Goal: Task Accomplishment & Management: Manage account settings

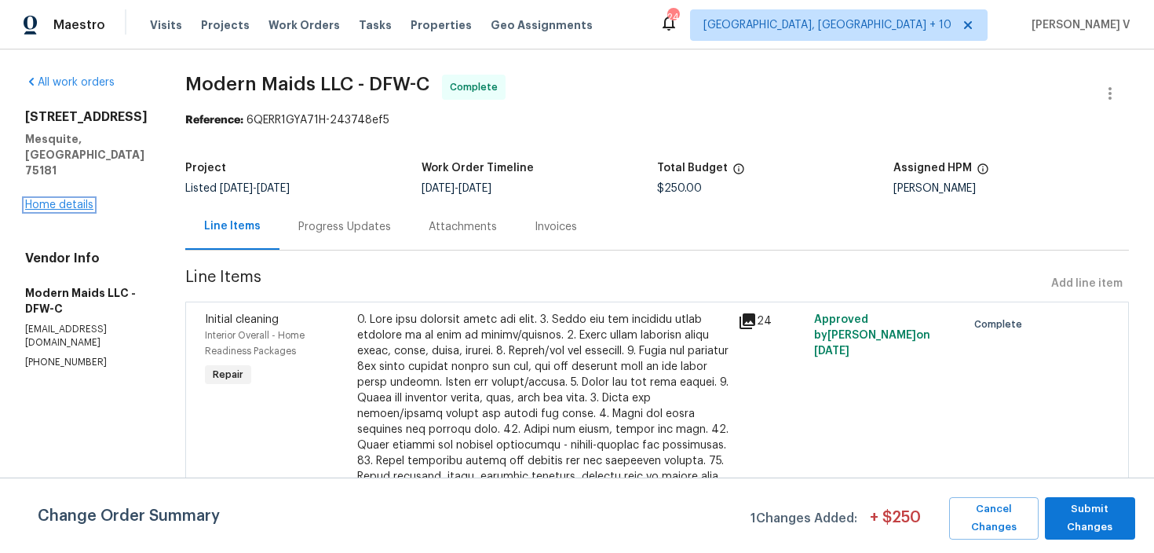
click at [83, 199] on link "Home details" at bounding box center [59, 204] width 68 height 11
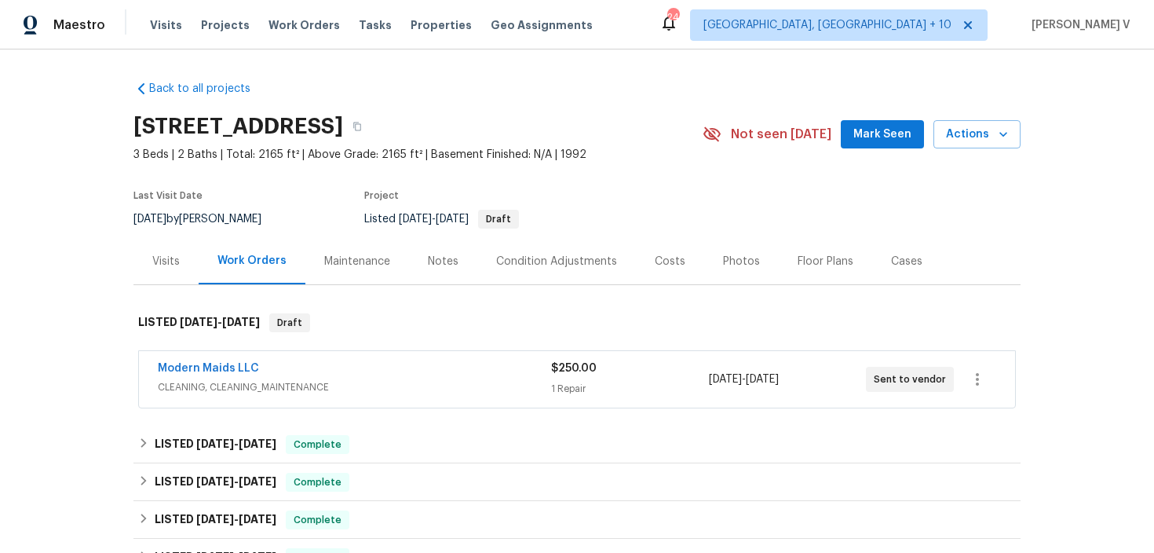
click at [233, 361] on span "Modern Maids LLC" at bounding box center [208, 368] width 101 height 16
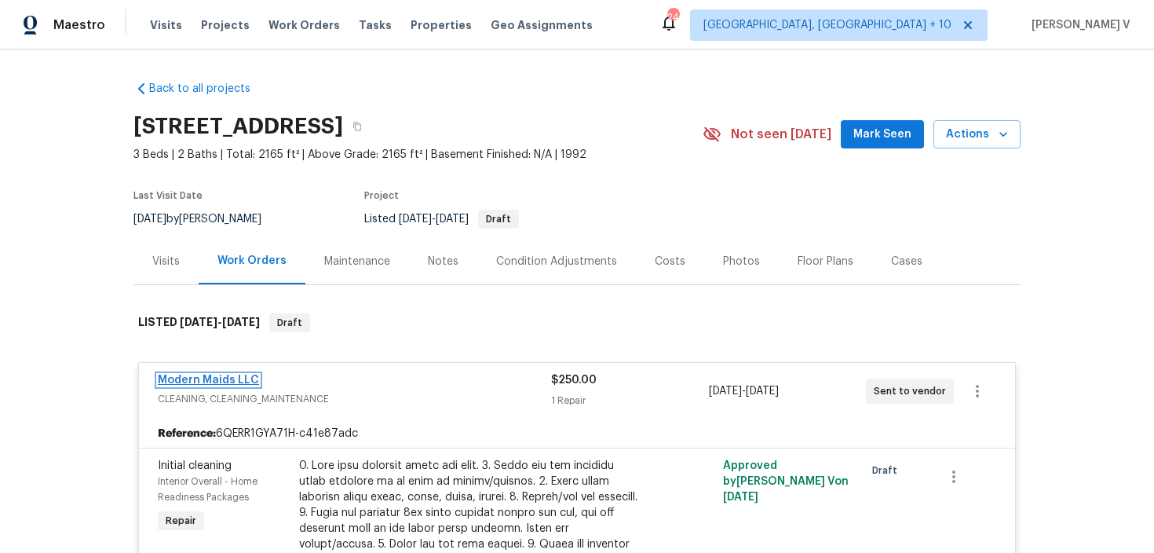
click at [217, 380] on link "Modern Maids LLC" at bounding box center [208, 379] width 101 height 11
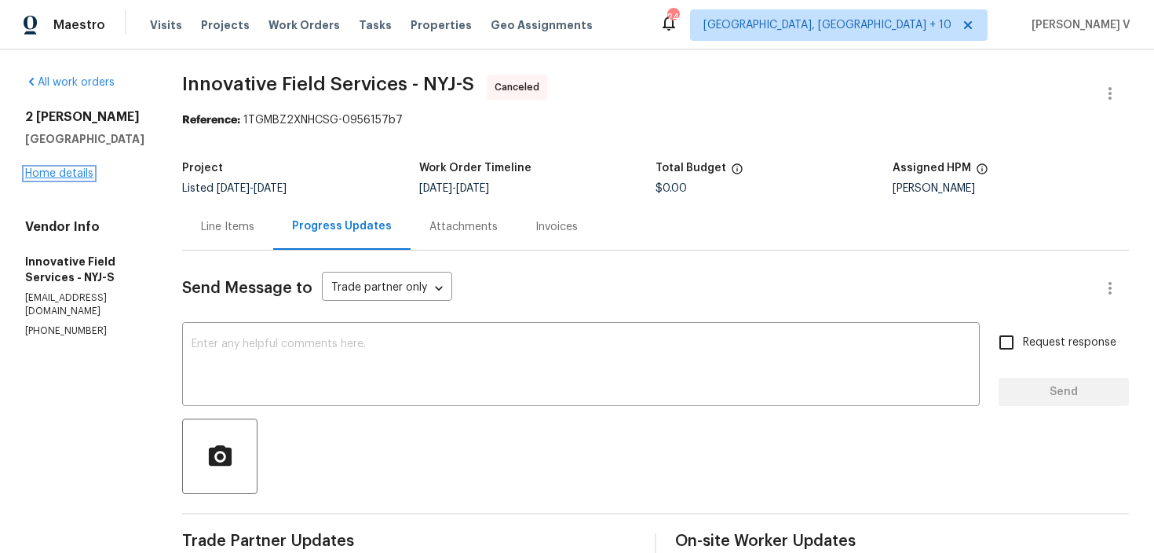
click at [89, 174] on link "Home details" at bounding box center [59, 173] width 68 height 11
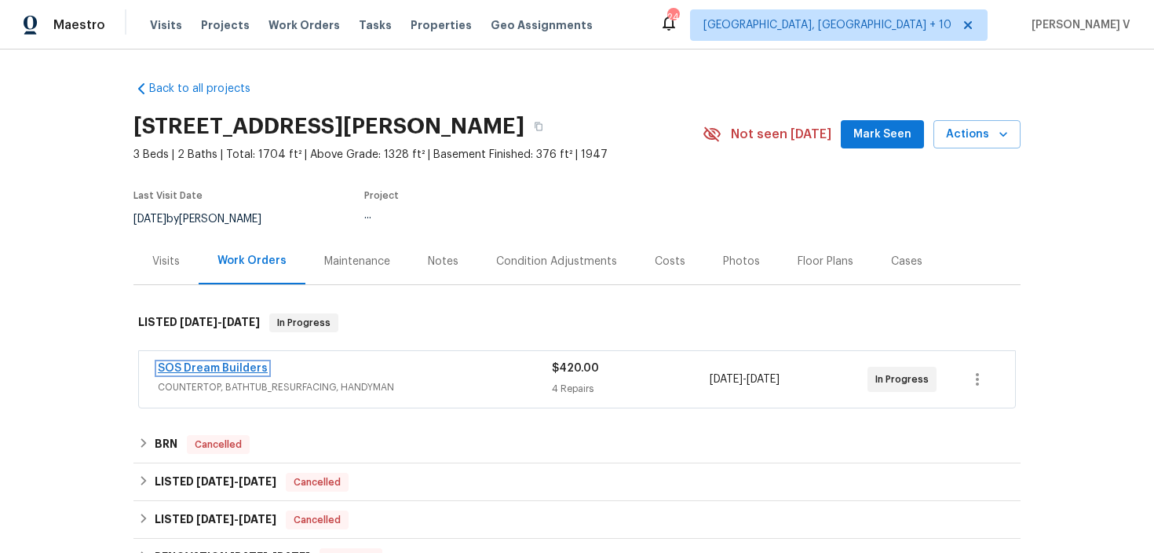
click at [235, 370] on link "SOS Dream Builders" at bounding box center [213, 368] width 110 height 11
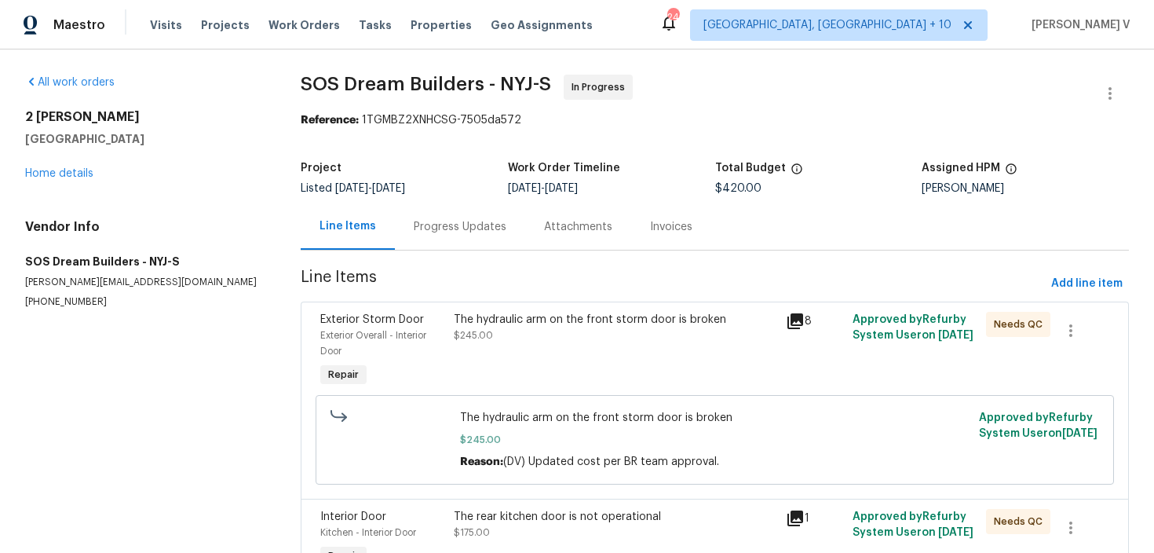
click at [436, 221] on div "Progress Updates" at bounding box center [460, 227] width 93 height 16
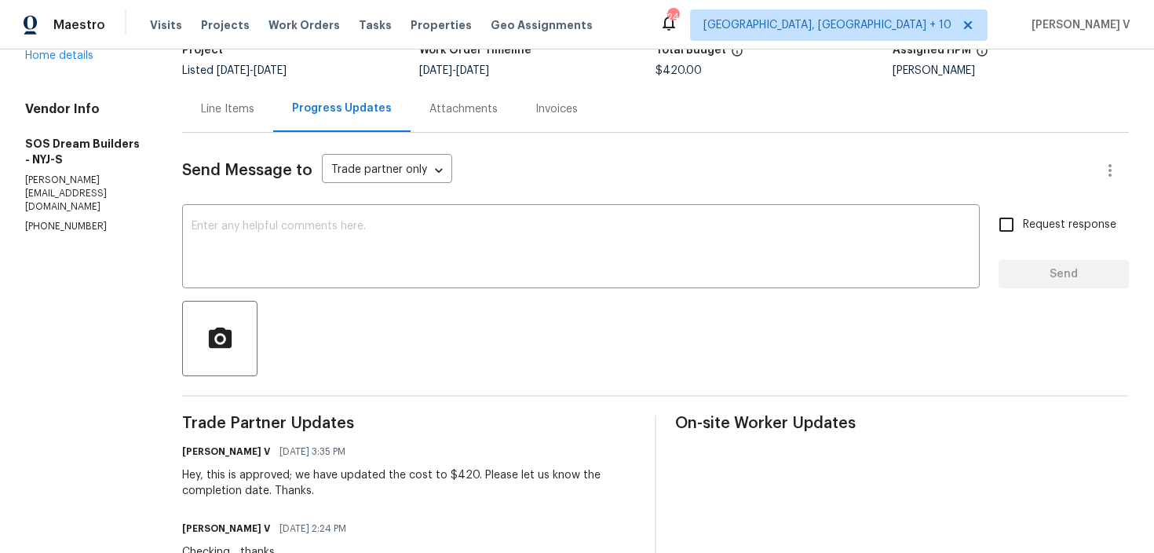
scroll to position [77, 0]
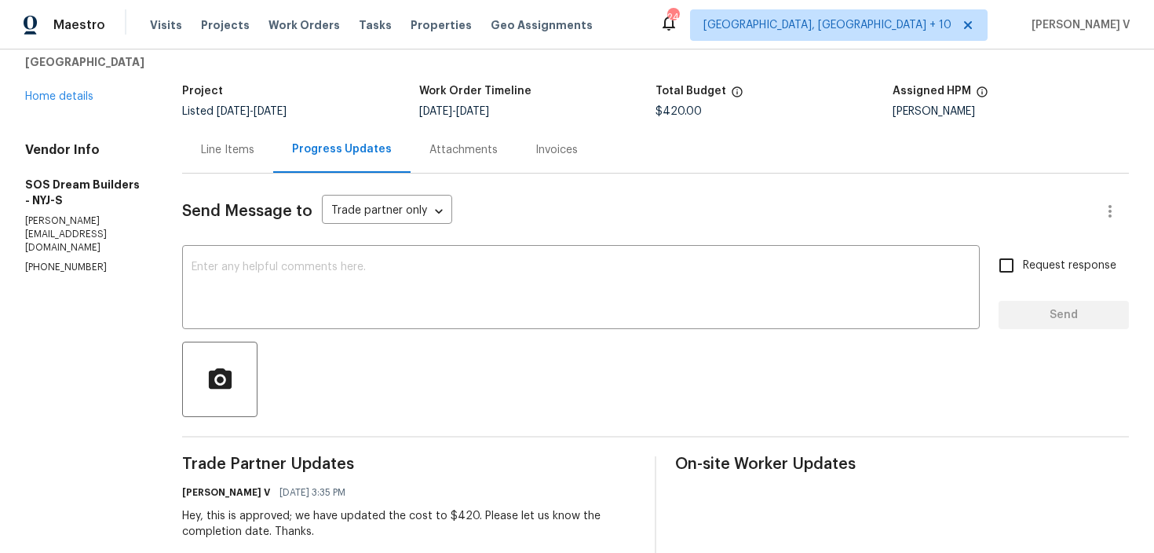
click at [69, 261] on p "(856) 553-7326" at bounding box center [84, 267] width 119 height 13
copy p "(856) 553-7326"
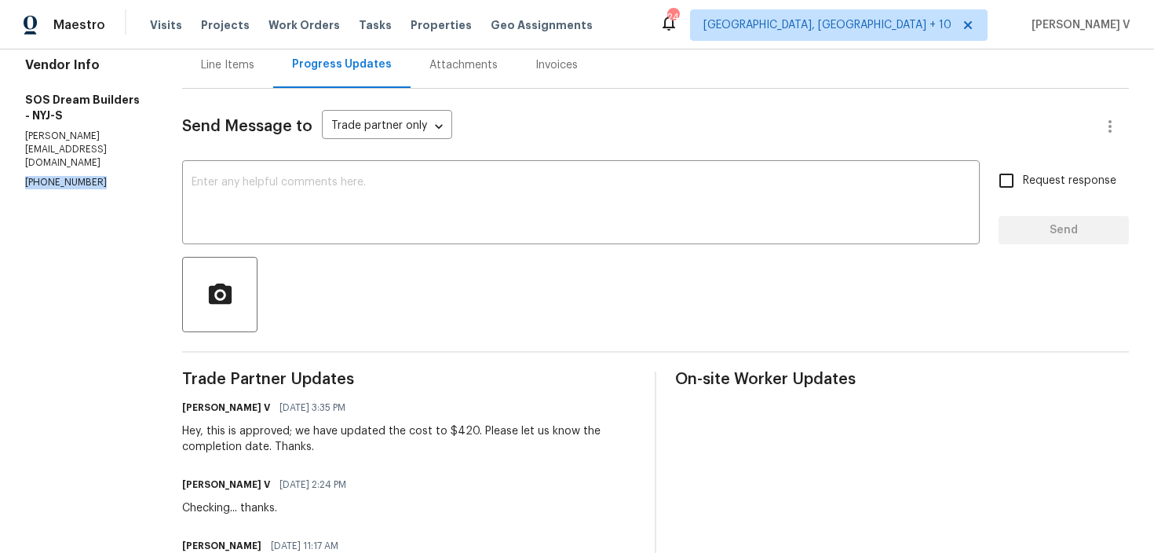
scroll to position [314, 0]
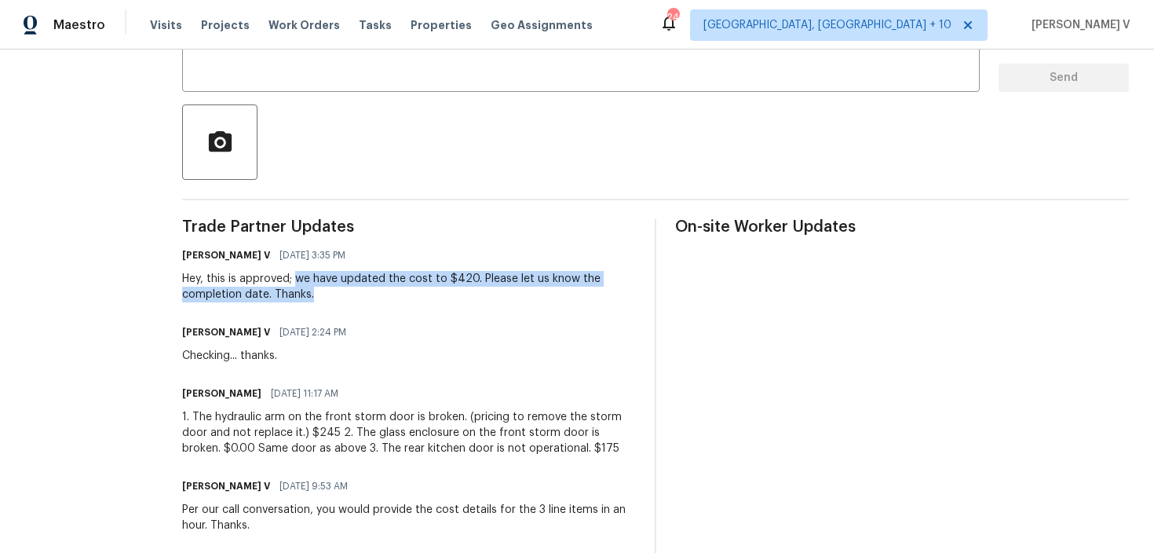
drag, startPoint x: 314, startPoint y: 278, endPoint x: 364, endPoint y: 290, distance: 51.6
click at [364, 290] on div "Hey, this is approved; we have updated the cost to $420. Please let us know the…" at bounding box center [409, 286] width 454 height 31
copy div "we have updated the cost to $420. Please let us know the completion date. Thank…"
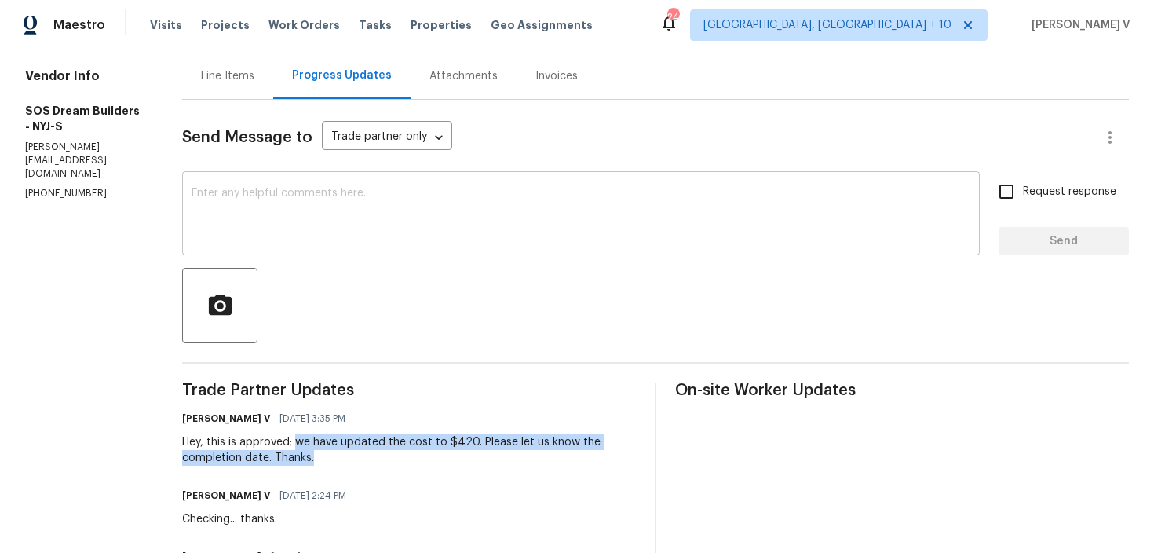
click at [282, 199] on textarea at bounding box center [581, 215] width 779 height 55
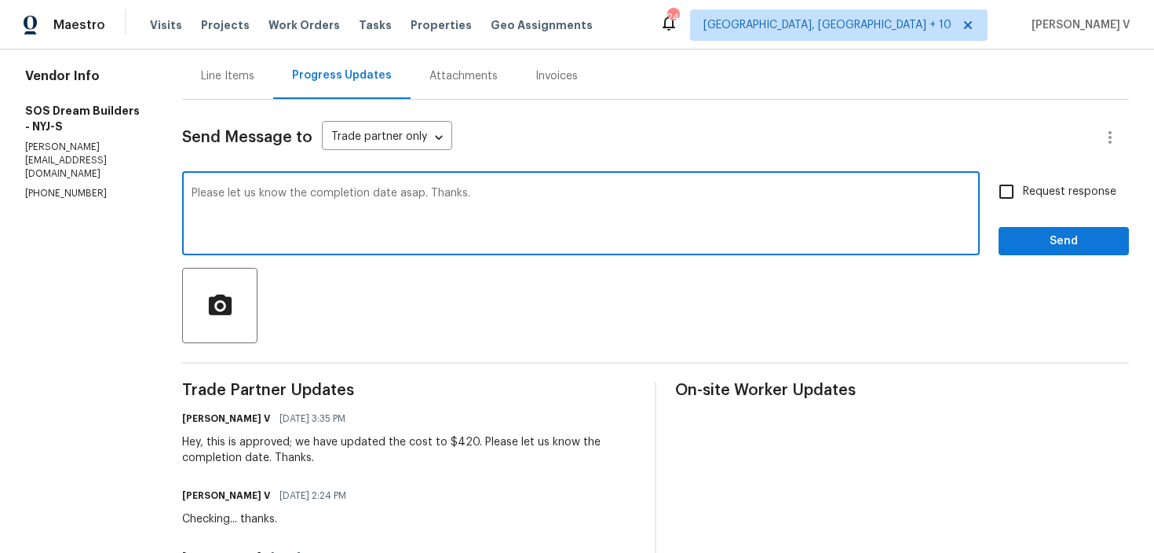
type textarea "Please let us know the completion date asap. Thanks."
click at [1007, 195] on input "Request response" at bounding box center [1006, 191] width 33 height 33
checkbox input "true"
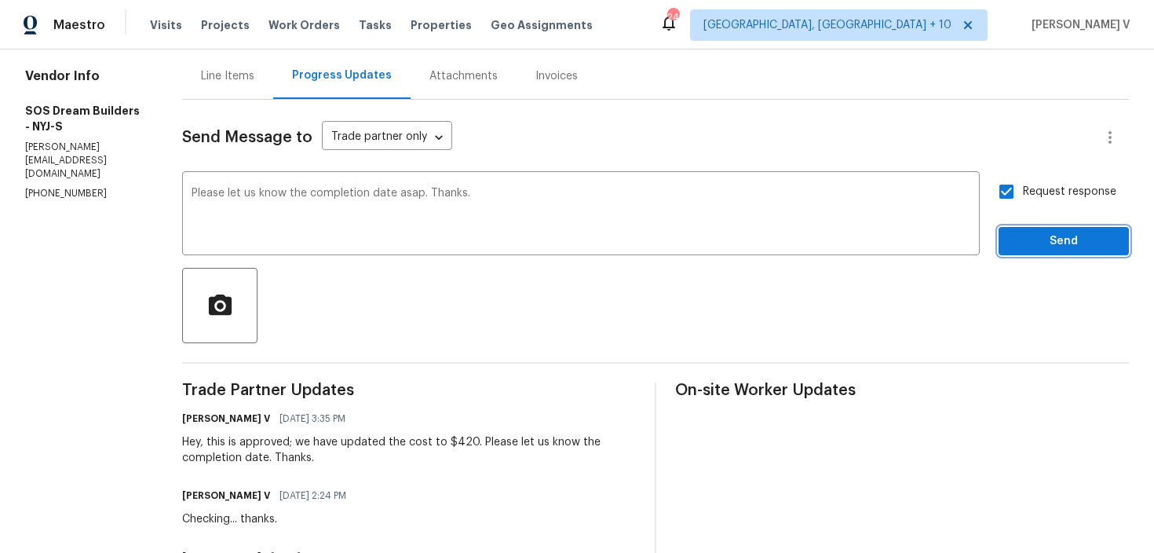
click at [1020, 227] on button "Send" at bounding box center [1063, 241] width 130 height 29
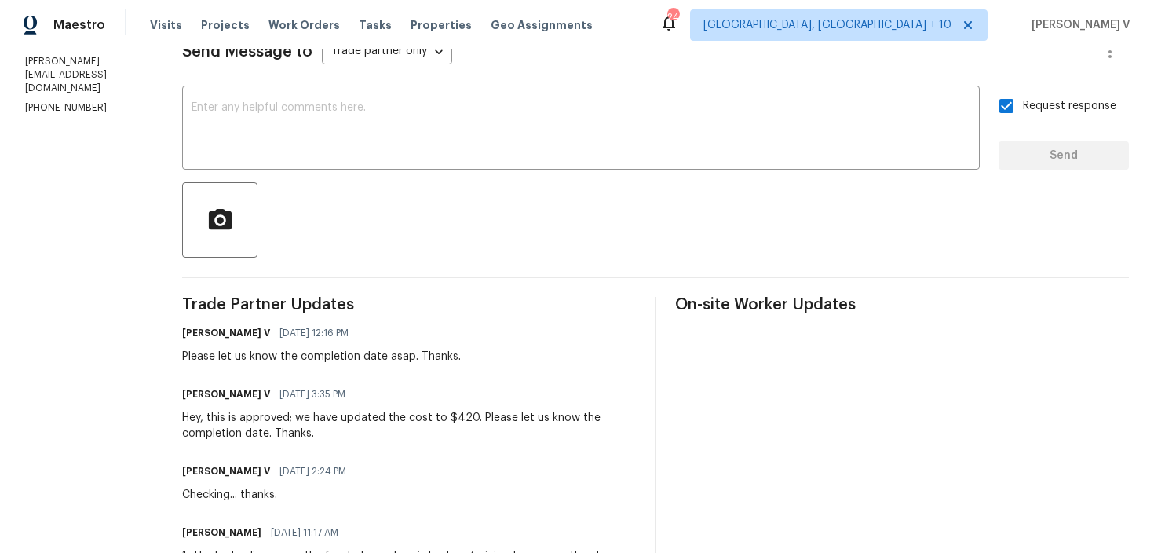
scroll to position [54, 0]
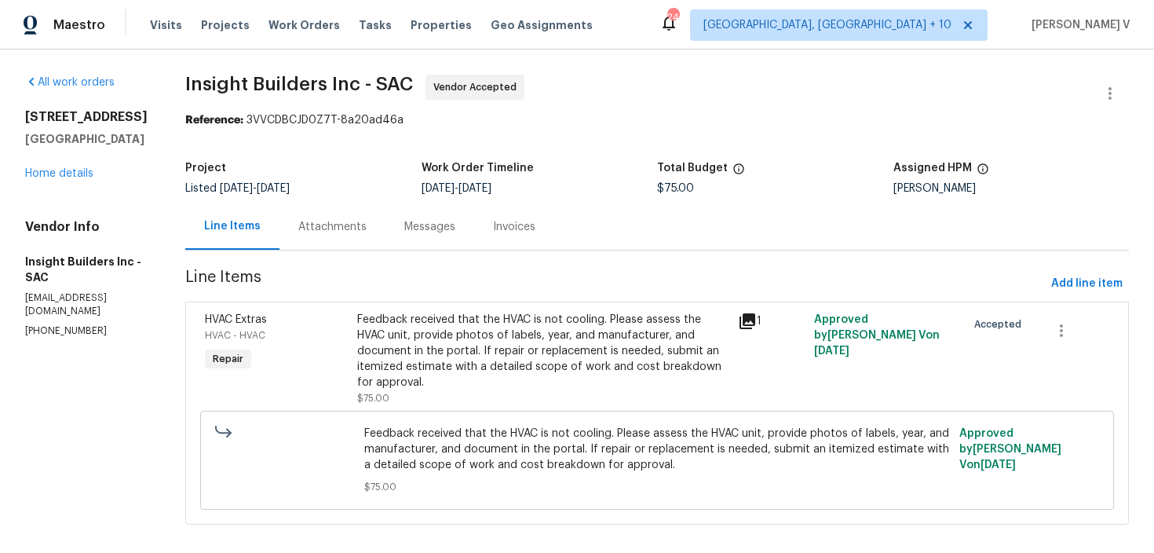
click at [419, 237] on div "Messages" at bounding box center [429, 226] width 89 height 46
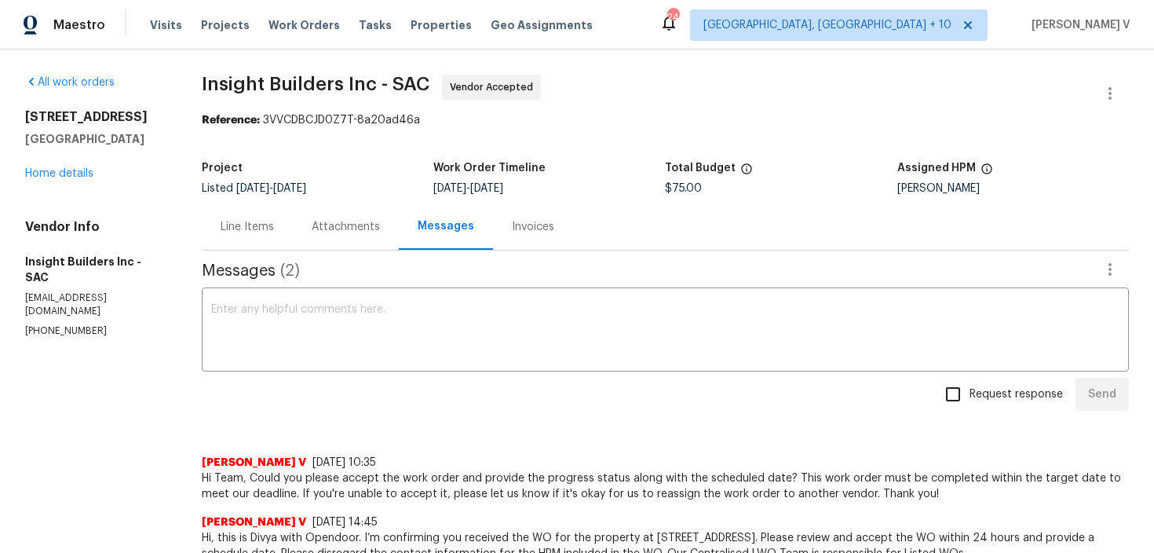
click at [419, 237] on div "Messages" at bounding box center [446, 226] width 94 height 46
click at [352, 232] on div "Attachments" at bounding box center [346, 227] width 68 height 16
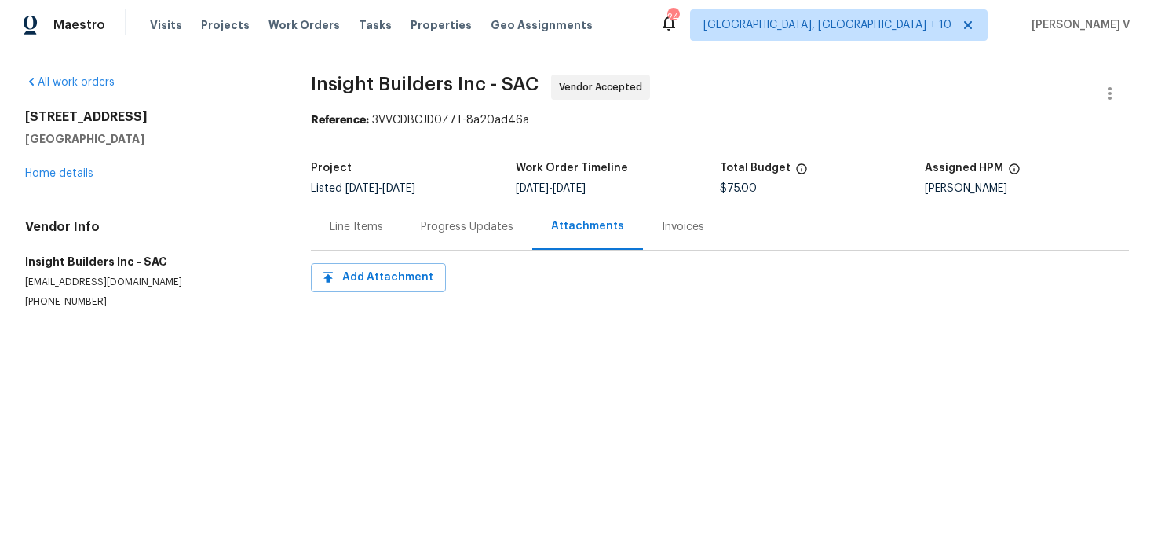
click at [424, 243] on div "Progress Updates" at bounding box center [467, 226] width 130 height 46
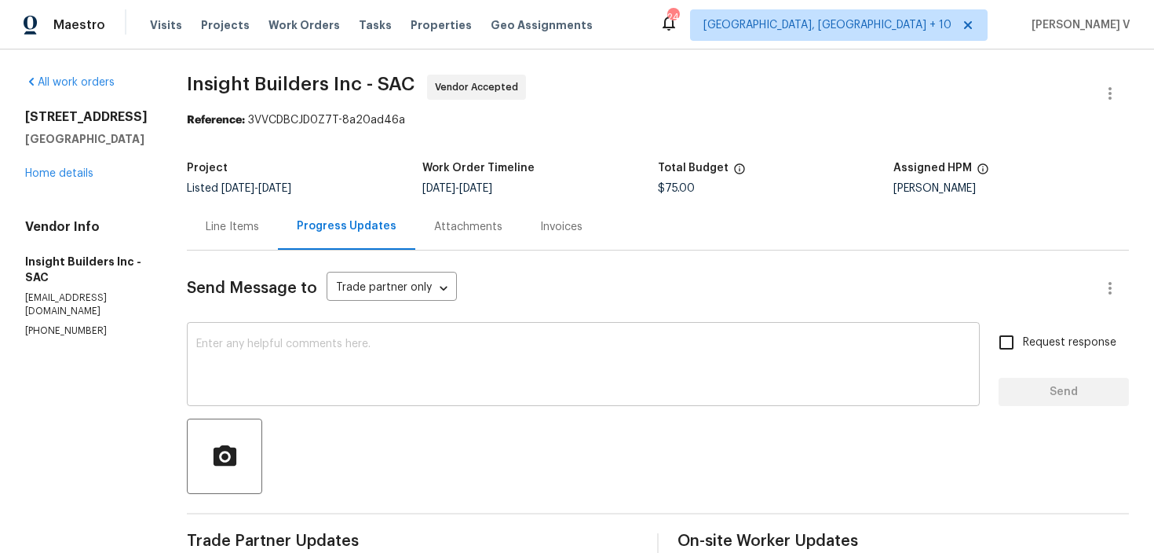
click at [364, 337] on div "x ​" at bounding box center [583, 366] width 793 height 80
paste textarea "Hi team, Thank you for accepting the work order. Could you please provide a sch…"
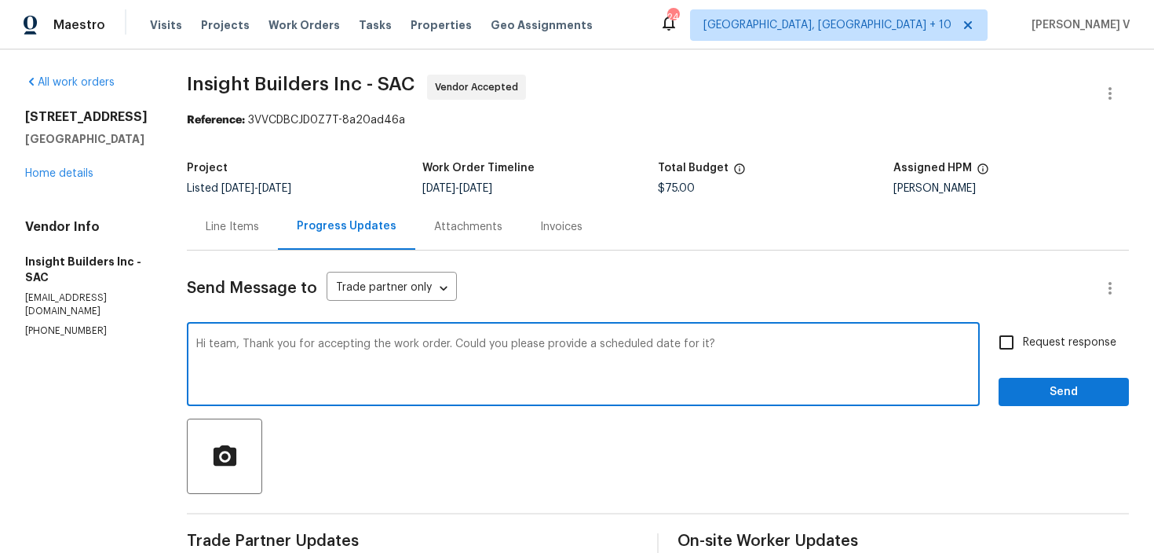
drag, startPoint x: 246, startPoint y: 348, endPoint x: 160, endPoint y: 346, distance: 86.4
click at [160, 346] on div "All work orders 1900 Danbrook Dr Unit 1415 Sacramento, CA 95835 Home details Ve…" at bounding box center [577, 424] width 1154 height 750
type textarea "Thank you for accepting the work order. Could you please provide a scheduled da…"
click at [1017, 365] on div "Request response Send" at bounding box center [1063, 366] width 130 height 80
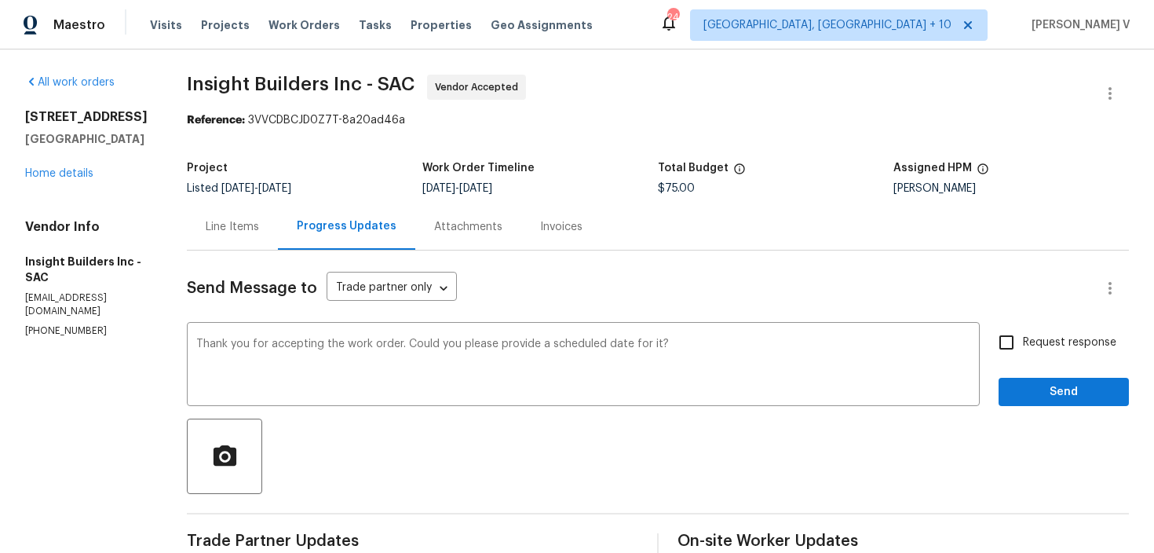
click at [1016, 356] on input "Request response" at bounding box center [1006, 342] width 33 height 33
checkbox input "true"
click at [1025, 386] on span "Send" at bounding box center [1063, 392] width 105 height 20
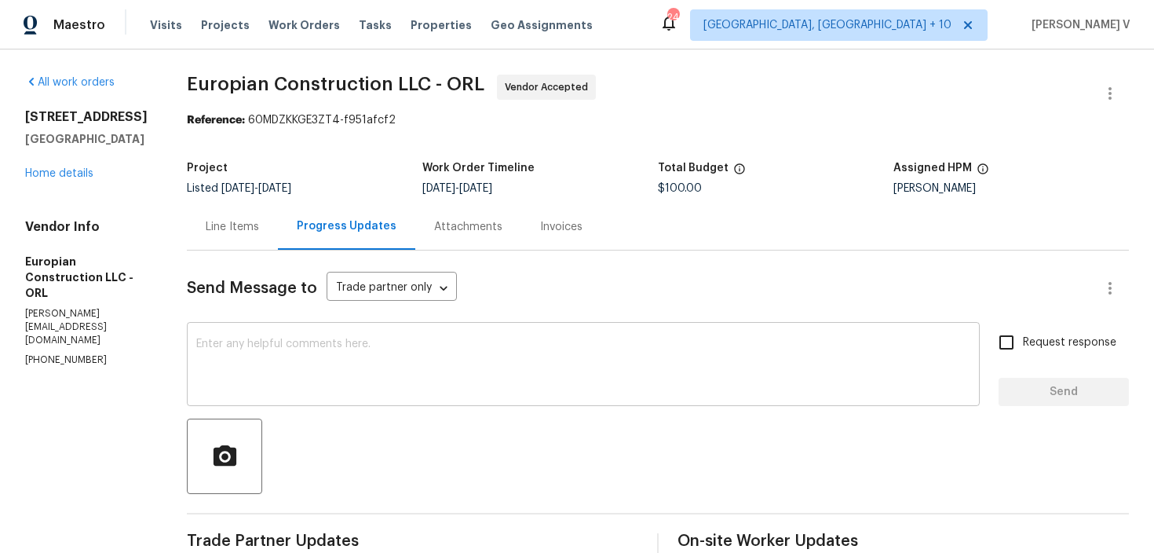
click at [414, 340] on textarea at bounding box center [583, 365] width 774 height 55
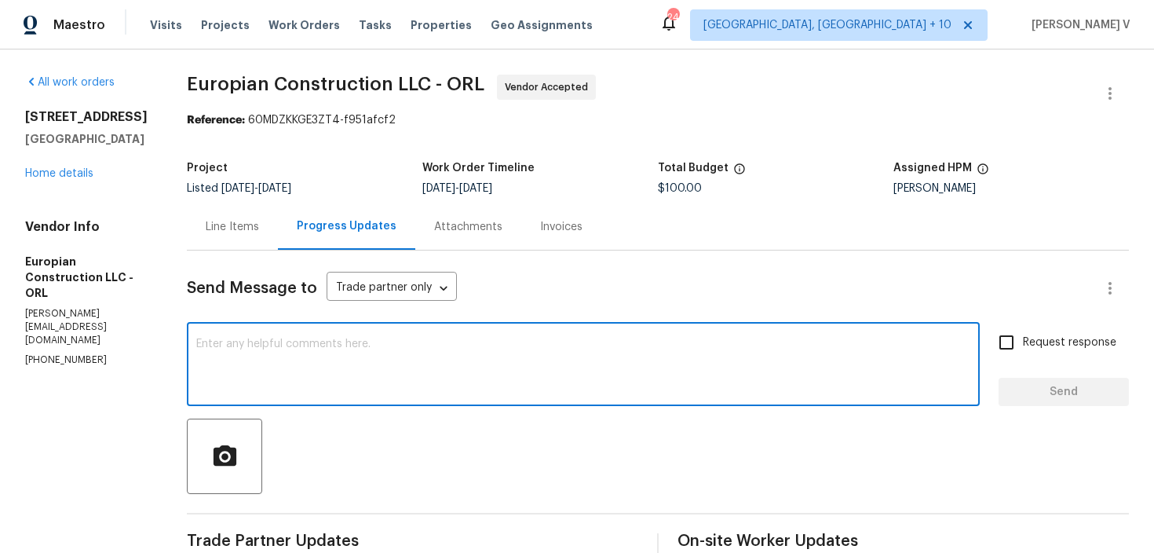
paste textarea "Hi team, Thank you for accepting the work order. Could you please provide a sch…"
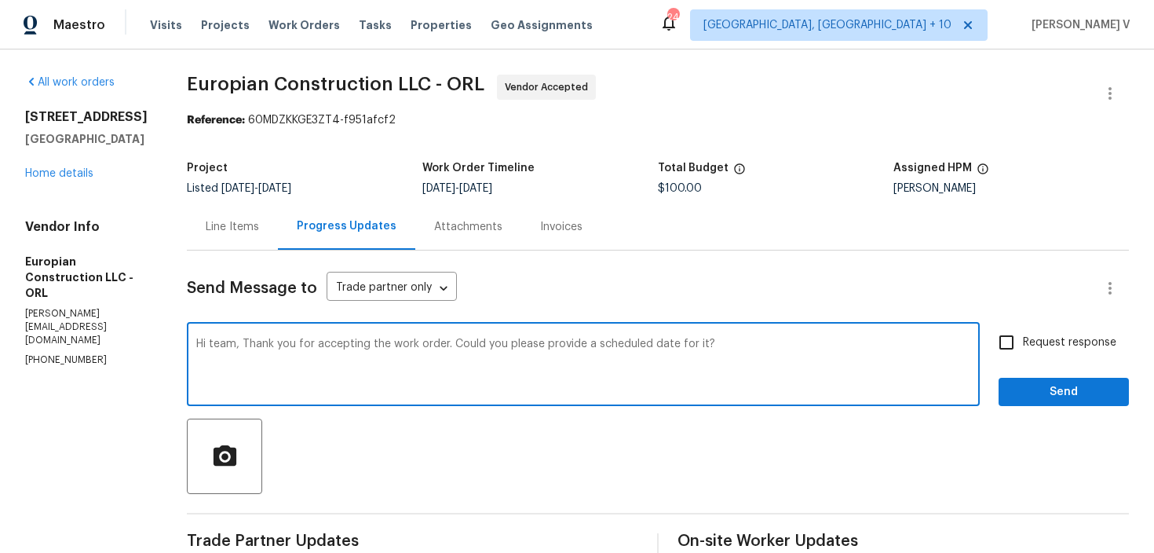
scroll to position [139, 0]
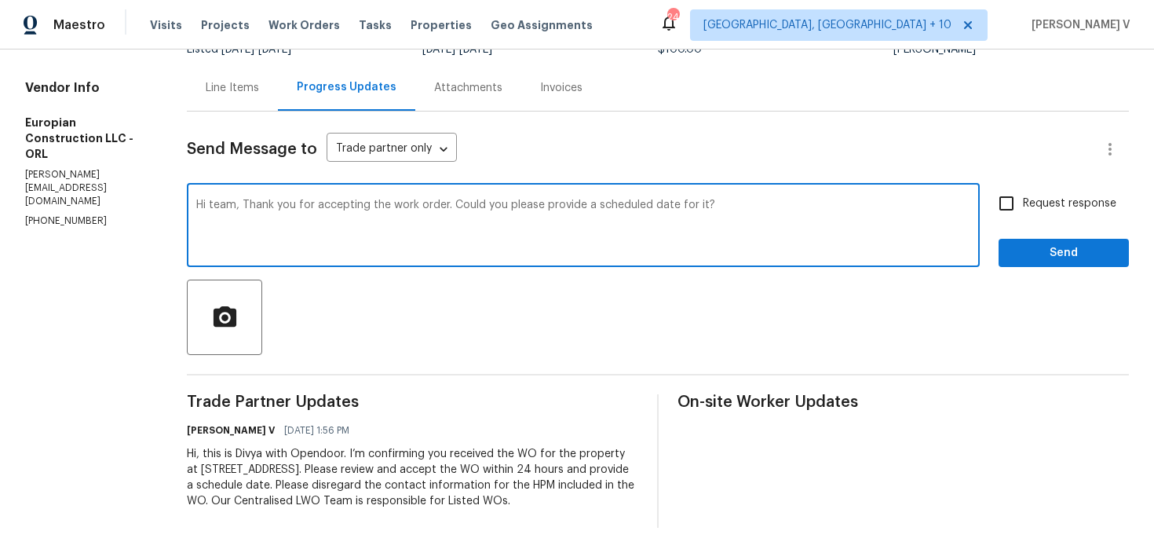
type textarea "Hi team, Thank you for accepting the work order. Could you please provide a sch…"
click at [1002, 188] on input "Request response" at bounding box center [1006, 203] width 33 height 33
checkbox input "true"
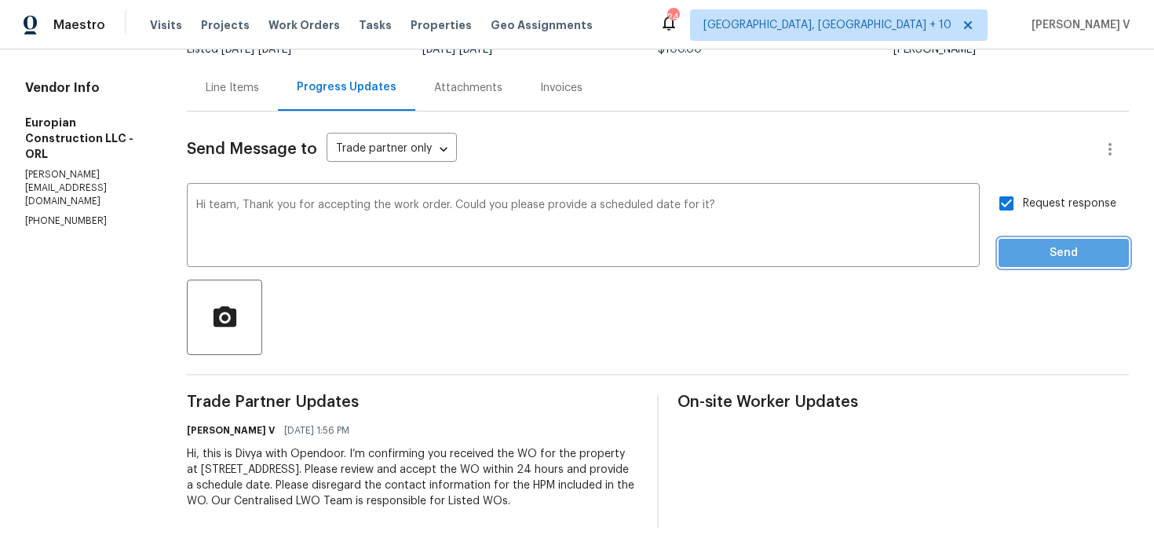
click at [1037, 239] on button "Send" at bounding box center [1063, 253] width 130 height 29
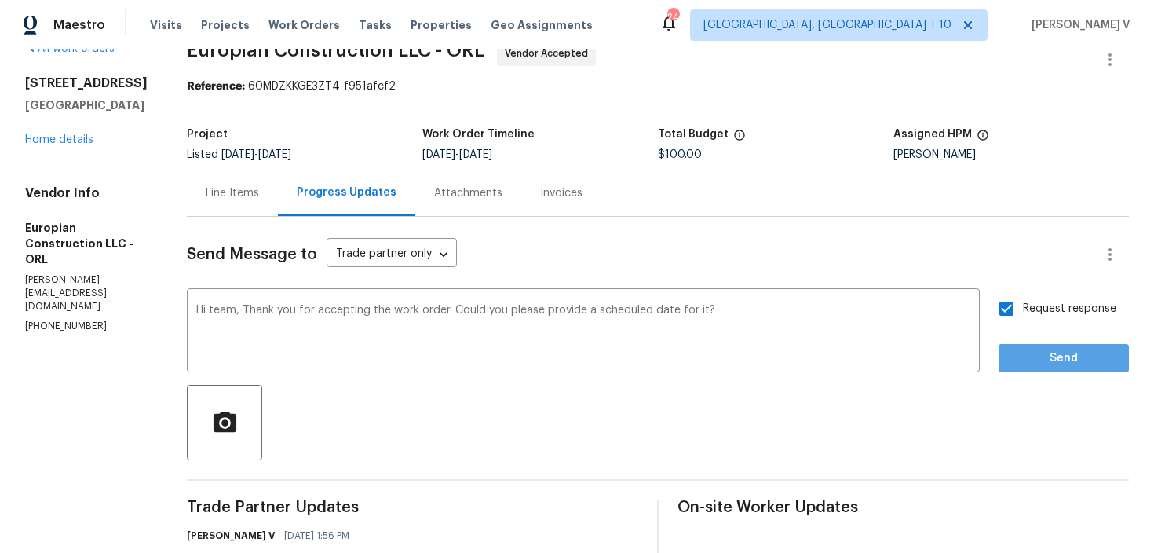
click at [1037, 239] on div "Send Message to Trade partner only Trade partner only ​" at bounding box center [639, 254] width 904 height 38
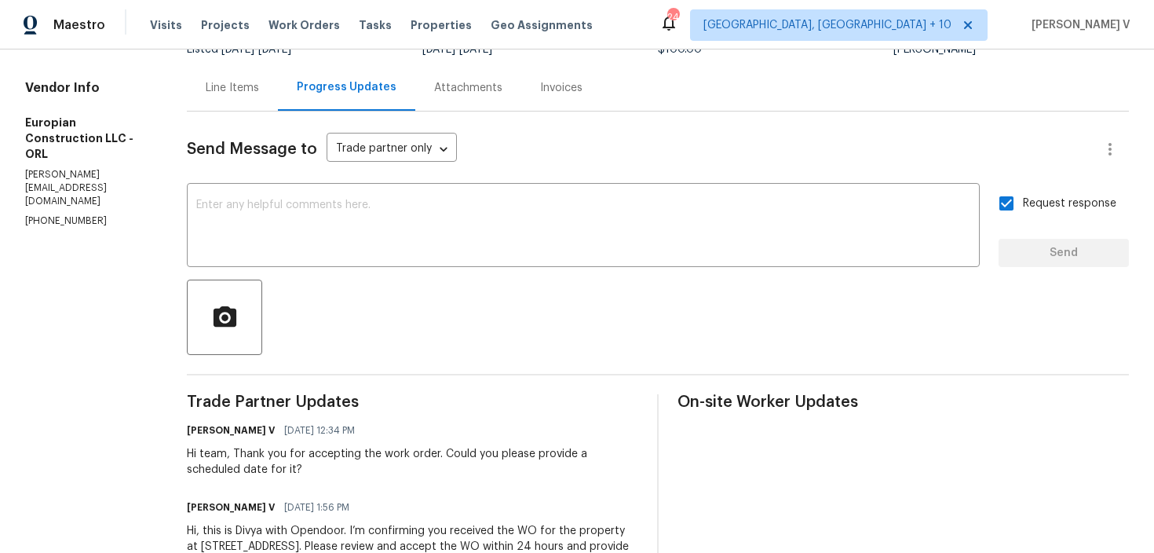
click at [232, 115] on div "Send Message to Trade partner only Trade partner only ​ x ​ Request response Se…" at bounding box center [658, 357] width 942 height 493
click at [243, 94] on div "Line Items" at bounding box center [232, 88] width 53 height 16
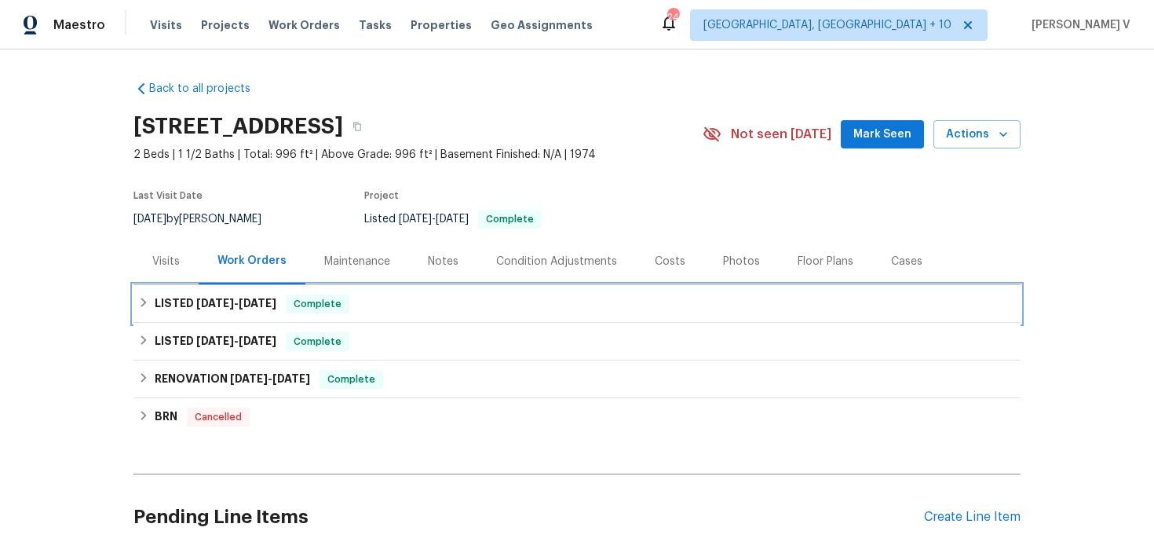
click at [278, 319] on div "LISTED 7/16/25 - 7/22/25 Complete" at bounding box center [576, 304] width 887 height 38
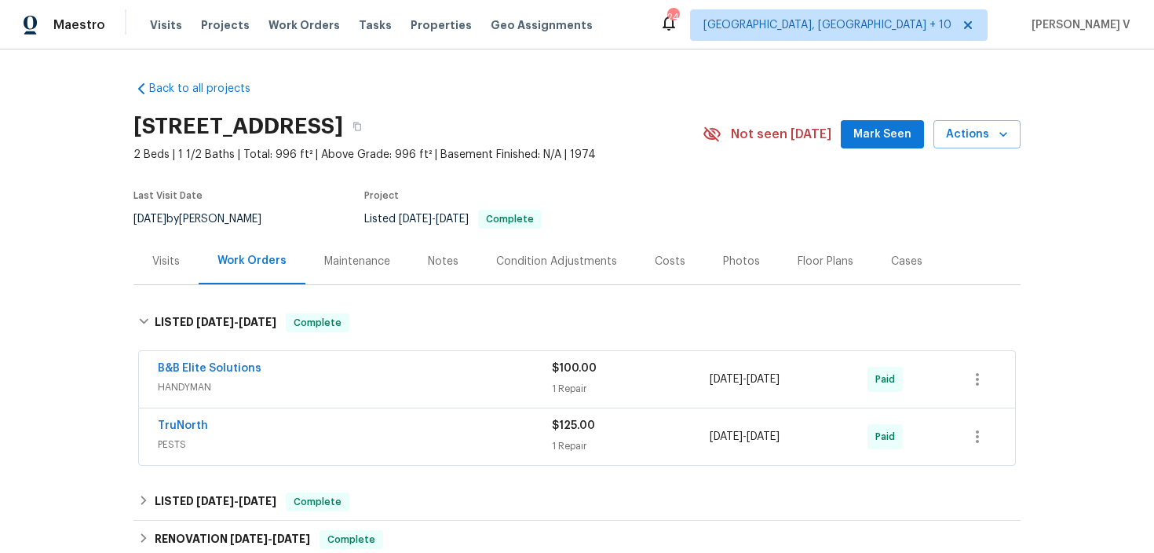
click at [360, 421] on div "TruNorth" at bounding box center [355, 427] width 394 height 19
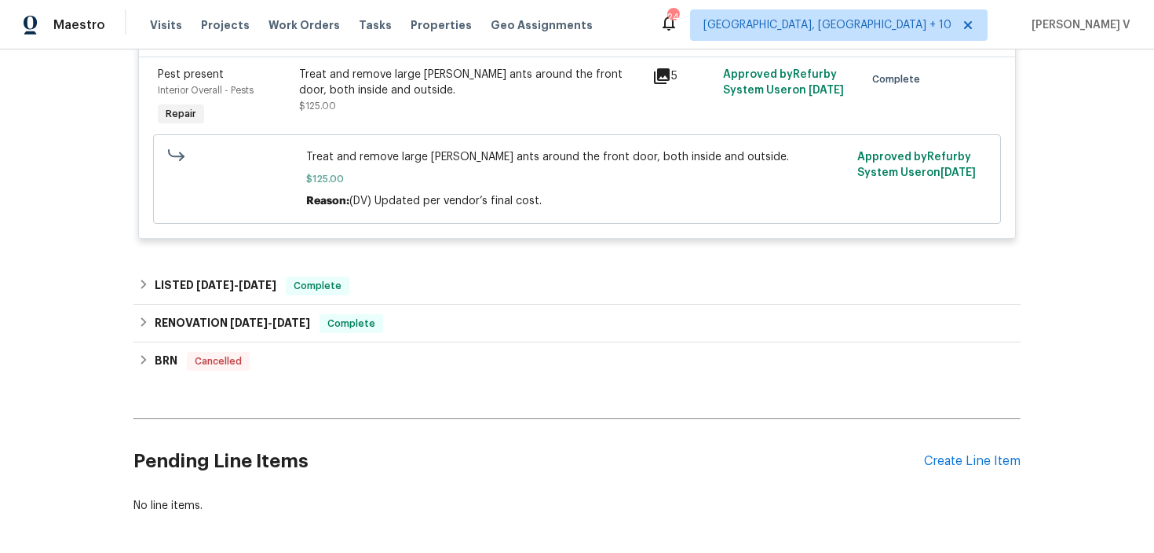
scroll to position [516, 0]
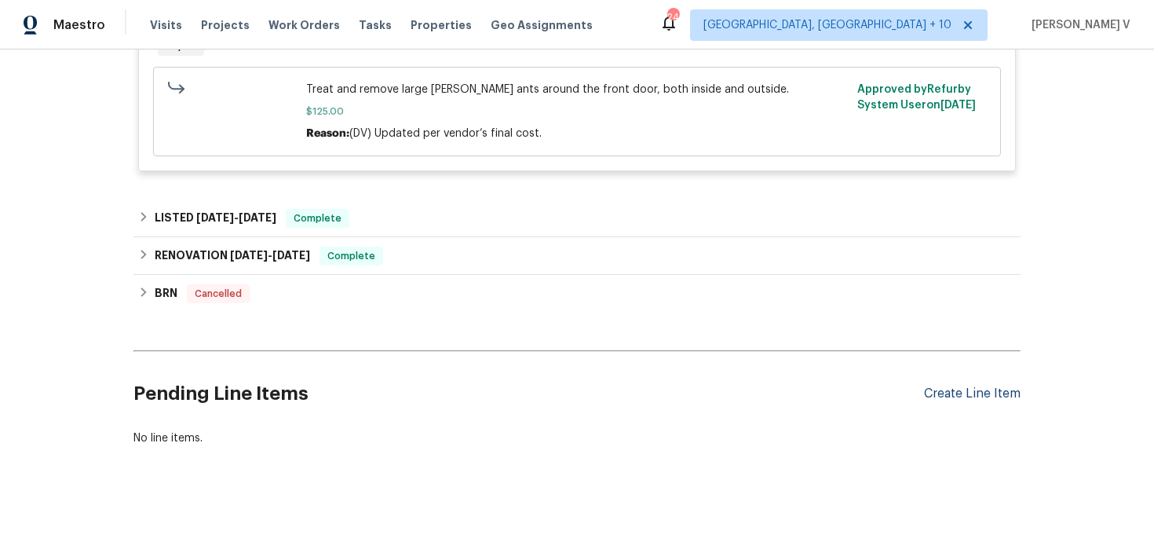
click at [986, 397] on div "Create Line Item" at bounding box center [972, 393] width 97 height 15
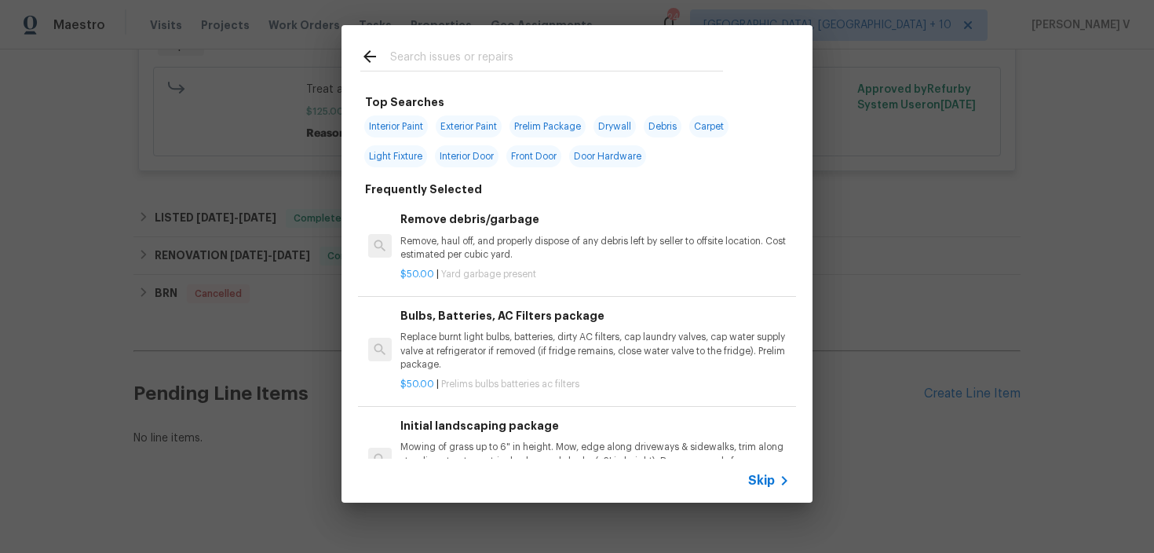
click at [778, 473] on icon at bounding box center [784, 480] width 19 height 19
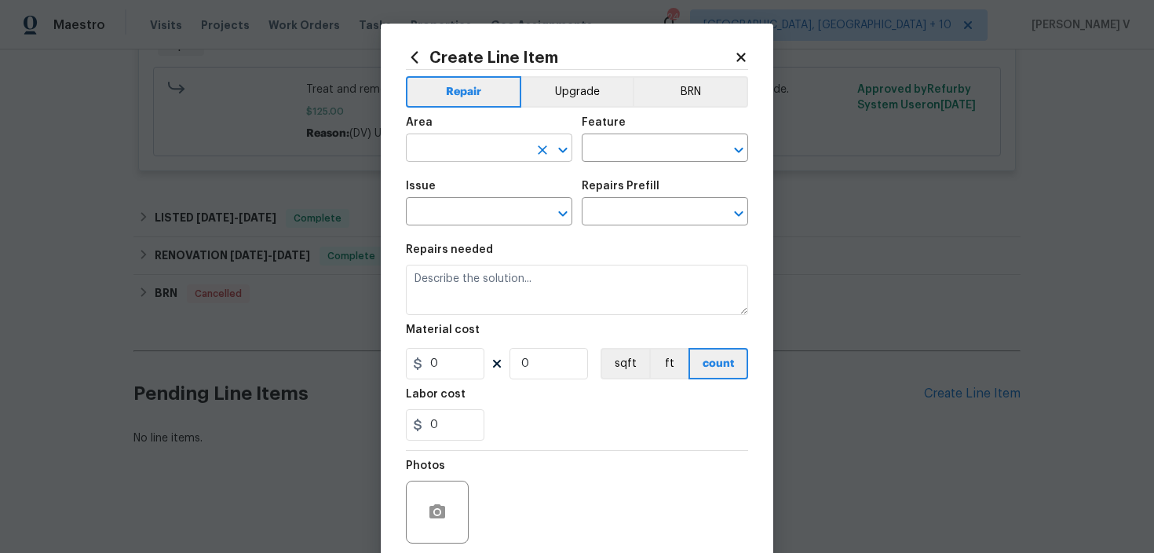
click at [477, 156] on input "text" at bounding box center [467, 149] width 122 height 24
click at [469, 224] on ul "Interior Addition Interior Overall" at bounding box center [489, 198] width 166 height 64
click at [490, 206] on li "Interior Overall" at bounding box center [489, 211] width 166 height 26
type input "Interior Overall"
click at [631, 147] on input "text" at bounding box center [643, 149] width 122 height 24
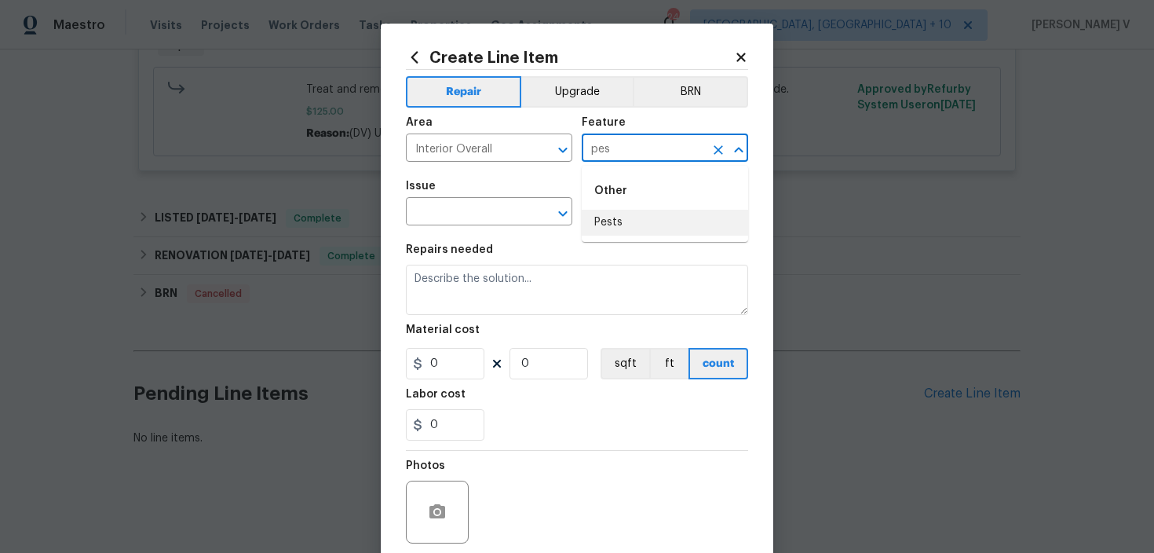
click at [622, 215] on li "Pests" at bounding box center [665, 223] width 166 height 26
type input "Pests"
click at [487, 213] on input "text" at bounding box center [467, 213] width 122 height 24
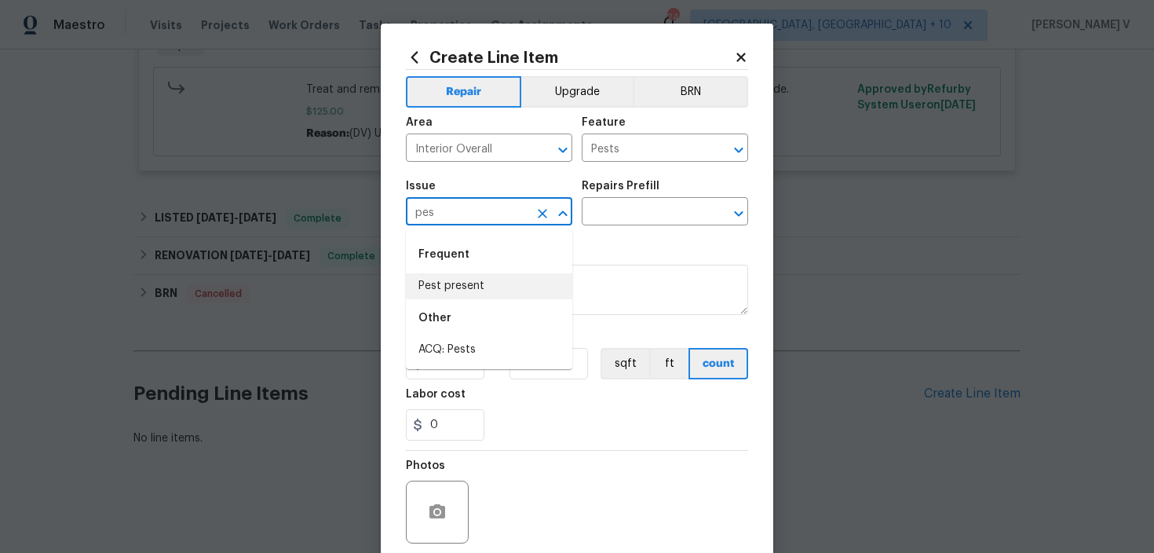
click at [470, 289] on li "Pest present" at bounding box center [489, 286] width 166 height 26
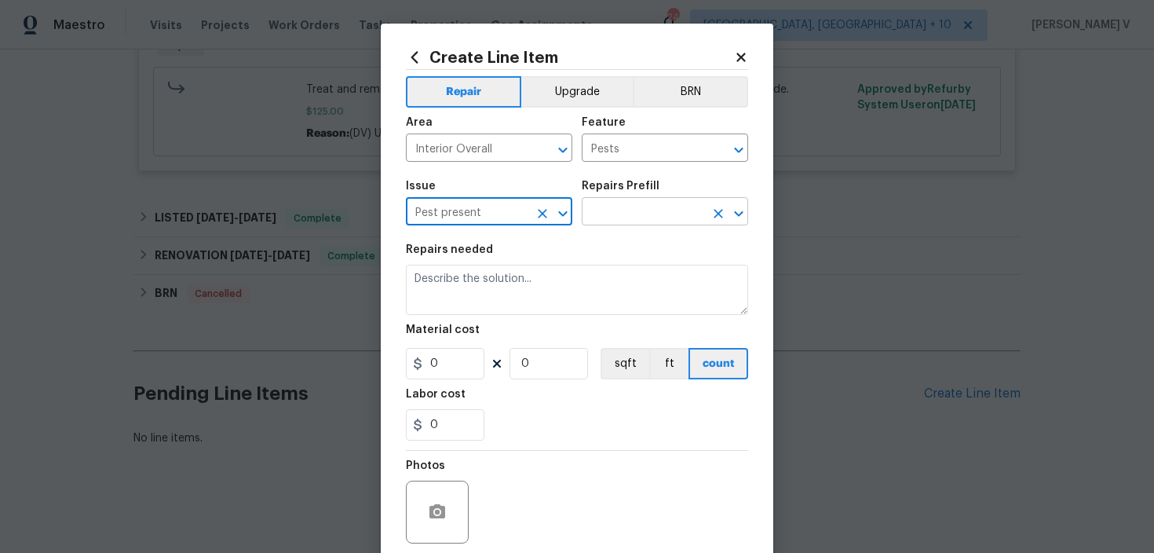
type input "Pest present"
click at [631, 203] on input "text" at bounding box center [643, 213] width 122 height 24
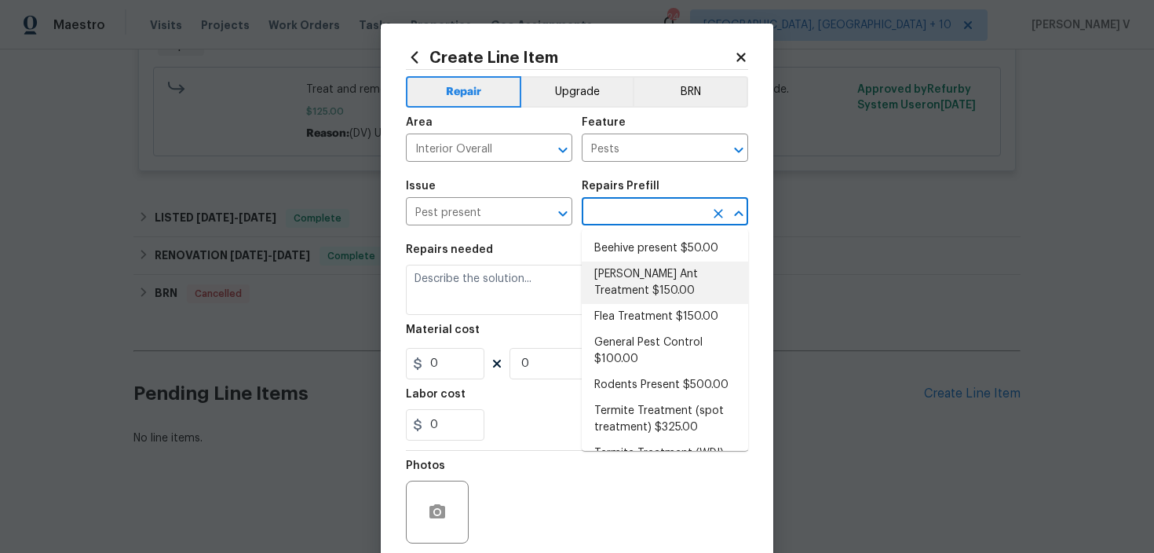
click at [641, 297] on li "Carpenter Ant Treatment $150.00" at bounding box center [665, 282] width 166 height 42
type input "Carpenter Ant Treatment $150.00"
type textarea "Treat for active carpenter ant infestation and provide a clear WDI report"
type input "150"
type input "1"
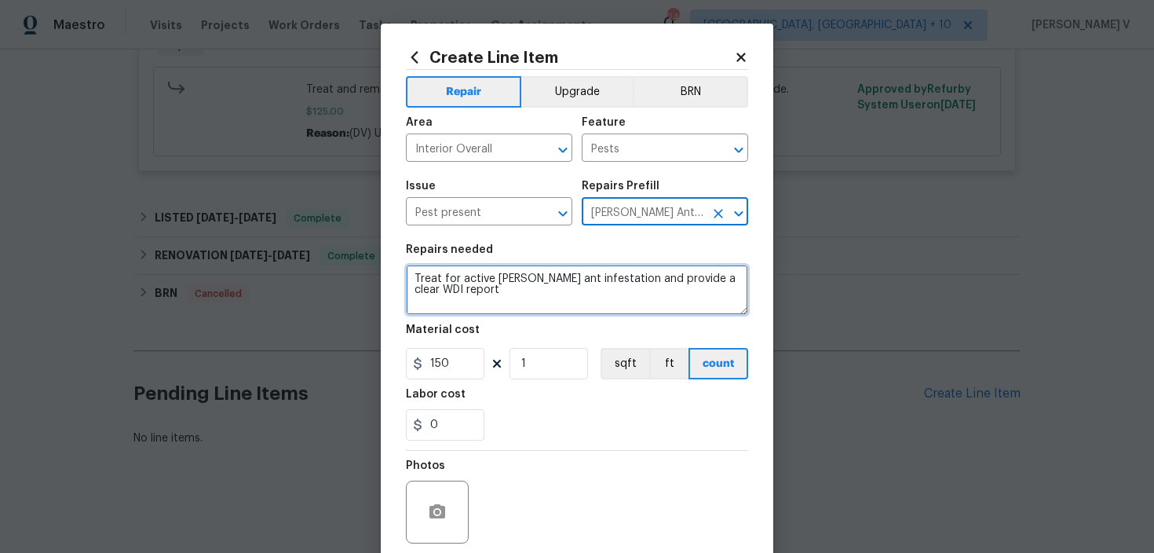
click at [641, 297] on textarea "Treat for active carpenter ant infestation and provide a clear WDI report" at bounding box center [577, 290] width 342 height 50
paste textarea "Rework: Feedback received that large ants are present inside the house. Please …"
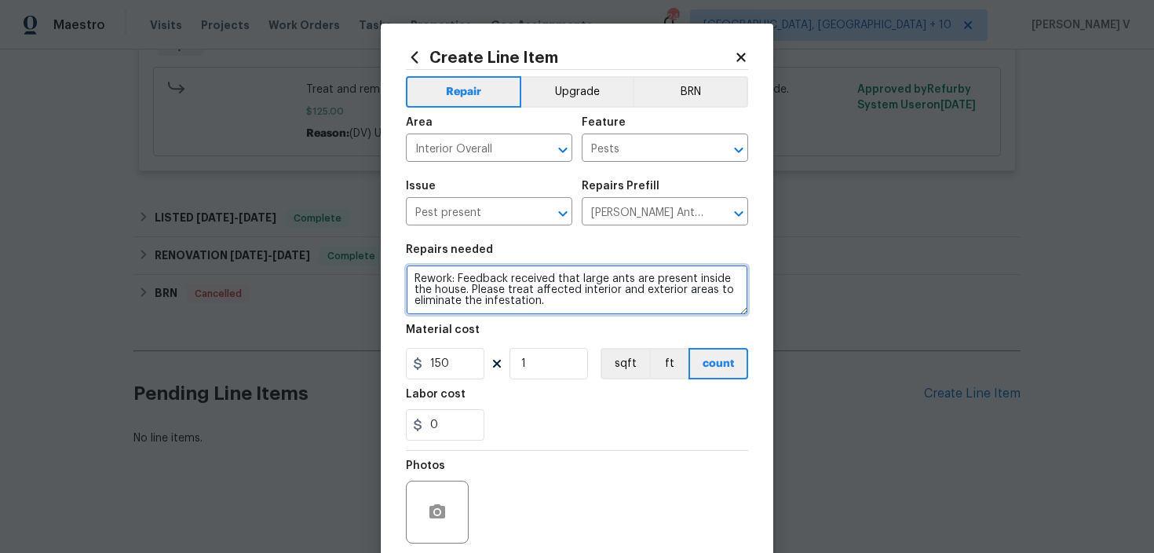
type textarea "Rework: Feedback received that large ants are present inside the house. Please …"
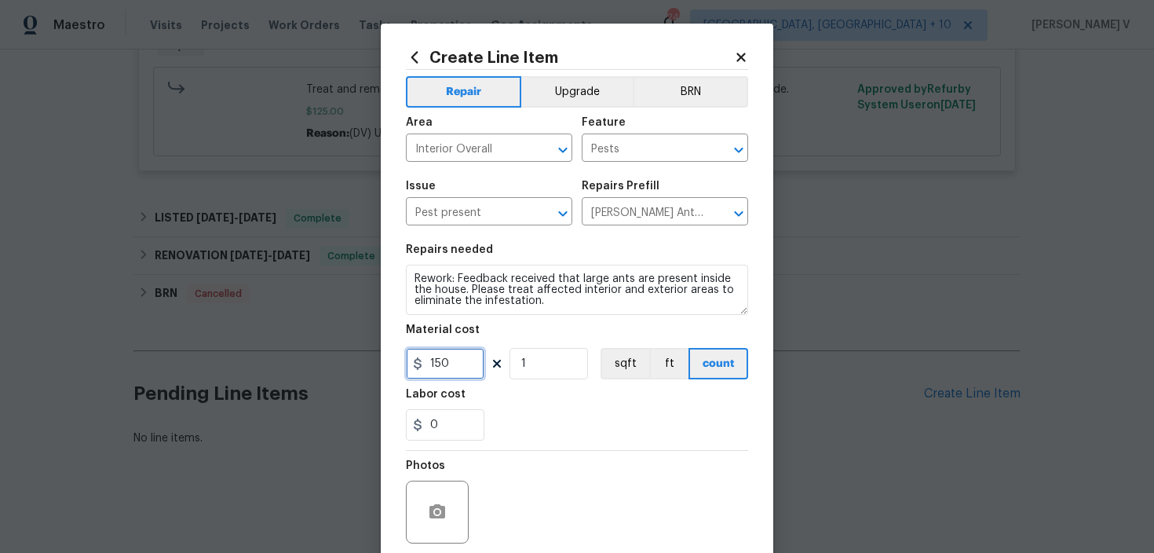
click at [459, 370] on input "150" at bounding box center [445, 363] width 78 height 31
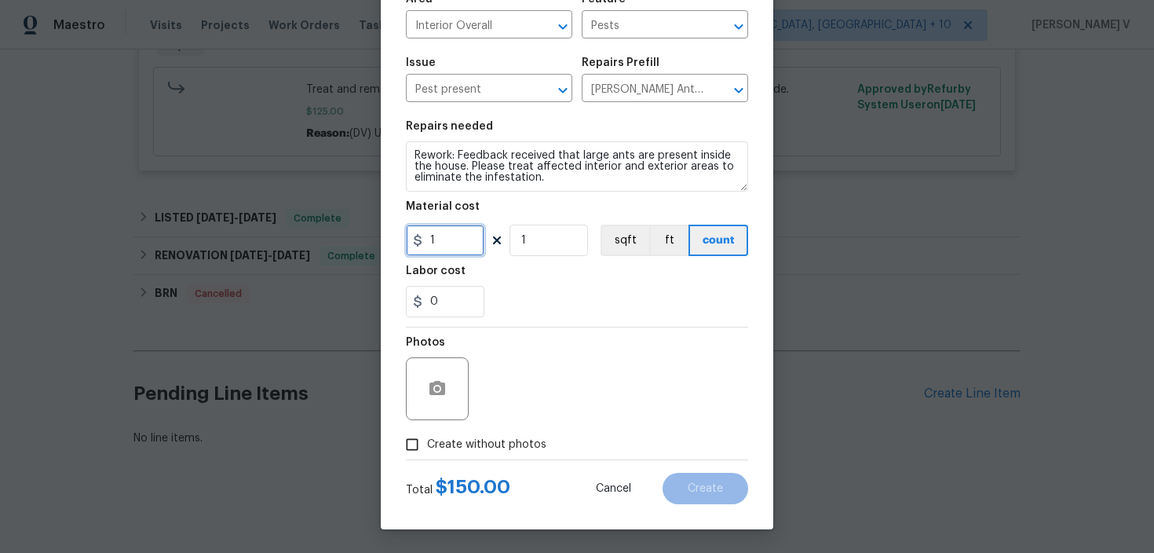
type input "1"
click at [429, 447] on span "Create without photos" at bounding box center [486, 444] width 119 height 16
click at [427, 447] on input "Create without photos" at bounding box center [412, 444] width 30 height 30
checkbox input "true"
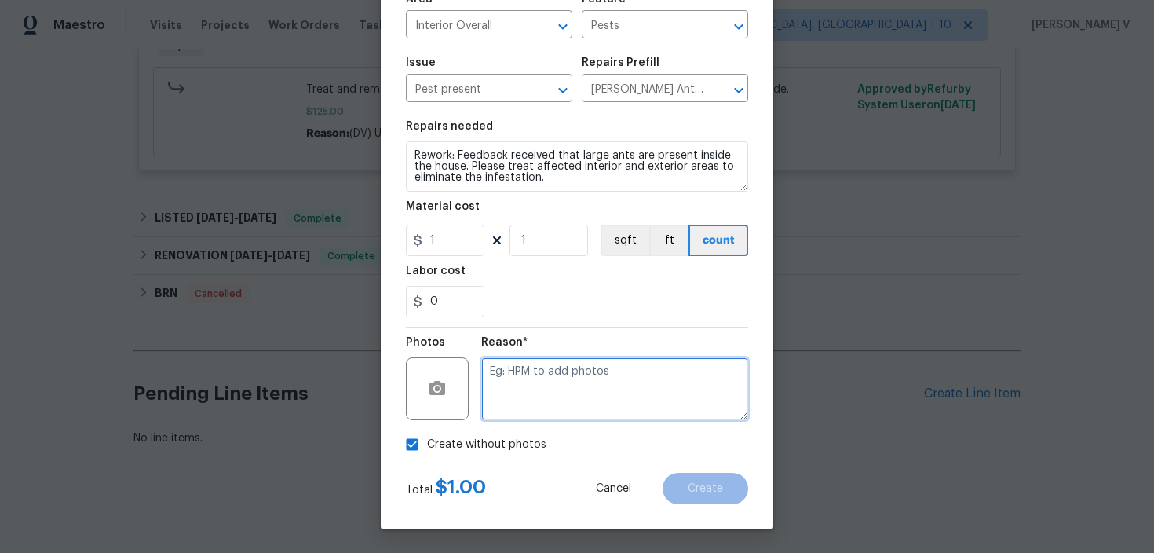
click at [556, 381] on textarea at bounding box center [614, 388] width 267 height 63
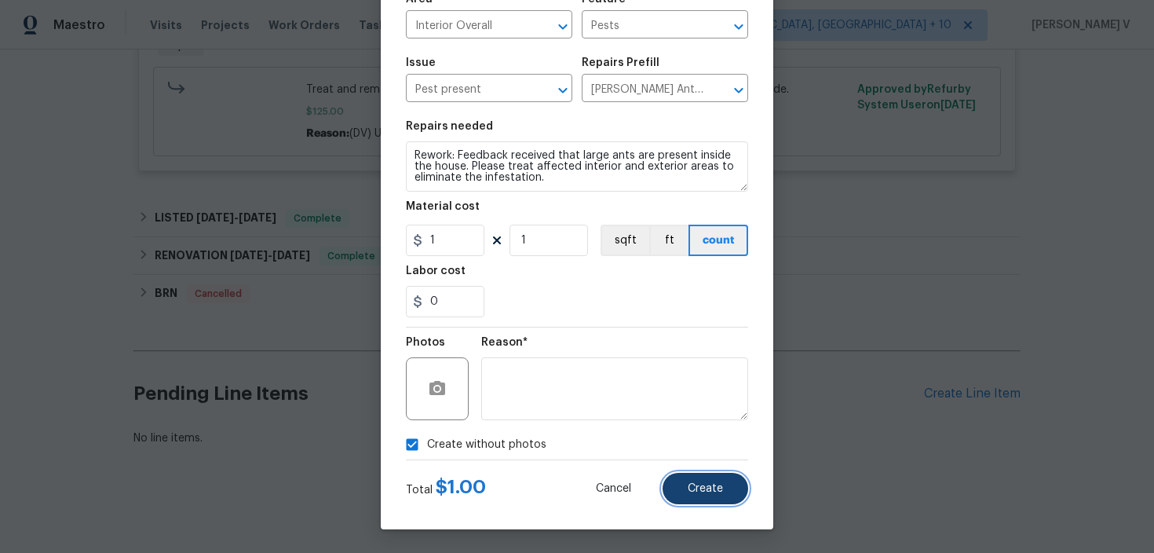
click at [700, 488] on span "Create" at bounding box center [705, 489] width 35 height 12
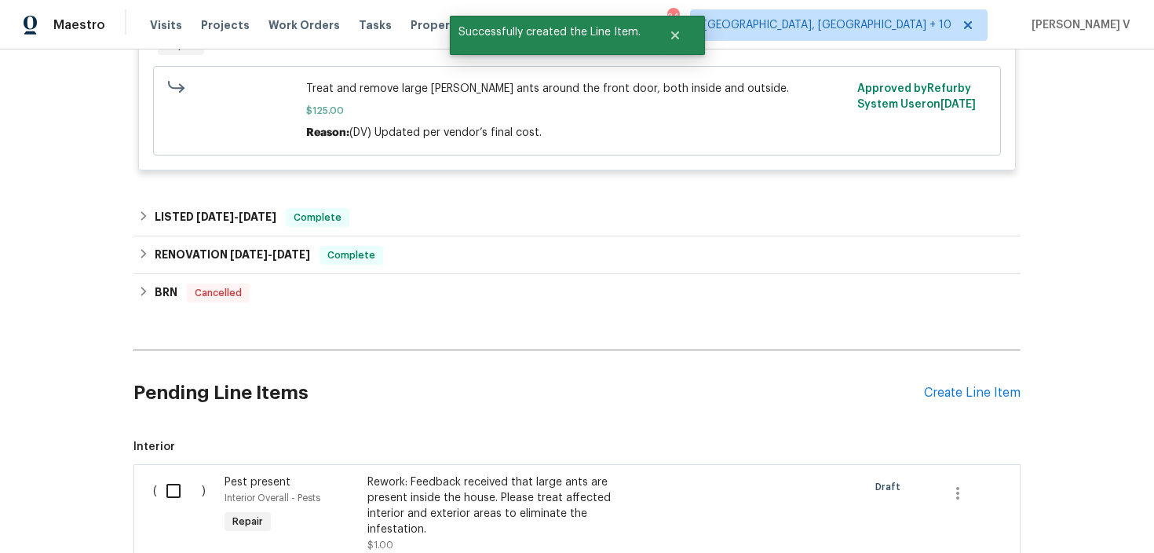
click at [182, 465] on div "( ) Pest present Interior Overall - Pests Repair Rework: Feedback received that…" at bounding box center [576, 560] width 887 height 192
click at [168, 492] on input "checkbox" at bounding box center [179, 490] width 45 height 33
checkbox input "true"
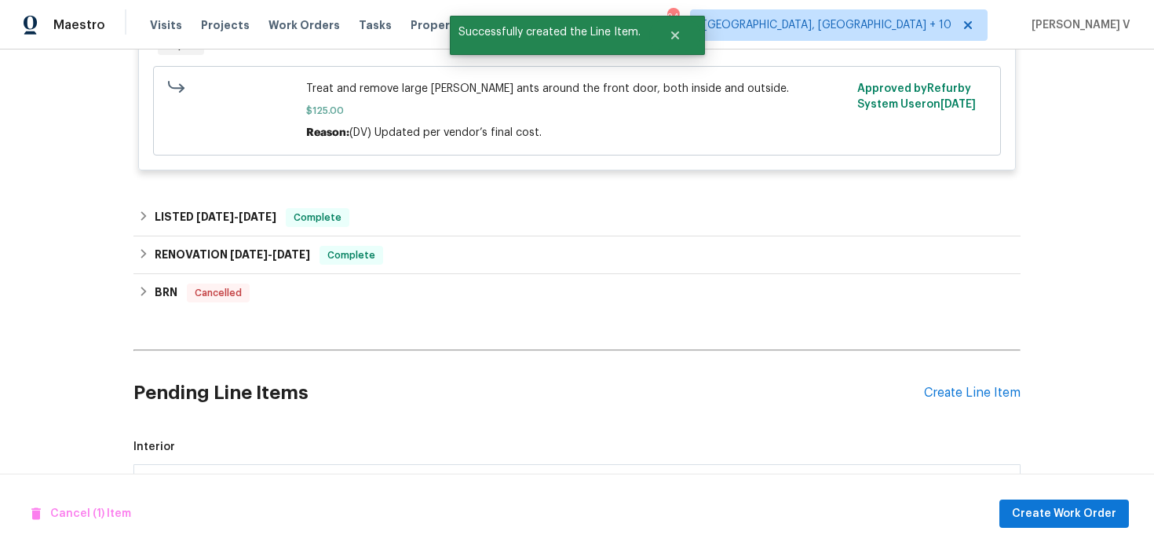
scroll to position [711, 0]
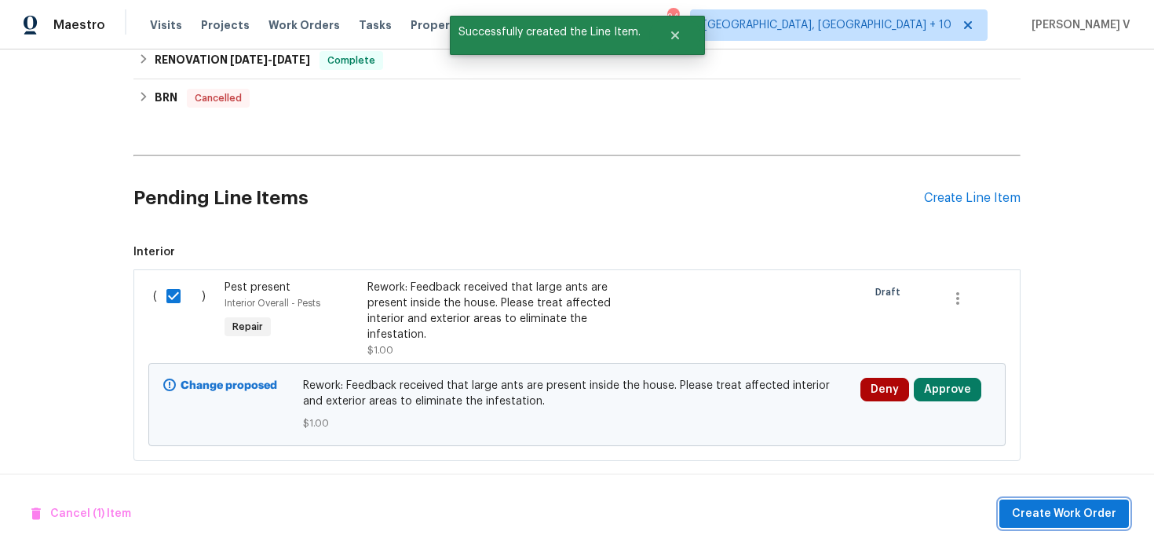
click at [1047, 511] on span "Create Work Order" at bounding box center [1064, 514] width 104 height 20
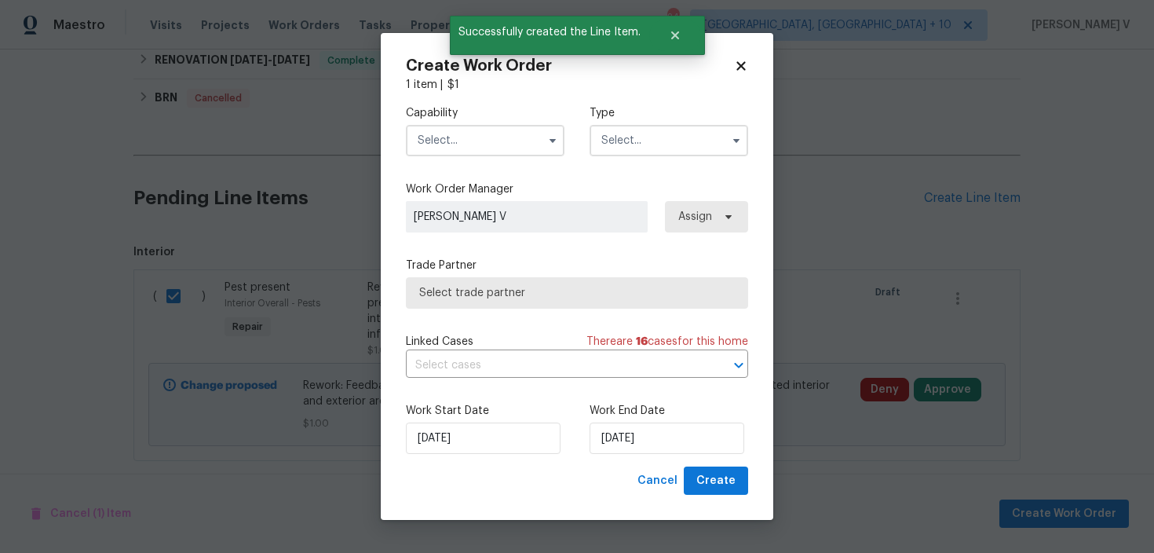
click at [473, 131] on input "text" at bounding box center [485, 140] width 159 height 31
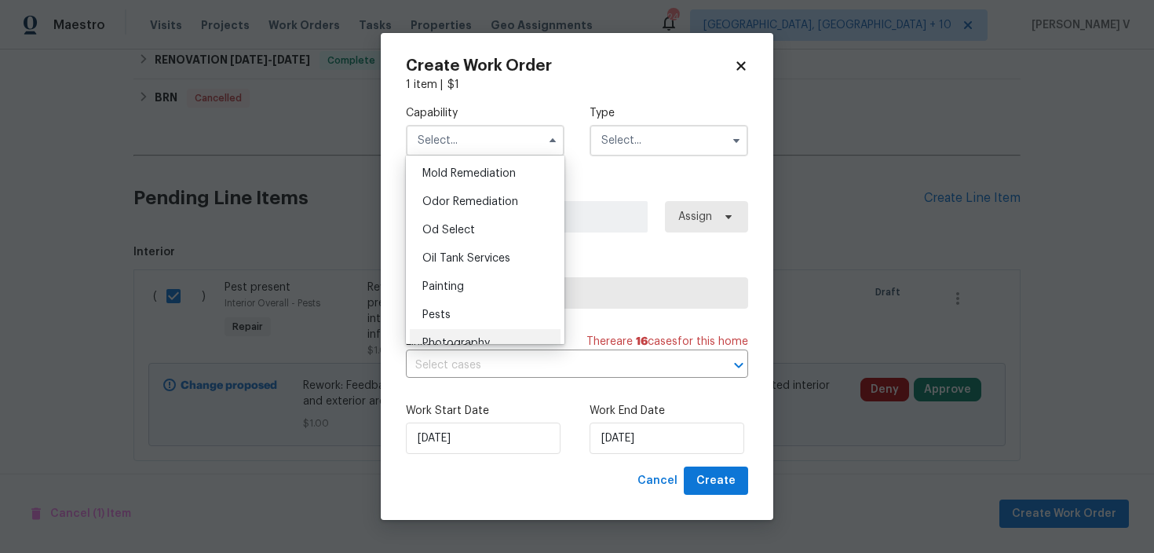
click at [465, 331] on div "Photography" at bounding box center [485, 343] width 151 height 28
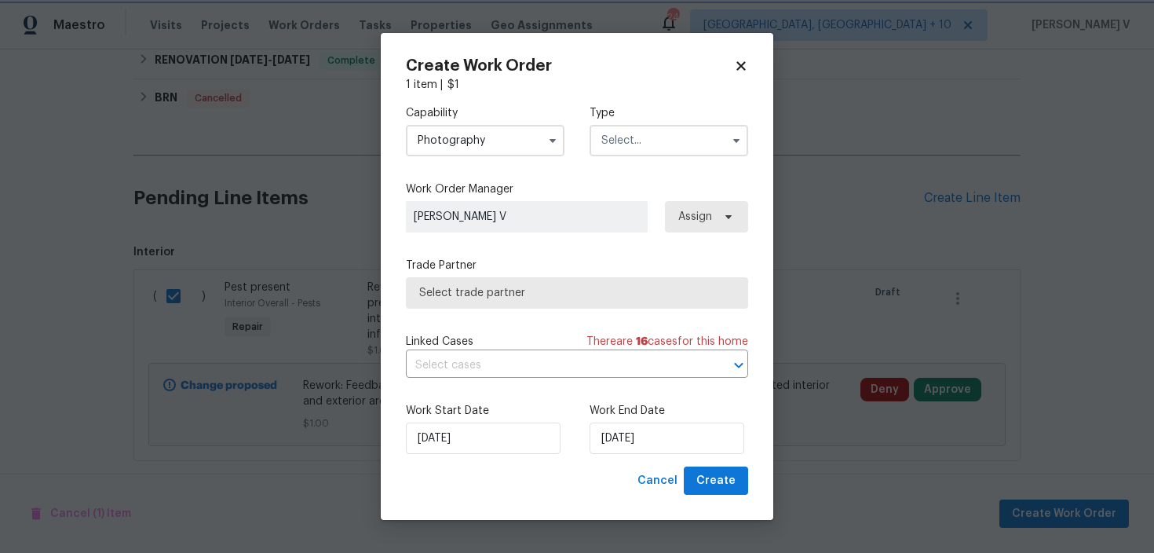
scroll to position [1251, 0]
click at [484, 126] on input "Photography" at bounding box center [485, 140] width 159 height 31
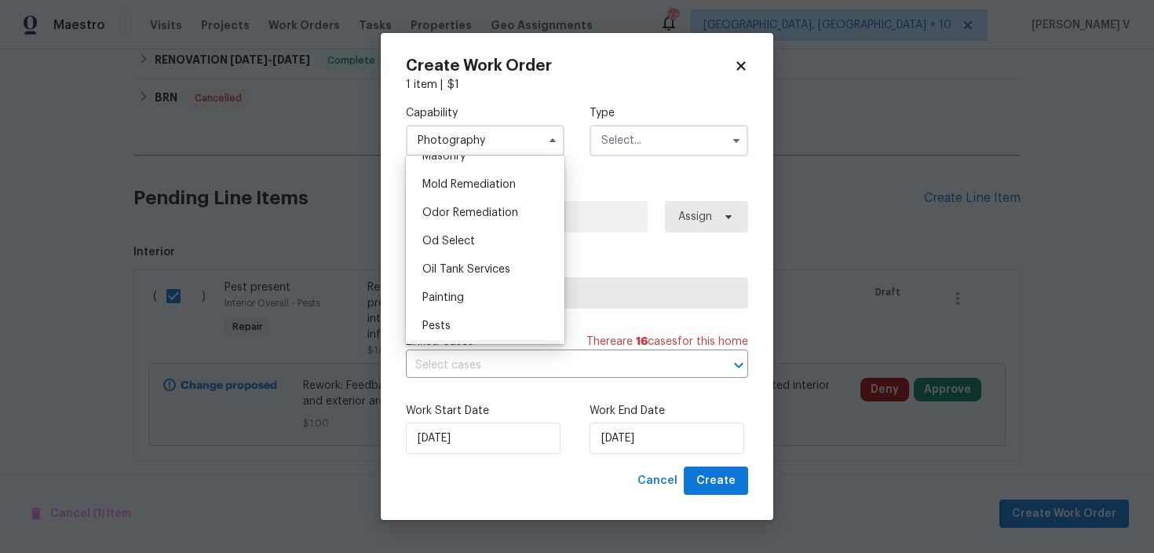
scroll to position [1277, 0]
click at [465, 243] on div "Pests" at bounding box center [485, 243] width 151 height 28
type input "Pests"
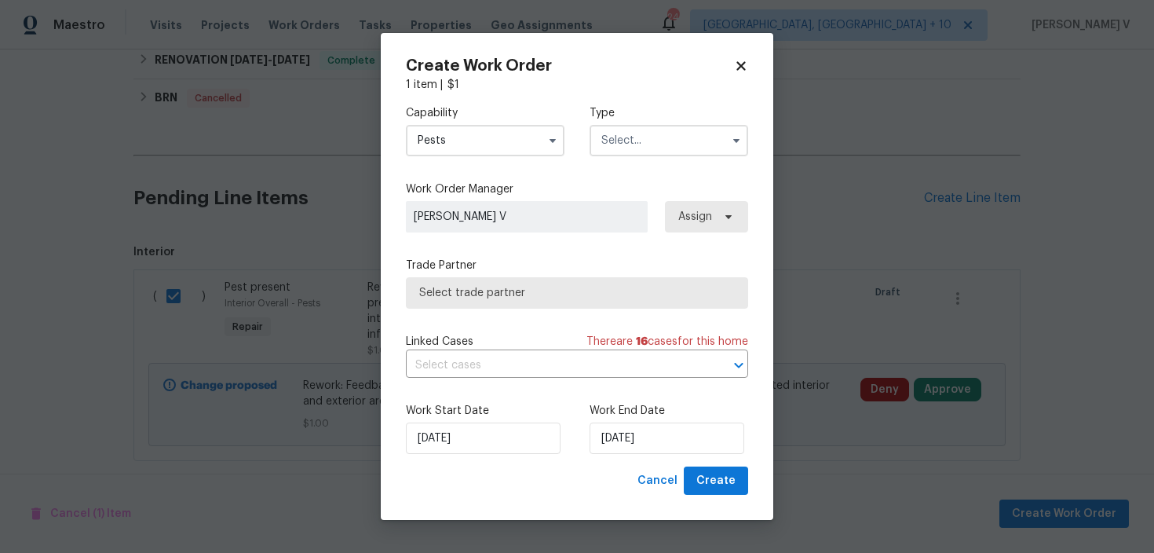
click at [629, 149] on input "text" at bounding box center [668, 140] width 159 height 31
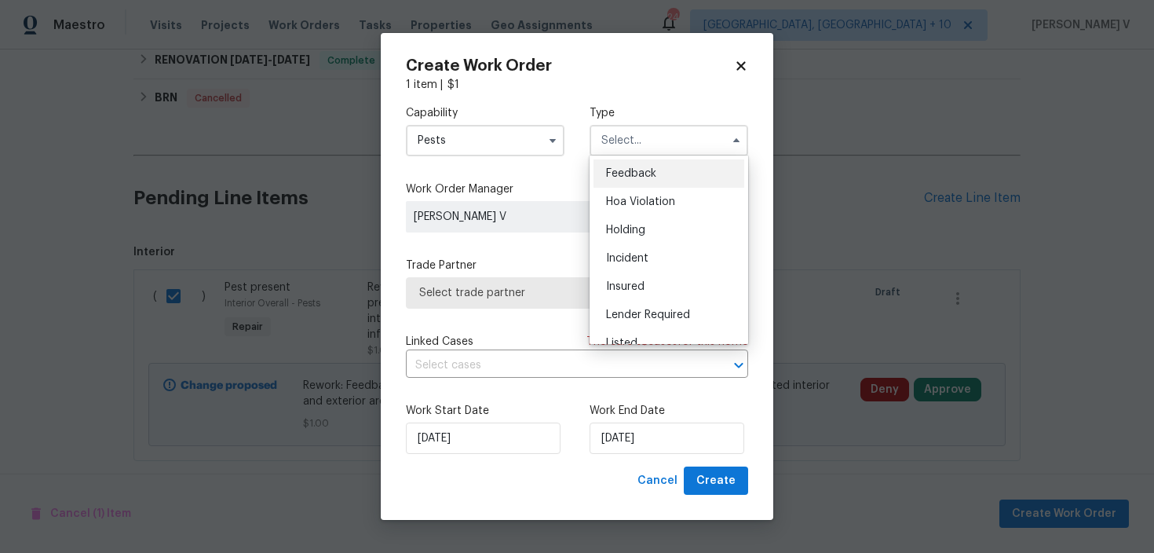
click at [621, 167] on div "Feedback" at bounding box center [668, 173] width 151 height 28
type input "Feedback"
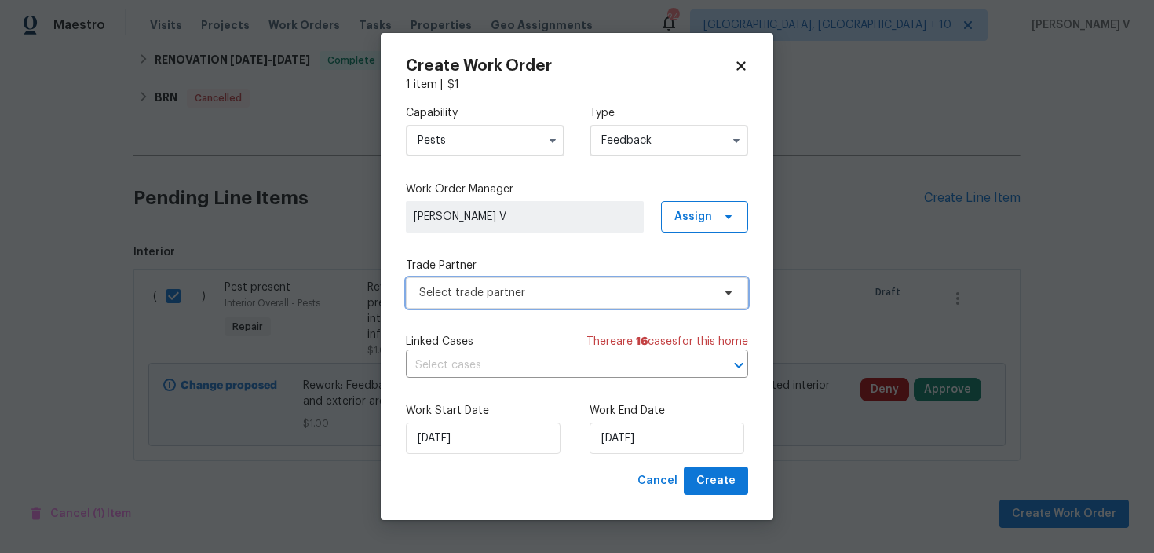
click at [516, 296] on span "Select trade partner" at bounding box center [565, 293] width 293 height 16
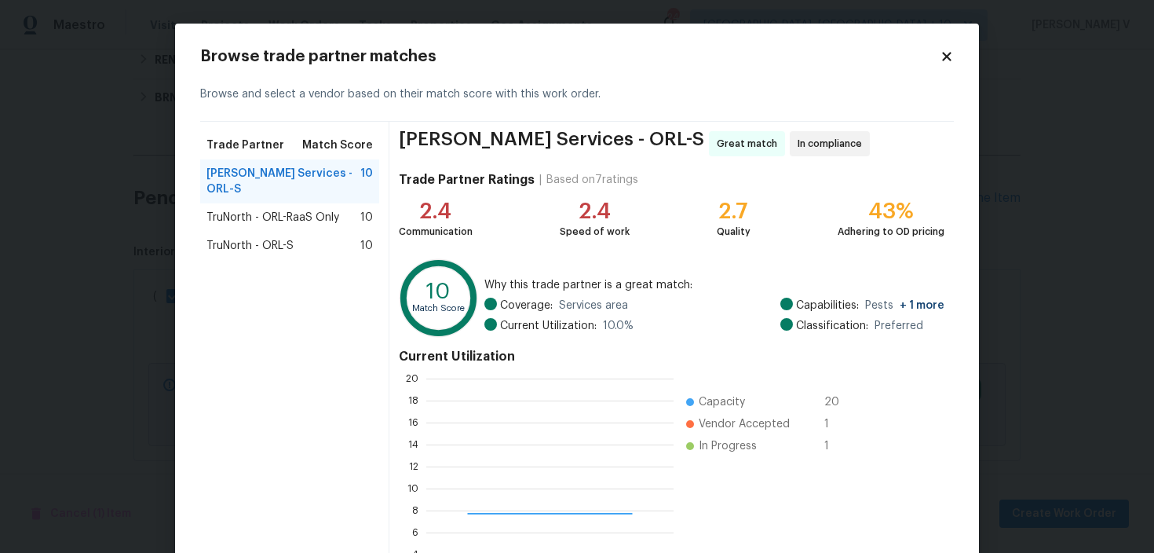
scroll to position [220, 247]
click at [305, 238] on div "TruNorth - ORL-S 10" at bounding box center [289, 246] width 166 height 16
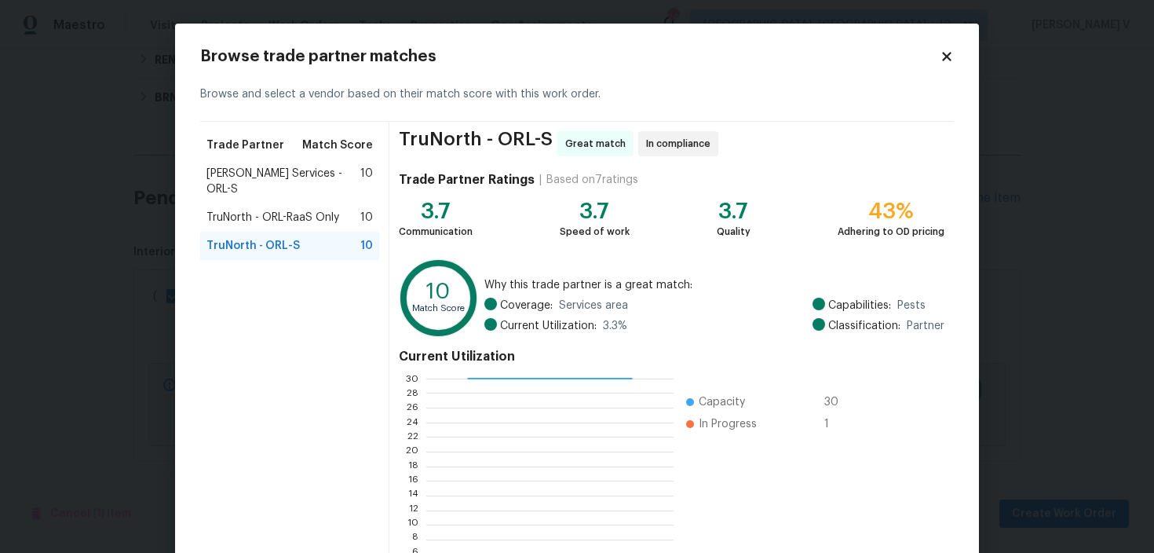
scroll to position [140, 0]
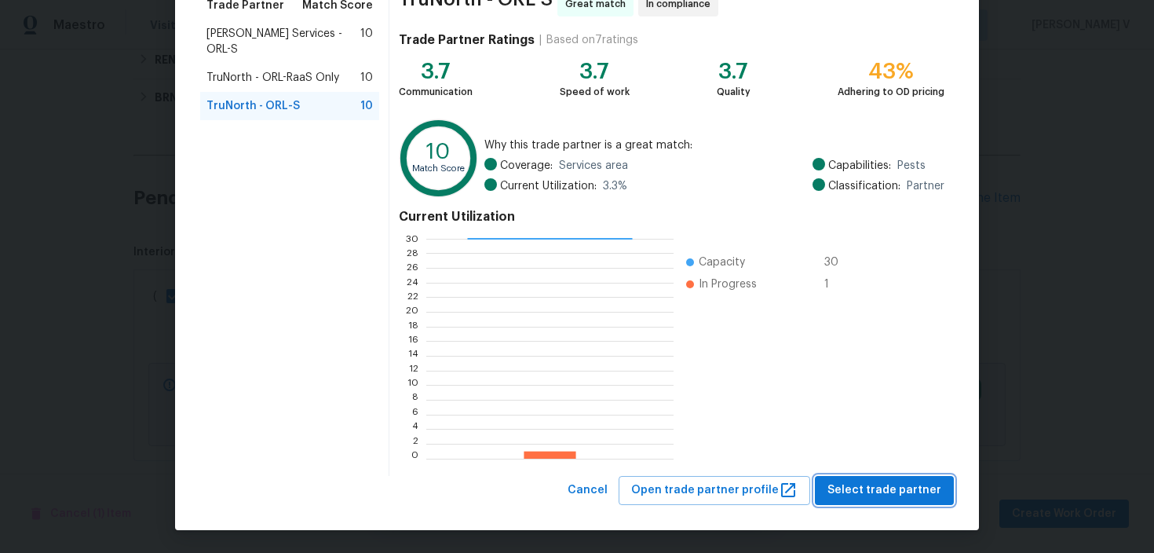
click at [881, 490] on span "Select trade partner" at bounding box center [884, 490] width 114 height 20
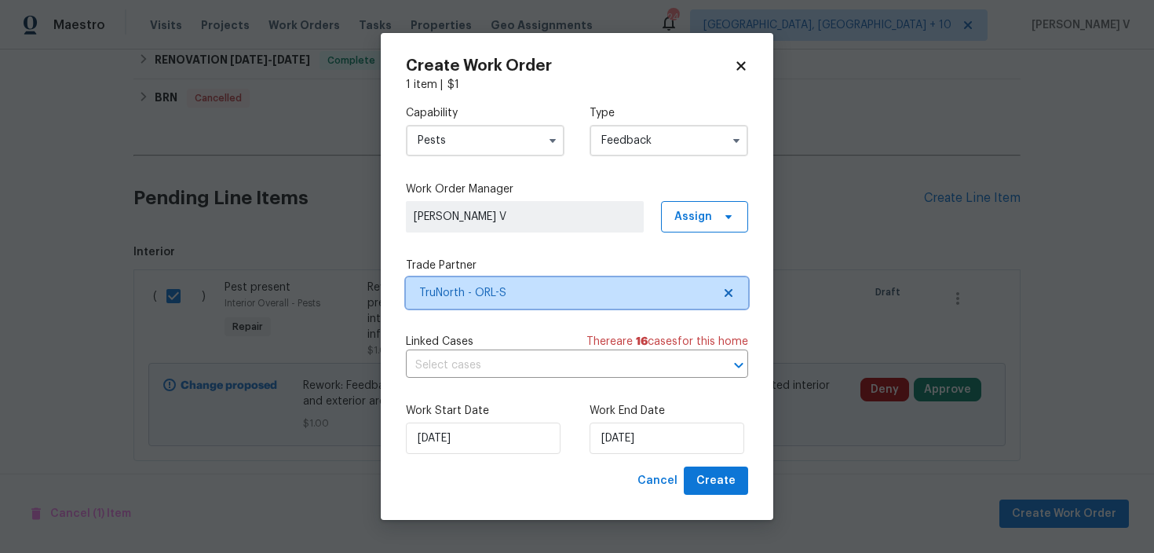
scroll to position [0, 0]
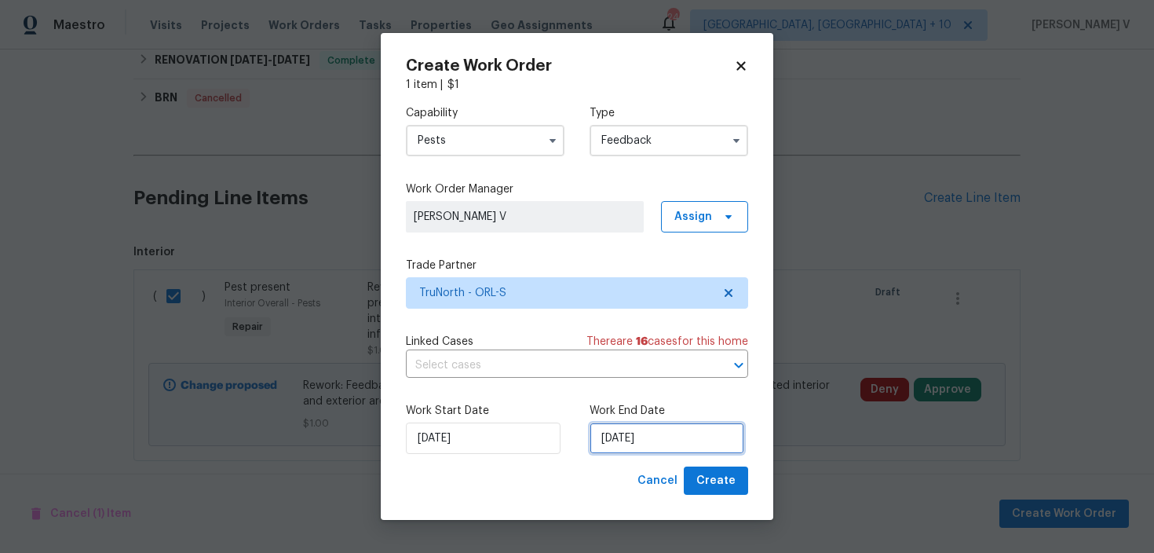
click at [598, 426] on input "13/08/2025" at bounding box center [666, 437] width 155 height 31
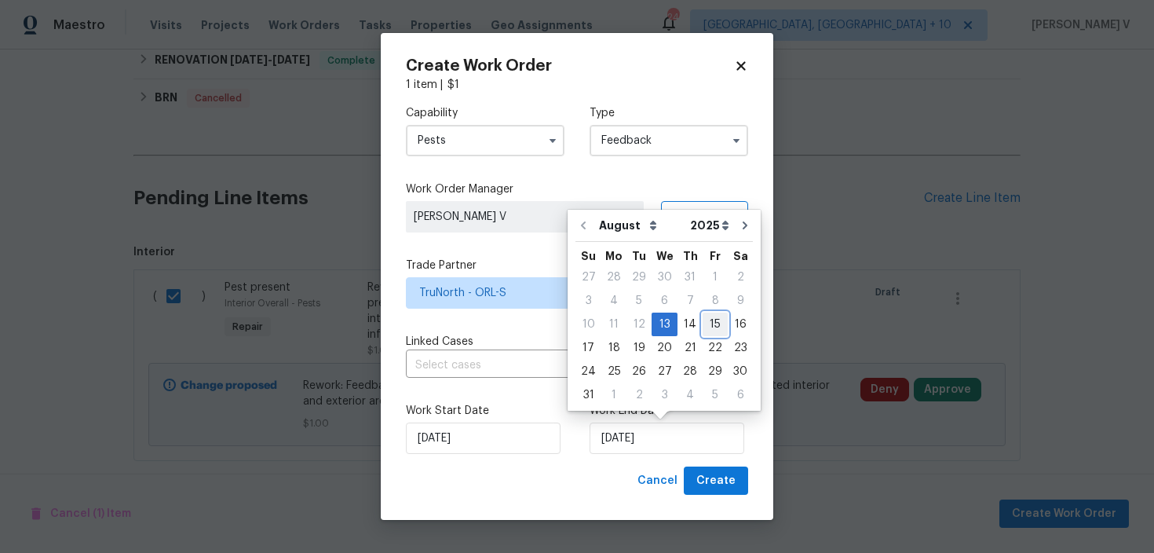
click at [706, 321] on div "15" at bounding box center [714, 324] width 25 height 22
type input "15/08/2025"
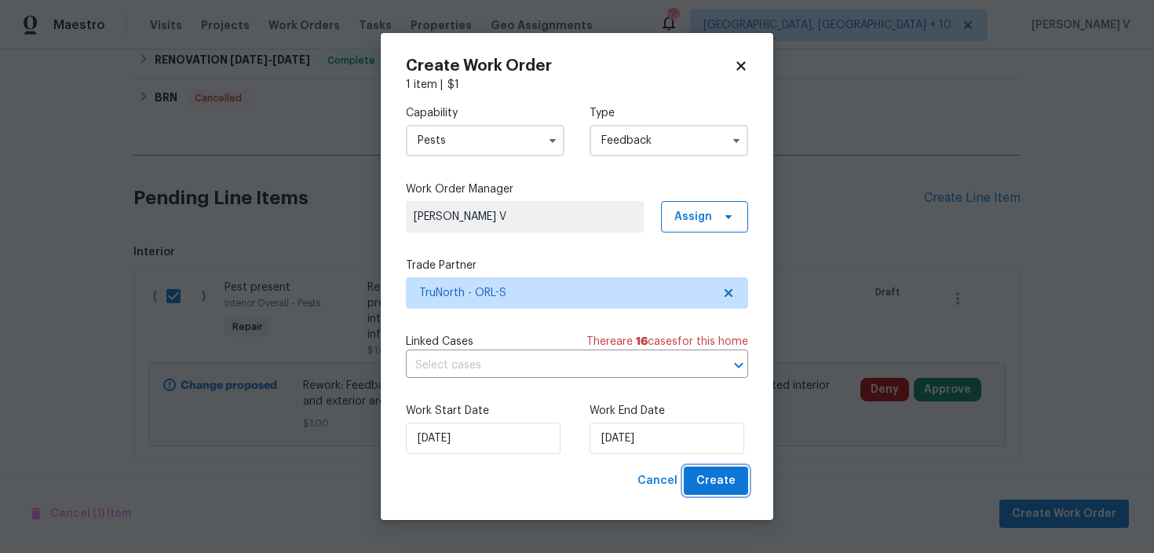
click at [710, 483] on span "Create" at bounding box center [715, 481] width 39 height 20
checkbox input "false"
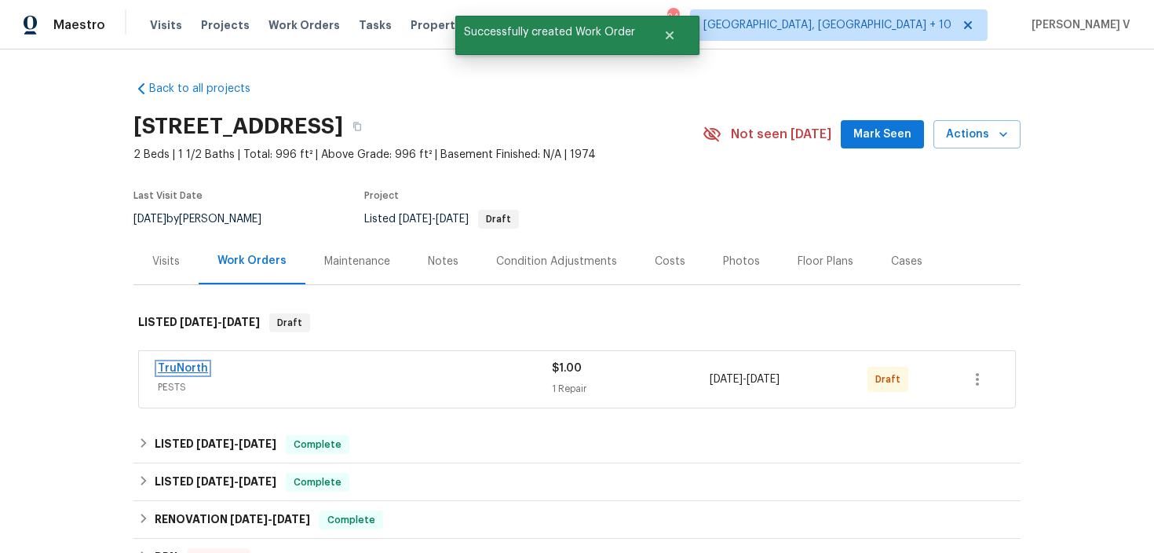
click at [184, 373] on link "TruNorth" at bounding box center [183, 368] width 50 height 11
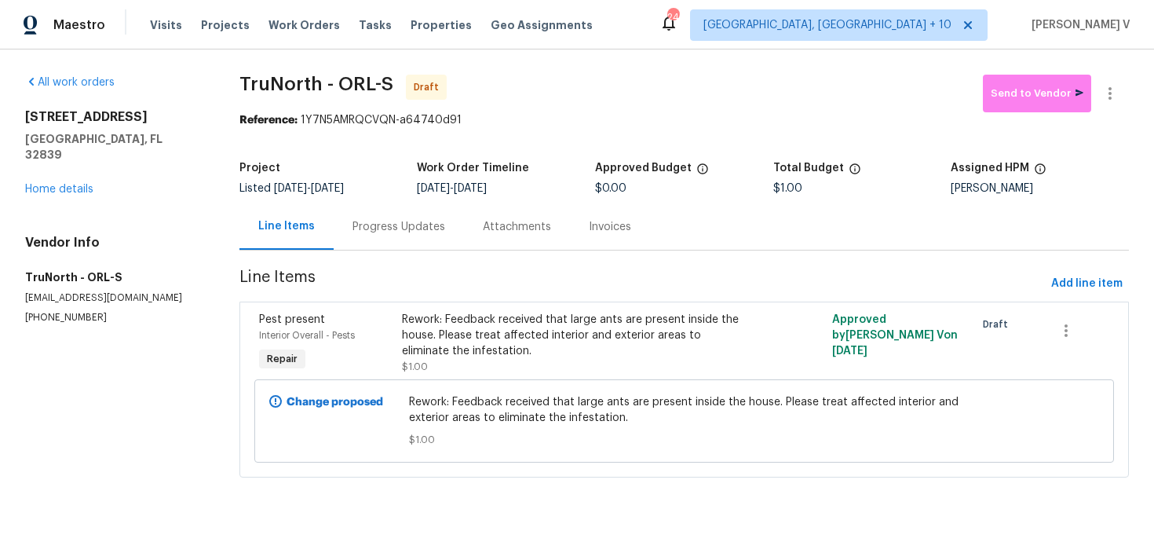
click at [376, 238] on div "Progress Updates" at bounding box center [399, 226] width 130 height 46
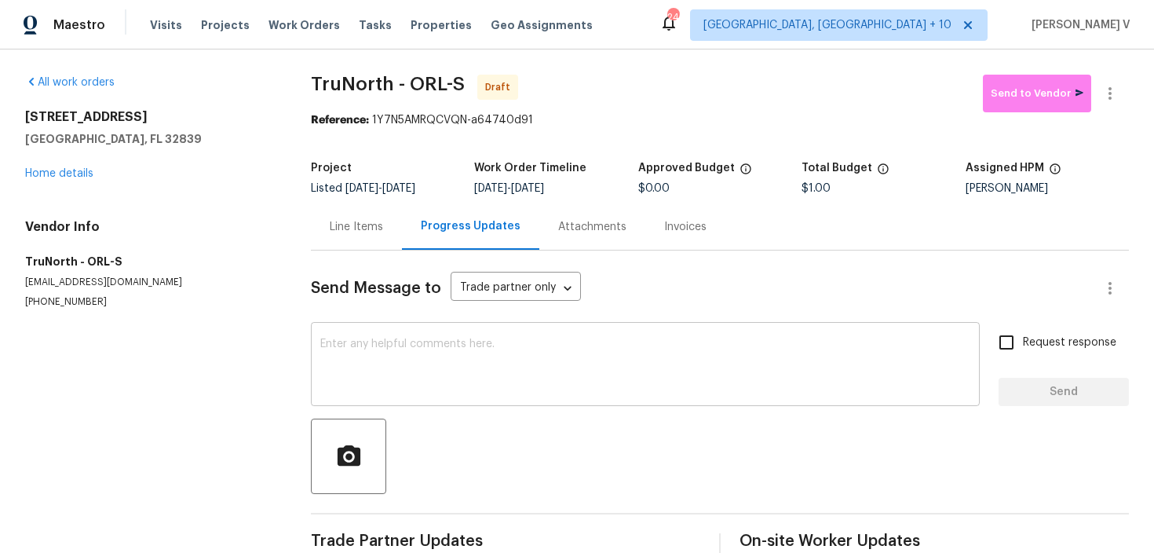
click at [389, 373] on textarea at bounding box center [645, 365] width 650 height 55
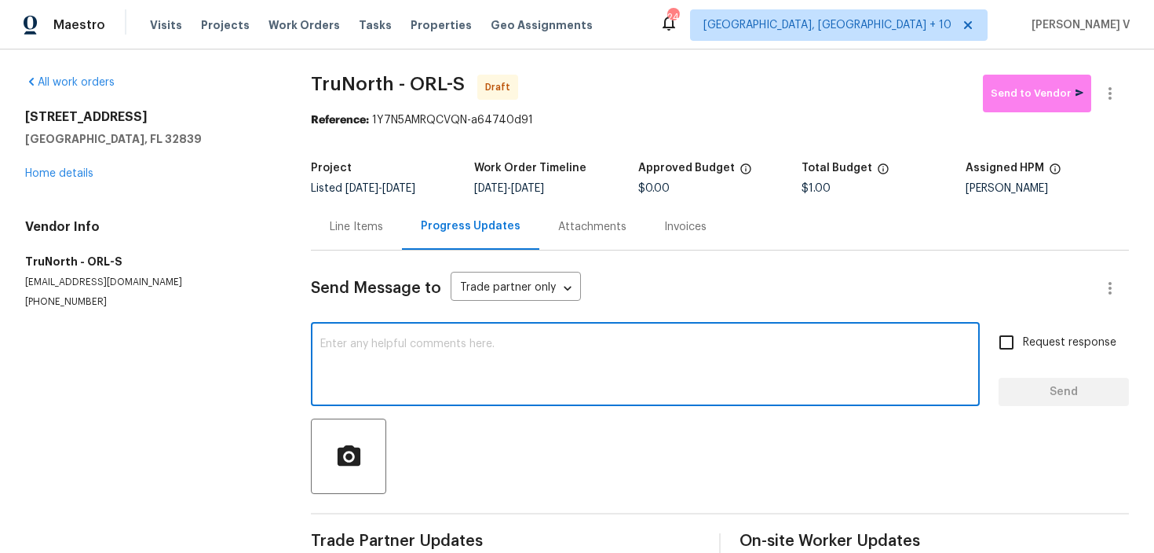
paste textarea "Hi, this is Divya with Opendoor. I’m confirming you received the WO for the pro…"
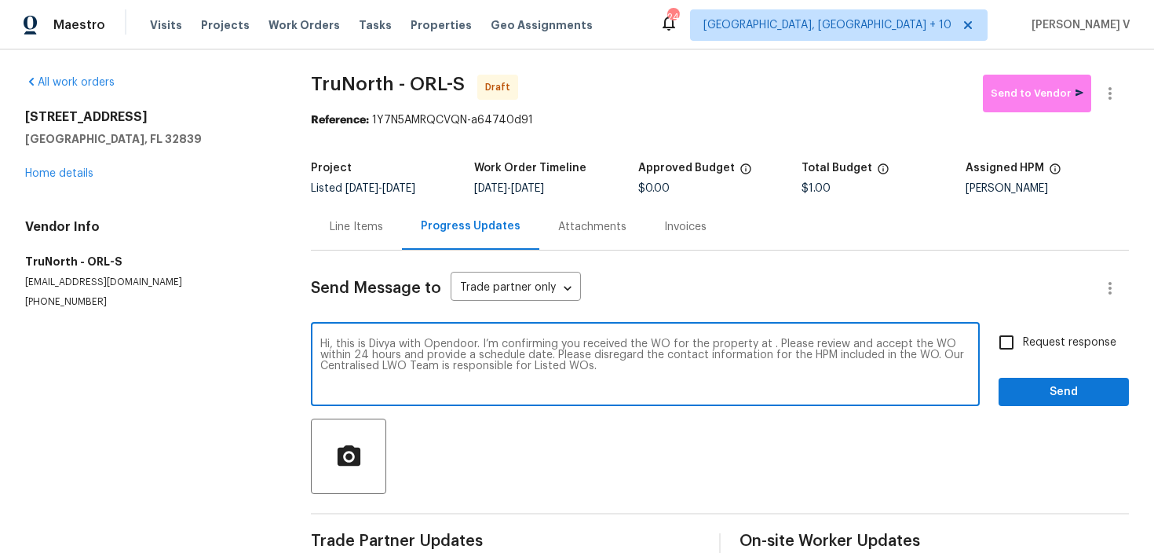
click at [766, 340] on textarea "Hi, this is Divya with Opendoor. I’m confirming you received the WO for the pro…" at bounding box center [645, 365] width 650 height 55
paste textarea "5126 Picadilly Circus Ct # 11, Orlando, FL 32839"
type textarea "Hi, this is Divya with Opendoor. I’m confirming you received the WO for the pro…"
click at [1064, 342] on span "Request response" at bounding box center [1069, 342] width 93 height 16
click at [1023, 342] on input "Request response" at bounding box center [1006, 342] width 33 height 33
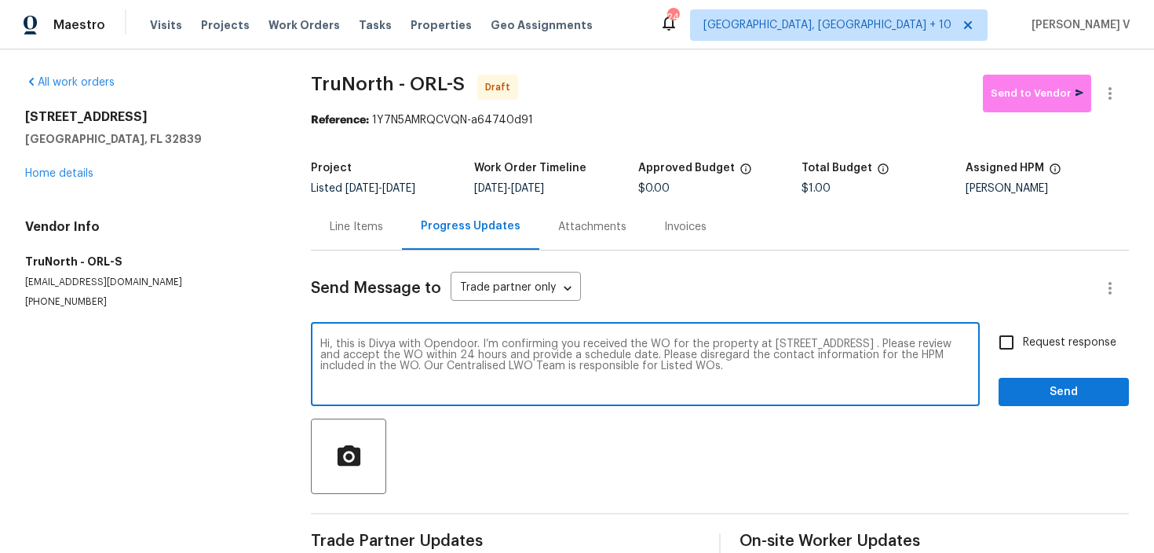
checkbox input "true"
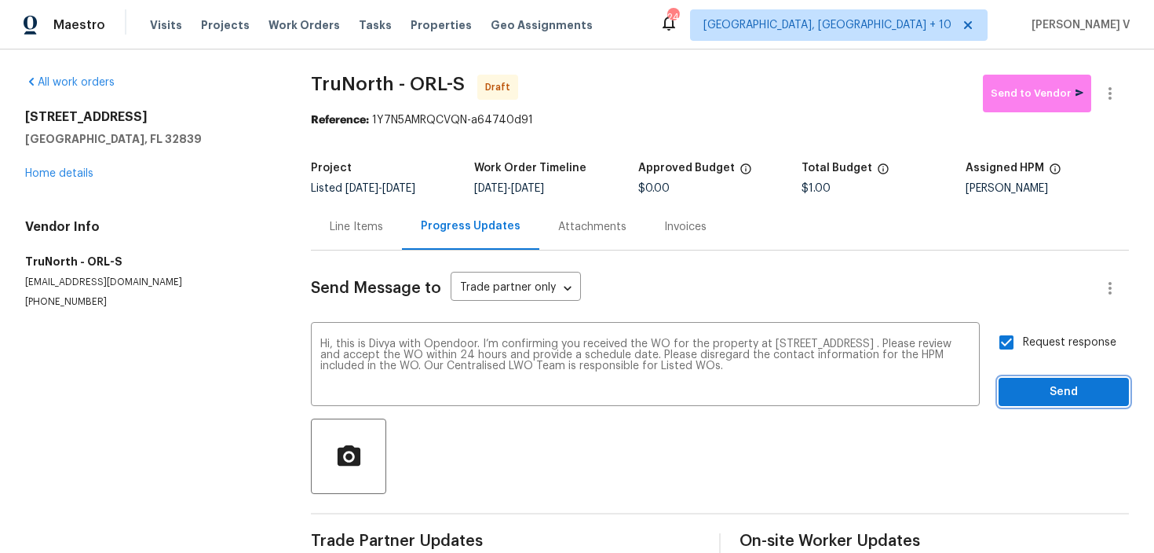
click at [1067, 382] on span "Send" at bounding box center [1063, 392] width 105 height 20
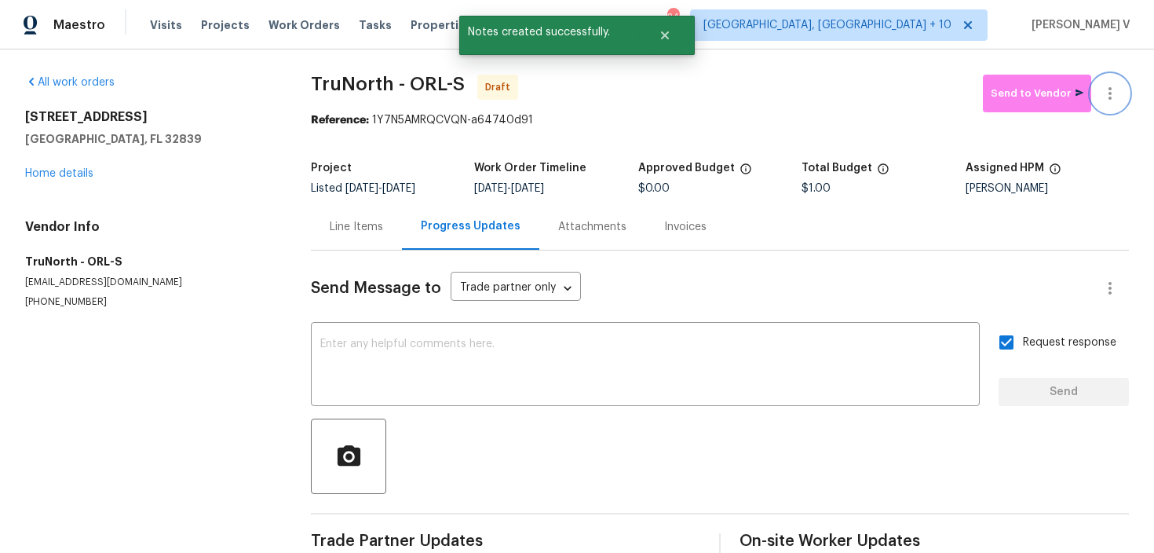
click at [1115, 87] on icon "button" at bounding box center [1109, 93] width 19 height 19
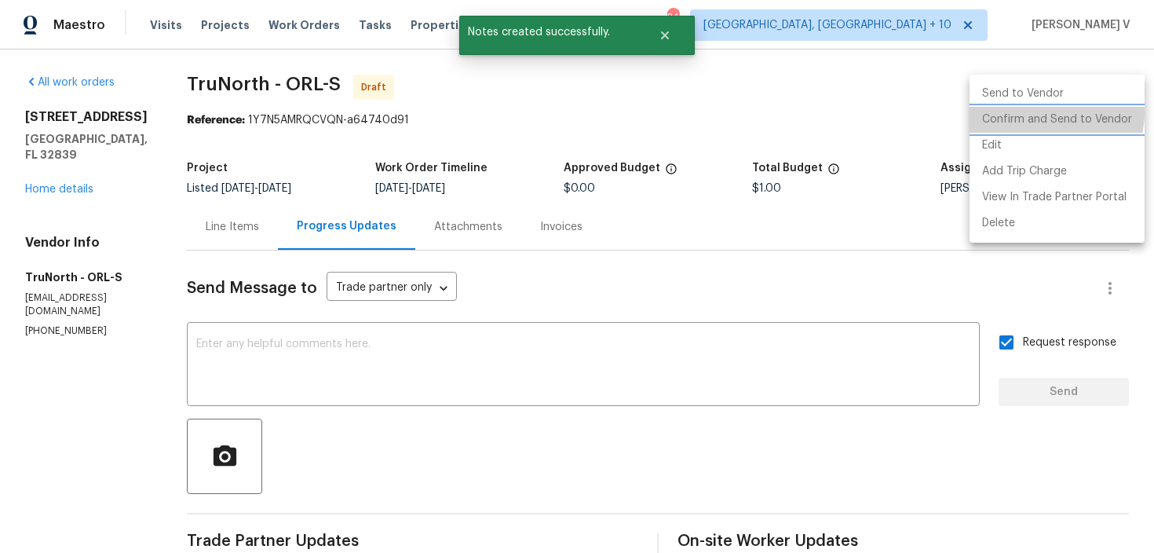
click at [1054, 113] on li "Confirm and Send to Vendor" at bounding box center [1056, 120] width 175 height 26
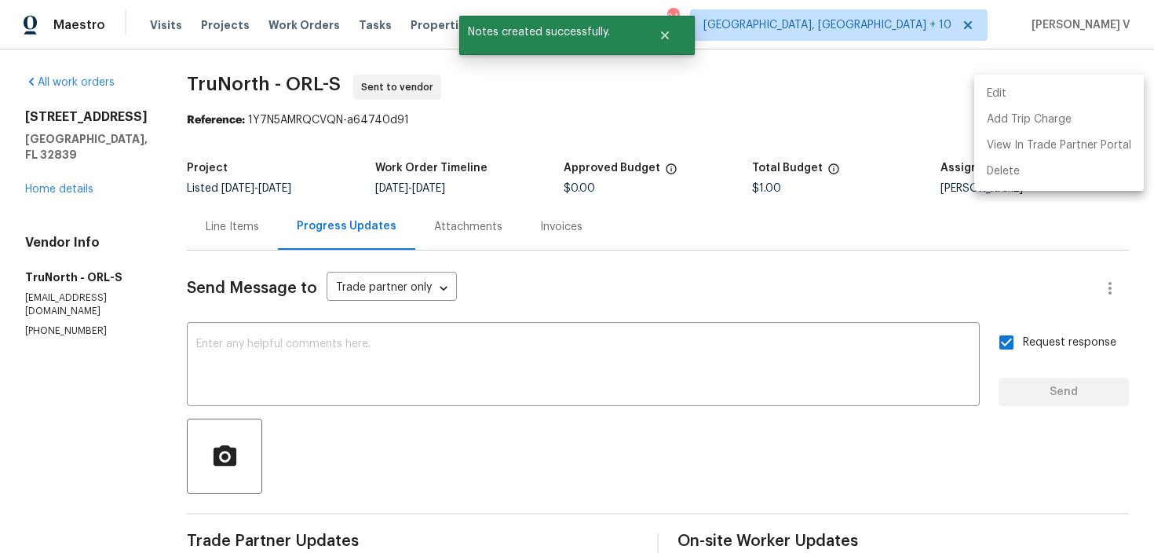
click at [313, 116] on div at bounding box center [577, 276] width 1154 height 553
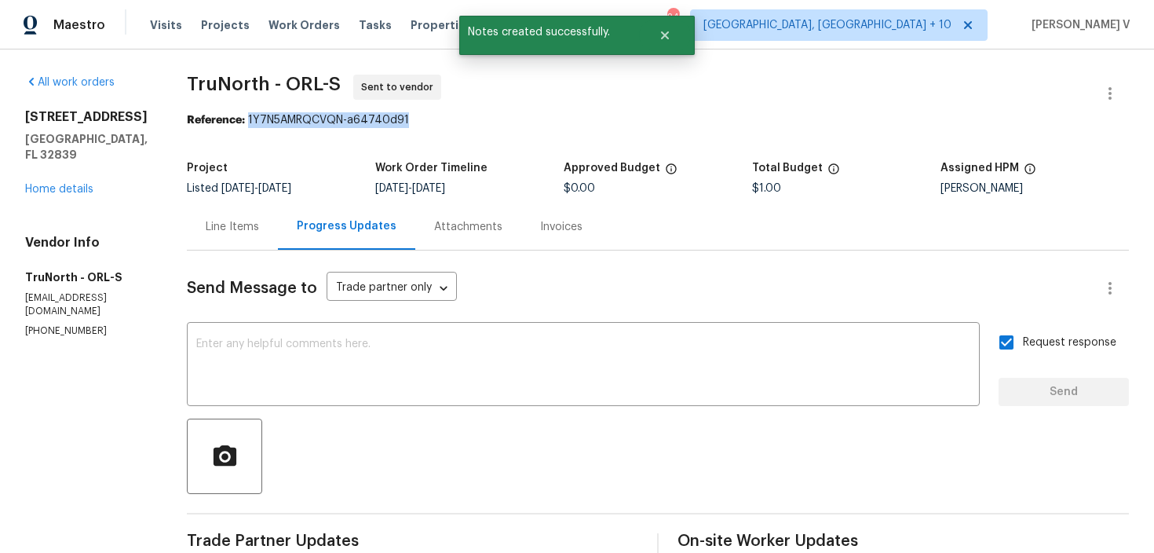
drag, startPoint x: 243, startPoint y: 120, endPoint x: 534, endPoint y: 118, distance: 290.4
click at [534, 118] on div "Reference: 1Y7N5AMRQCVQN-a64740d91" at bounding box center [658, 120] width 942 height 16
copy div "1Y7N5AMRQCVQN-a64740d91"
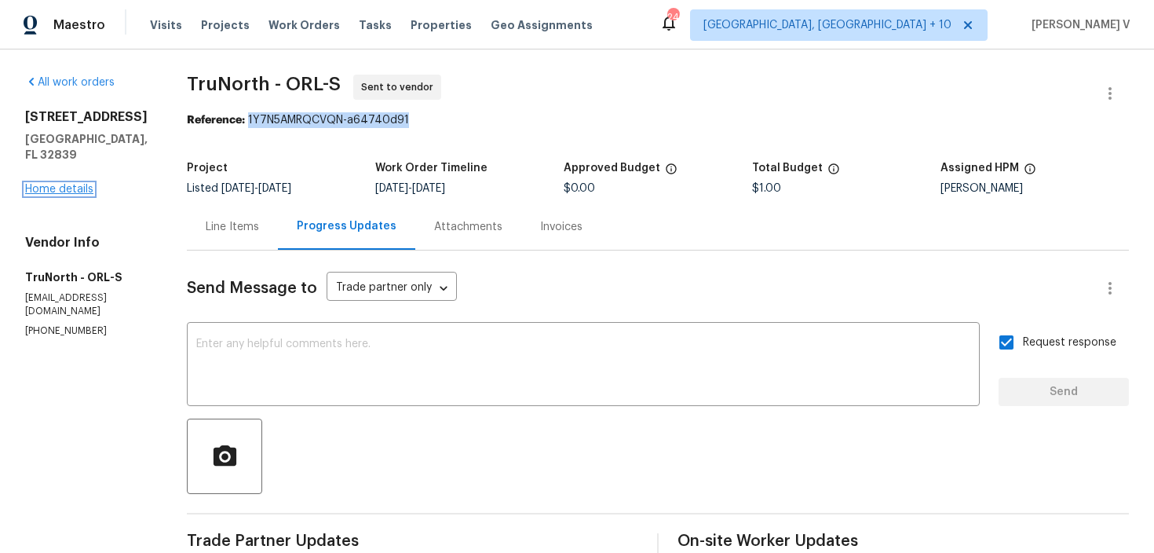
click at [61, 184] on link "Home details" at bounding box center [59, 189] width 68 height 11
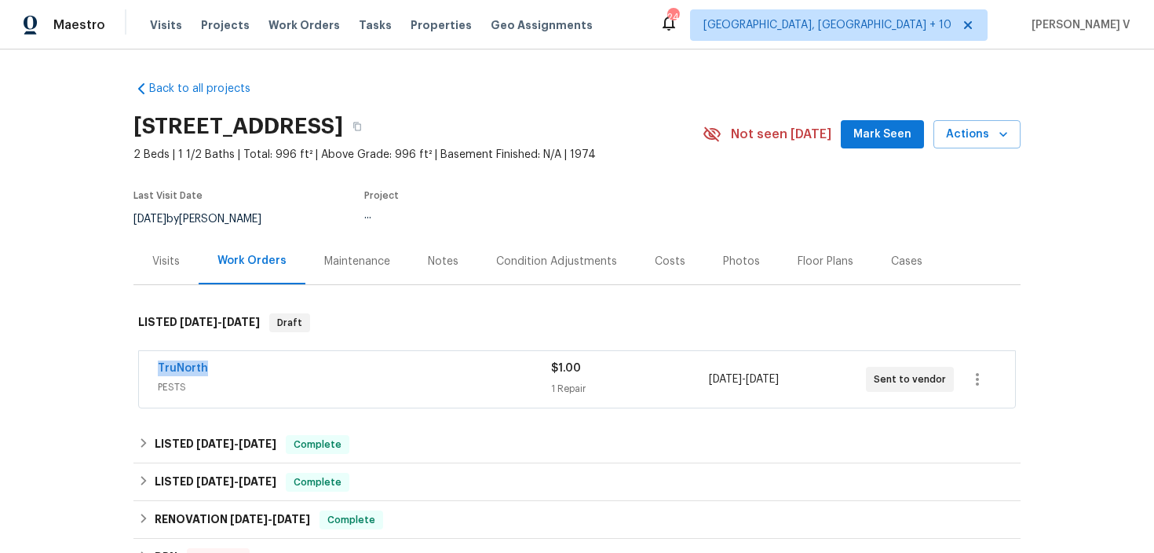
drag, startPoint x: 148, startPoint y: 367, endPoint x: 260, endPoint y: 367, distance: 112.2
click at [260, 367] on div "TruNorth PESTS $1.00 1 Repair 8/13/2025 - 8/15/2025 Sent to vendor" at bounding box center [577, 379] width 876 height 57
copy link "TruNorth"
click at [172, 363] on link "TruNorth" at bounding box center [183, 368] width 50 height 11
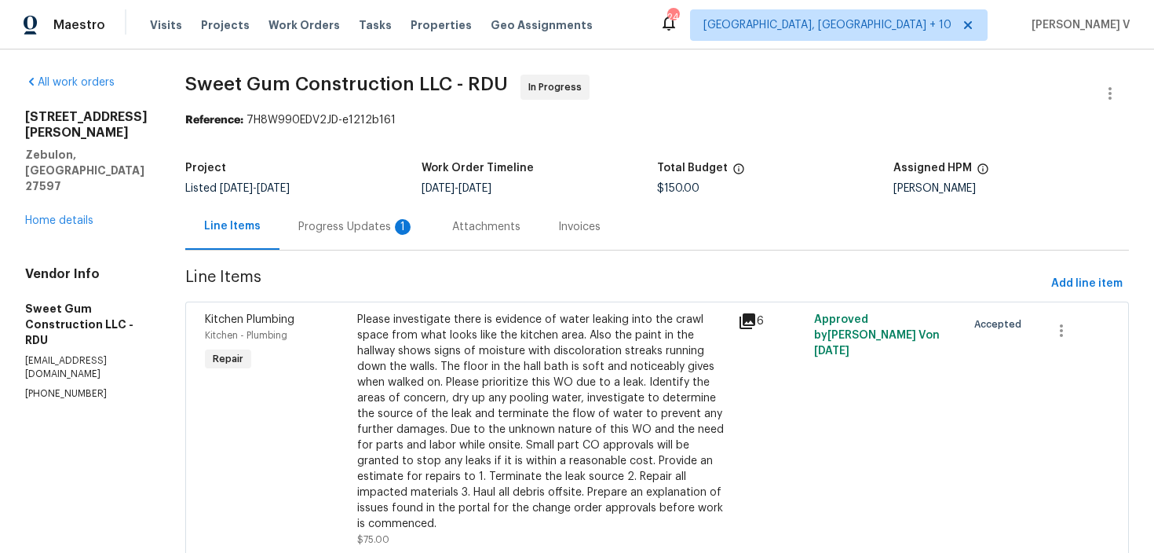
click at [396, 232] on div "Progress Updates 1" at bounding box center [356, 227] width 116 height 16
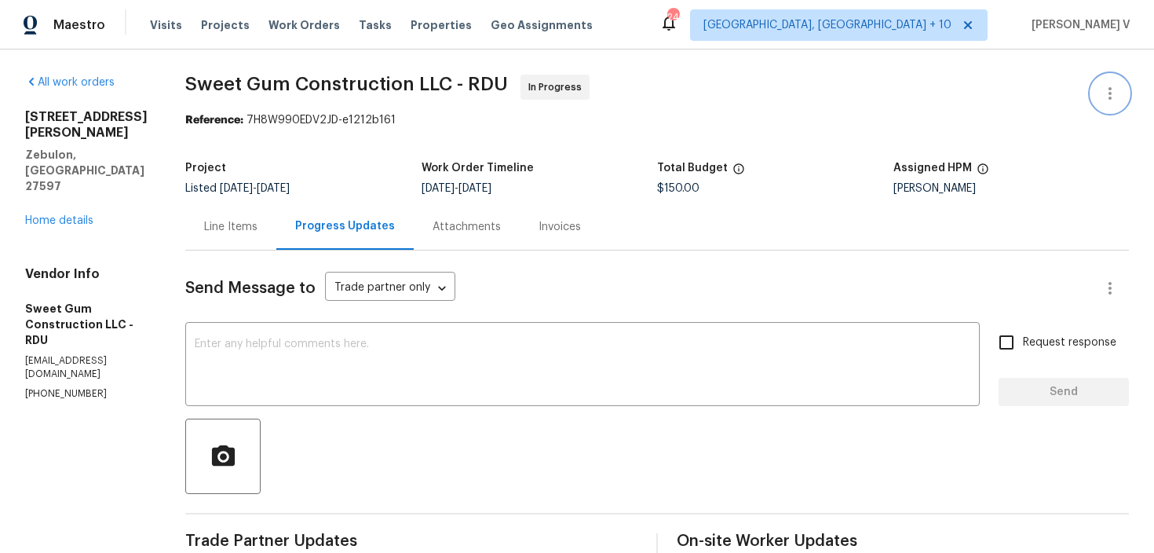
click at [1094, 93] on button "button" at bounding box center [1110, 94] width 38 height 38
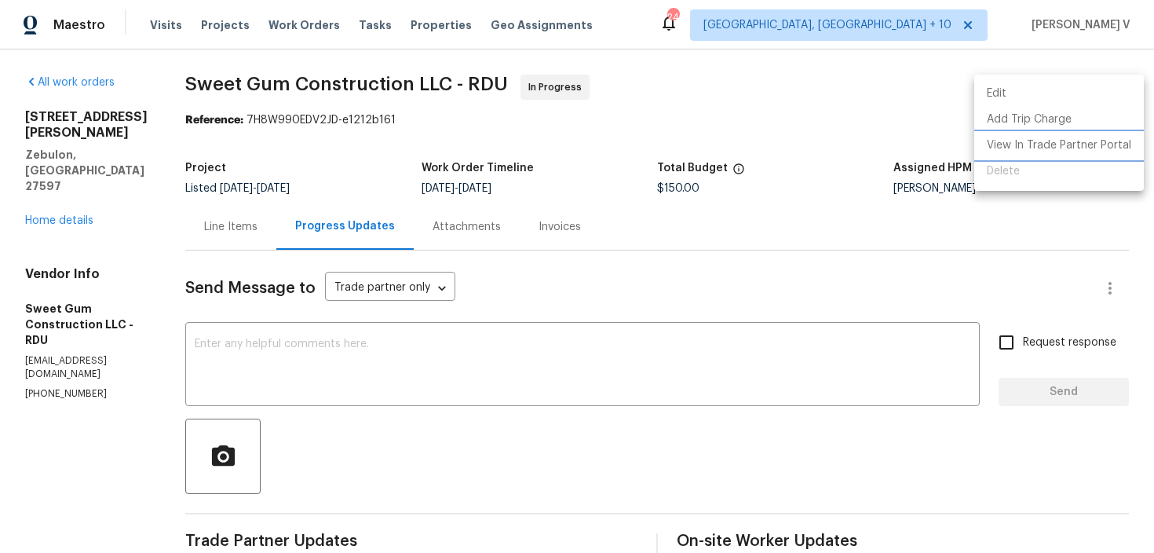
click at [993, 145] on li "View In Trade Partner Portal" at bounding box center [1059, 146] width 170 height 26
click at [286, 234] on div at bounding box center [577, 276] width 1154 height 553
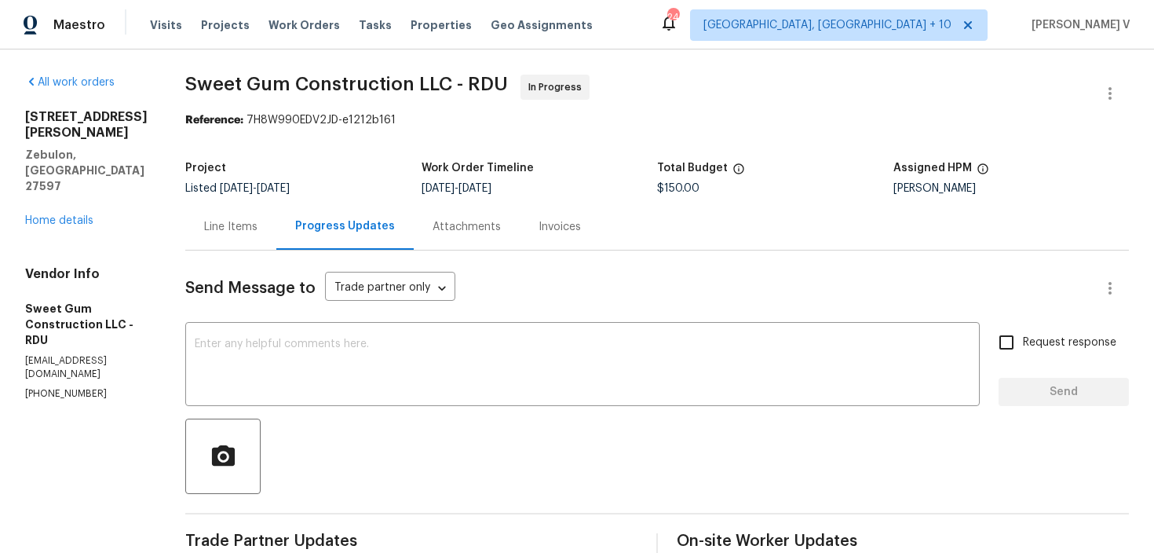
click at [286, 234] on div "Edit Add Trip Charge View In Trade Partner Portal Delete" at bounding box center [577, 276] width 1154 height 553
click at [257, 234] on div "Line Items" at bounding box center [230, 227] width 53 height 16
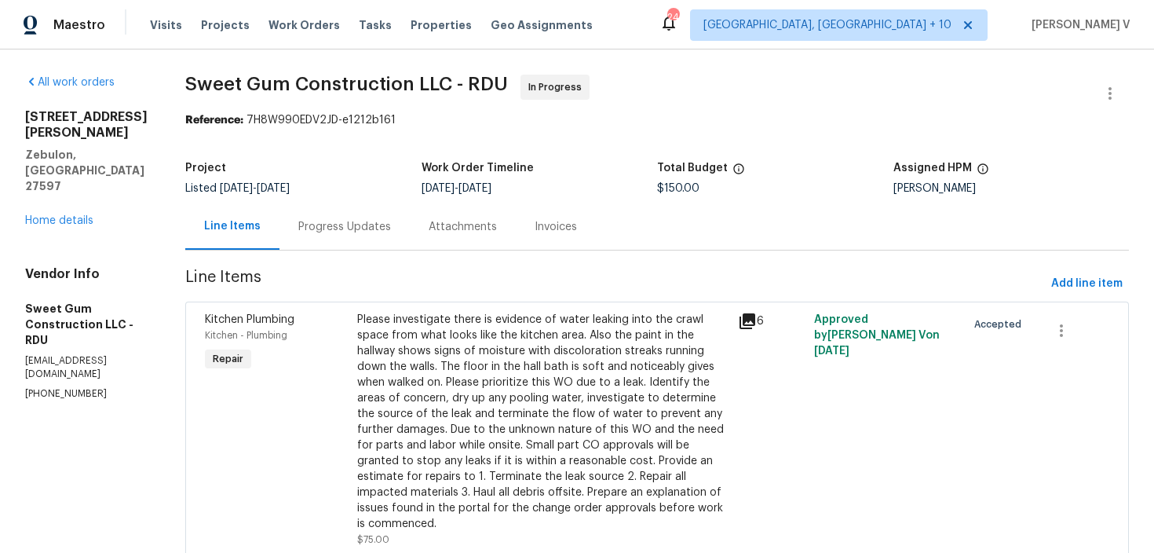
click at [567, 381] on div "Please investigate there is evidence of water leaking into the crawl space from…" at bounding box center [542, 422] width 371 height 220
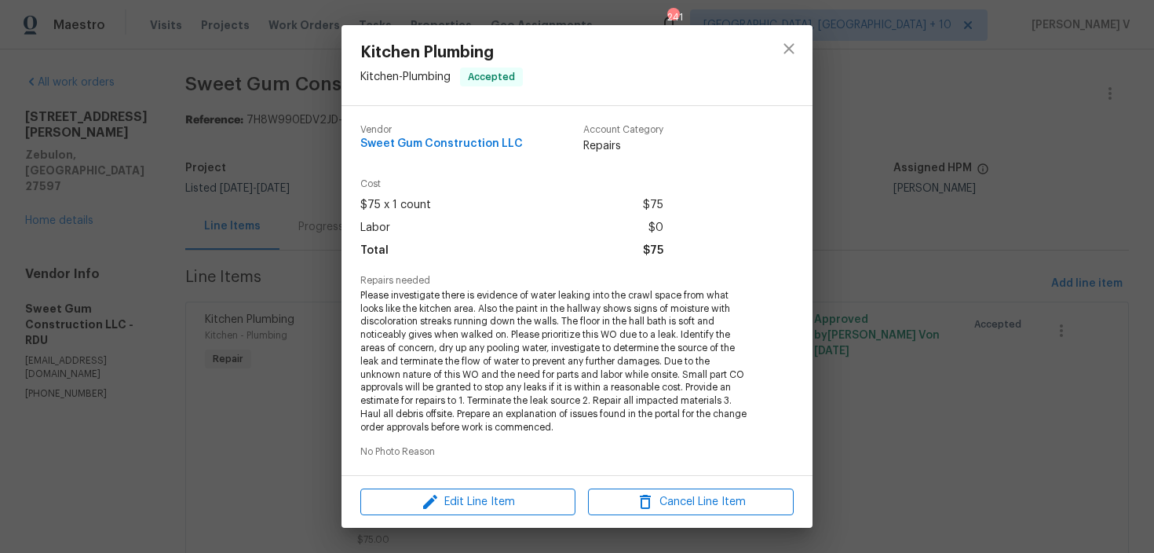
scroll to position [249, 0]
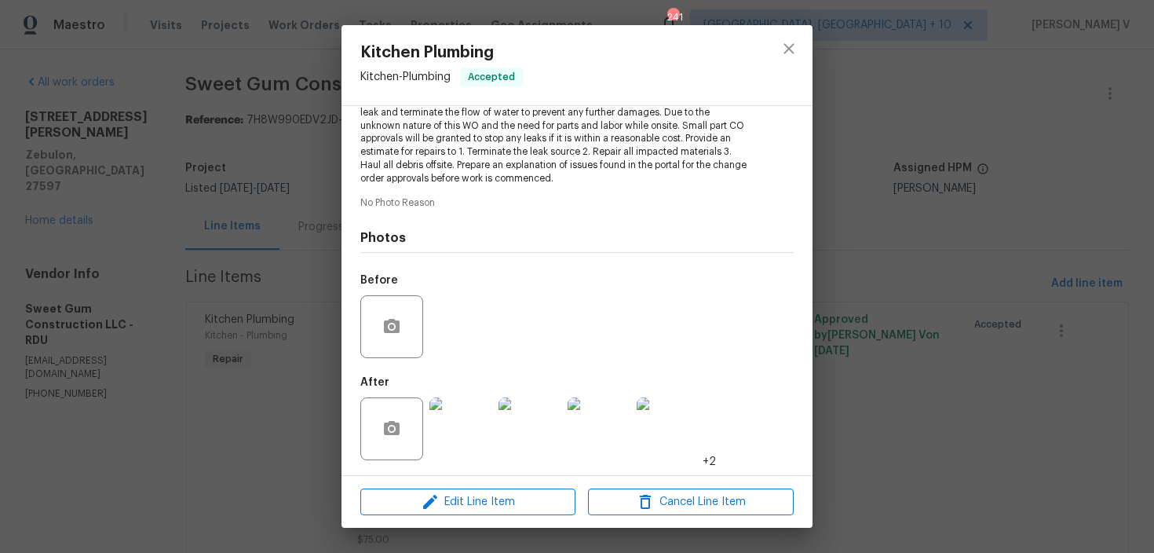
click at [480, 428] on img at bounding box center [460, 428] width 63 height 63
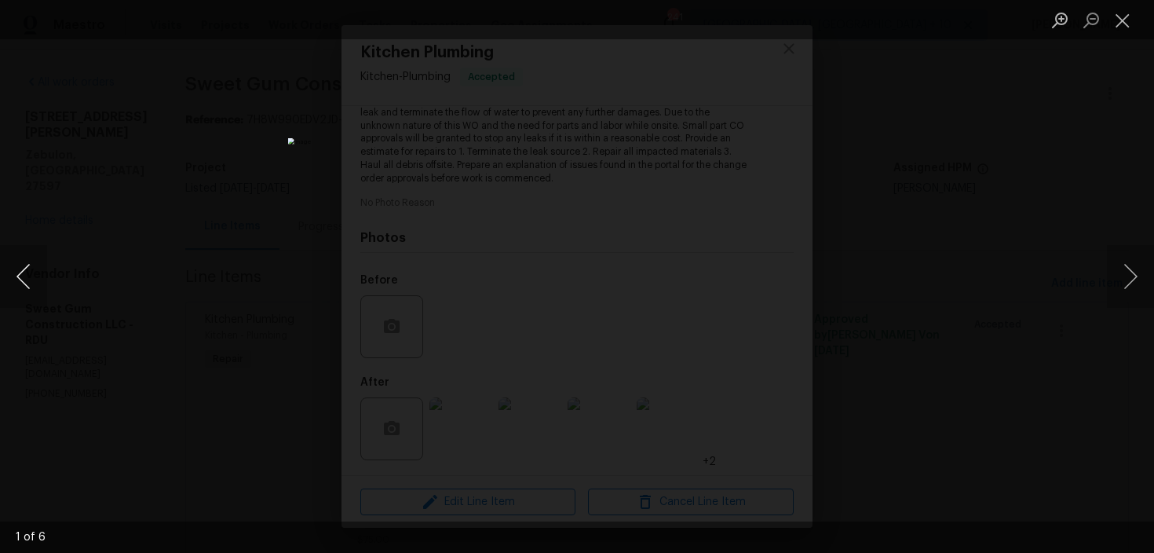
click at [19, 271] on button "Previous image" at bounding box center [23, 276] width 47 height 63
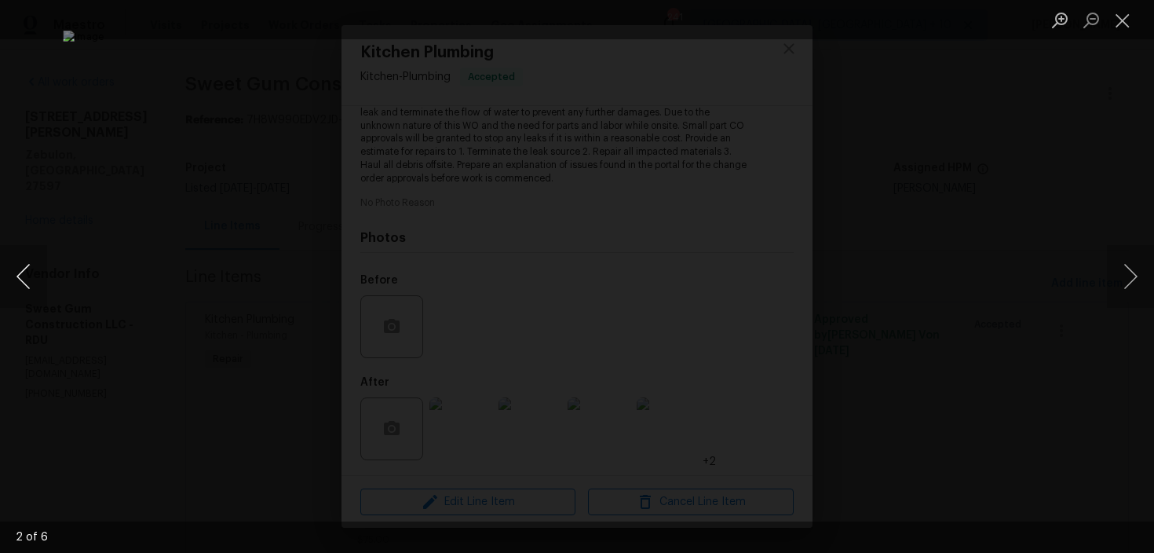
click at [19, 271] on button "Previous image" at bounding box center [23, 276] width 47 height 63
click at [241, 122] on div "Lightbox" at bounding box center [577, 276] width 1154 height 553
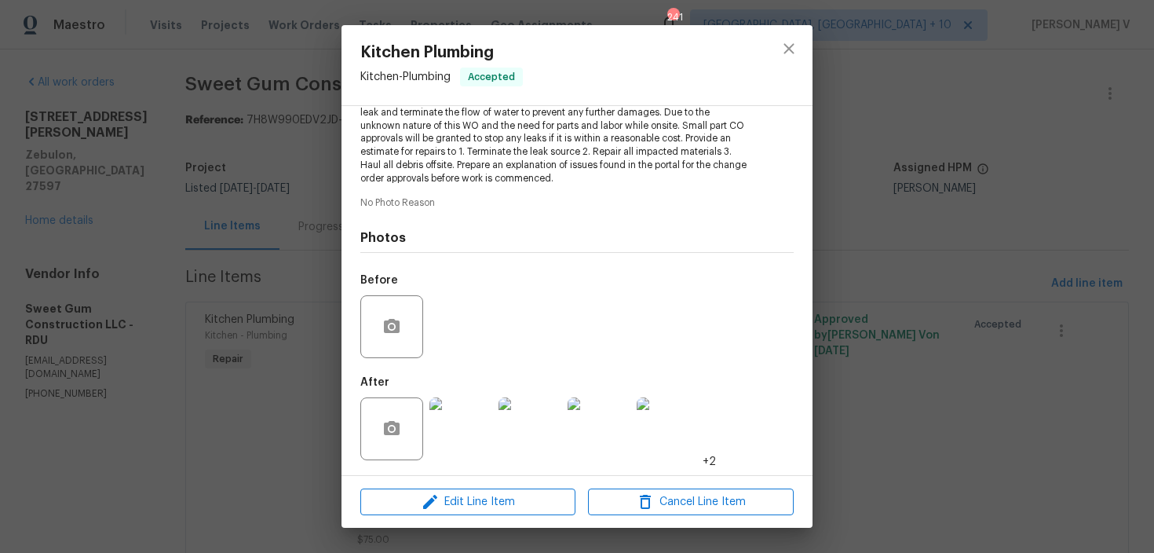
click at [241, 122] on div "Kitchen Plumbing Kitchen - Plumbing Accepted Vendor Sweet Gum Construction LLC …" at bounding box center [577, 276] width 1154 height 553
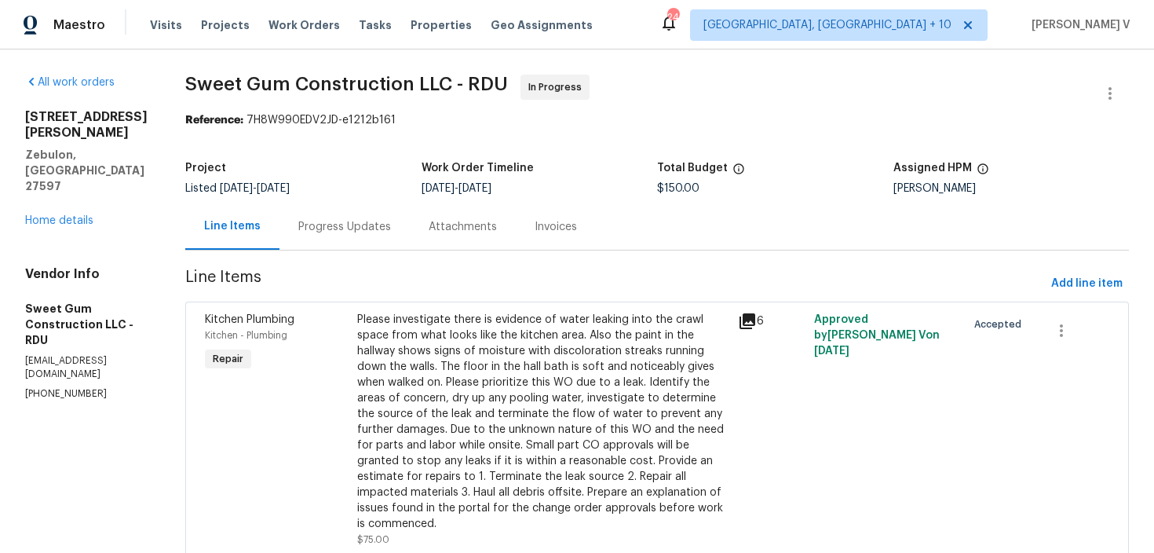
click at [335, 232] on div "Progress Updates" at bounding box center [344, 227] width 93 height 16
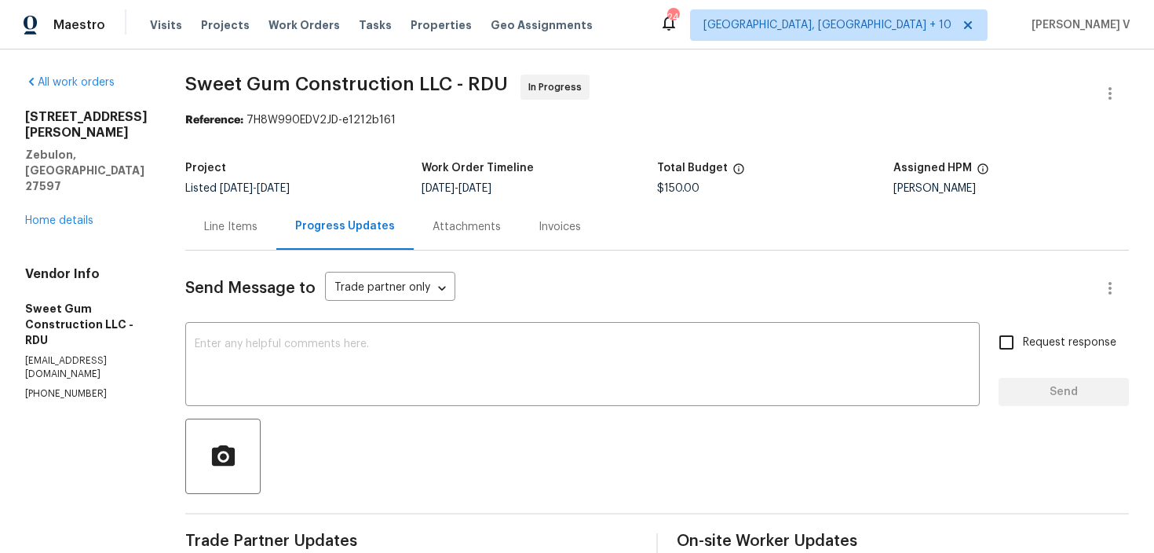
click at [266, 217] on div "Line Items" at bounding box center [230, 226] width 91 height 46
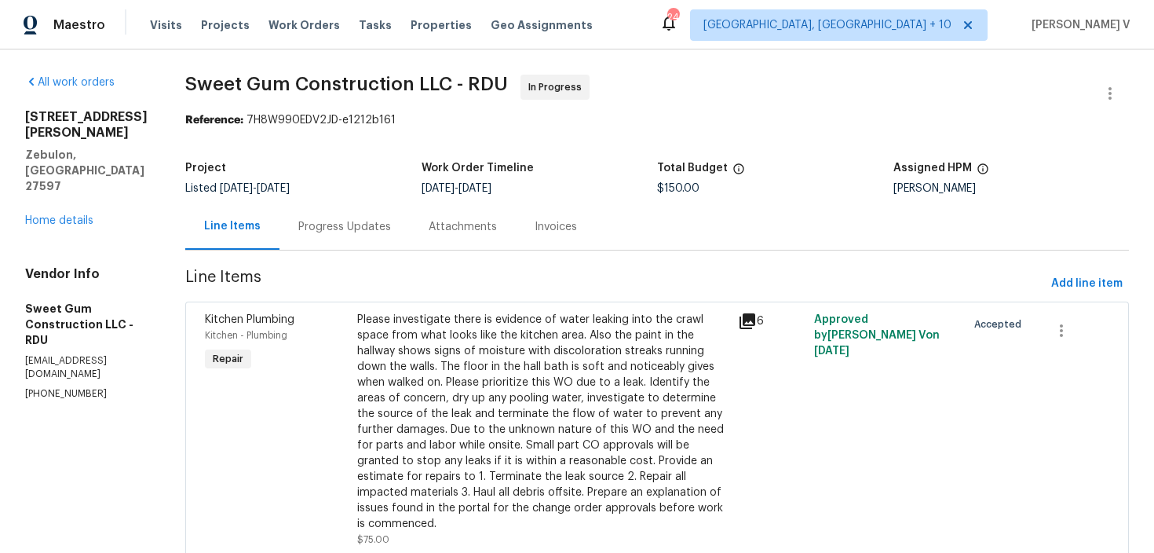
click at [462, 298] on section "Sweet Gum Construction LLC - RDU In Progress Reference: 7H8W990EDV2JD-e1212b161…" at bounding box center [656, 386] width 943 height 622
click at [474, 363] on div "Please investigate there is evidence of water leaking into the crawl space from…" at bounding box center [542, 422] width 371 height 220
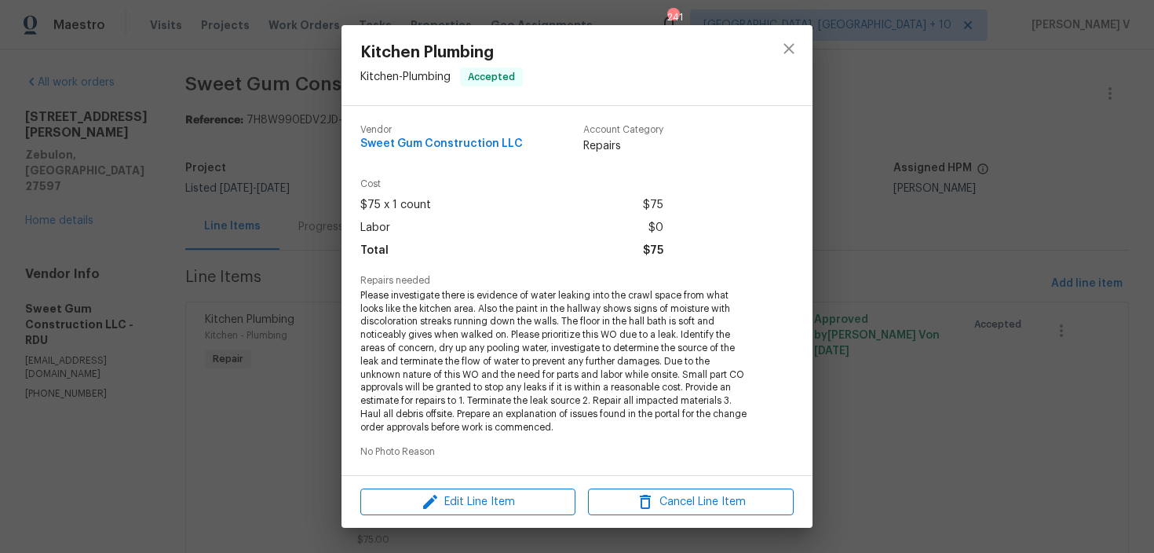
scroll to position [249, 0]
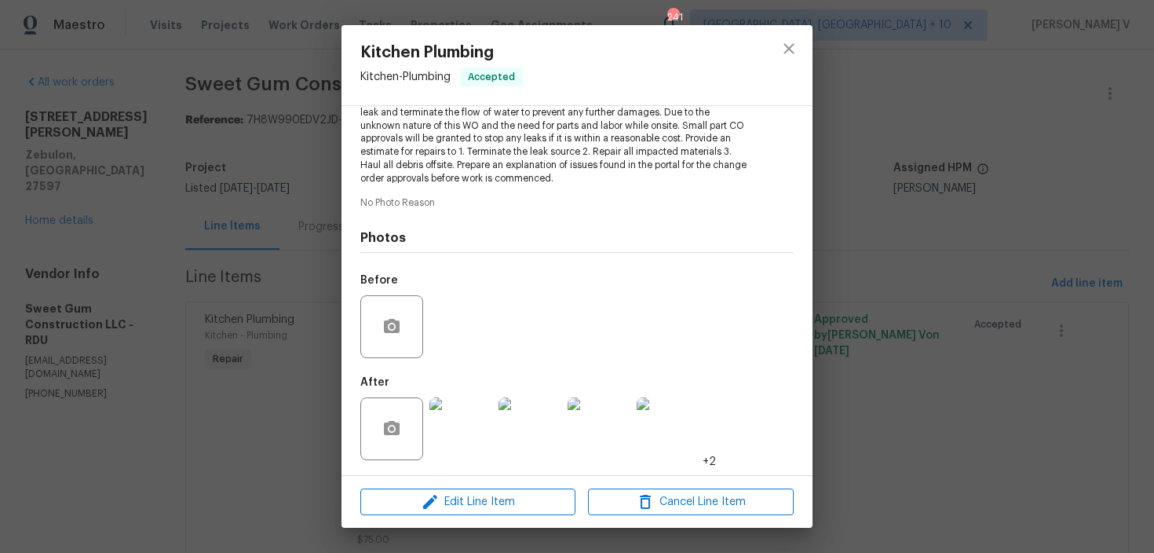
click at [474, 438] on img at bounding box center [460, 428] width 63 height 63
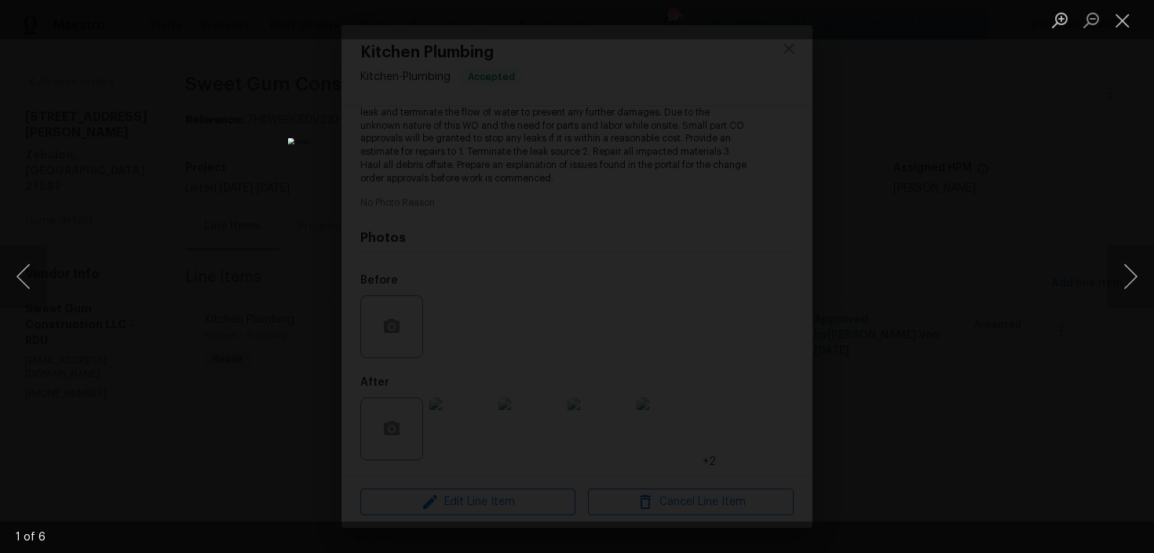
click at [305, 192] on div "Lightbox" at bounding box center [577, 276] width 1154 height 553
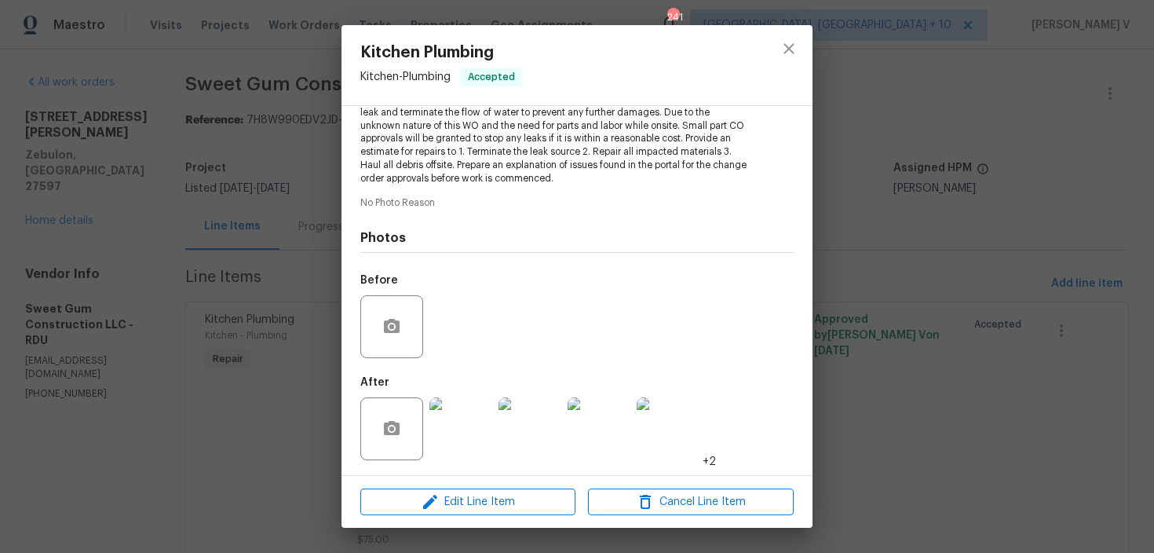
click at [306, 237] on div "Kitchen Plumbing Kitchen - Plumbing Accepted Vendor Sweet Gum Construction LLC …" at bounding box center [577, 276] width 1154 height 553
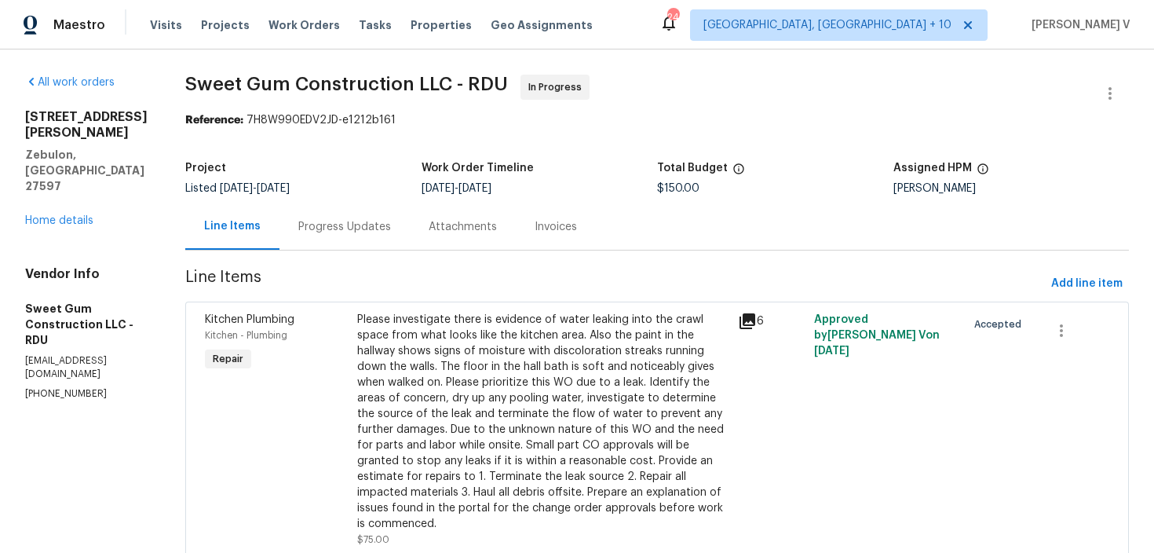
click at [356, 226] on div "Progress Updates" at bounding box center [344, 227] width 93 height 16
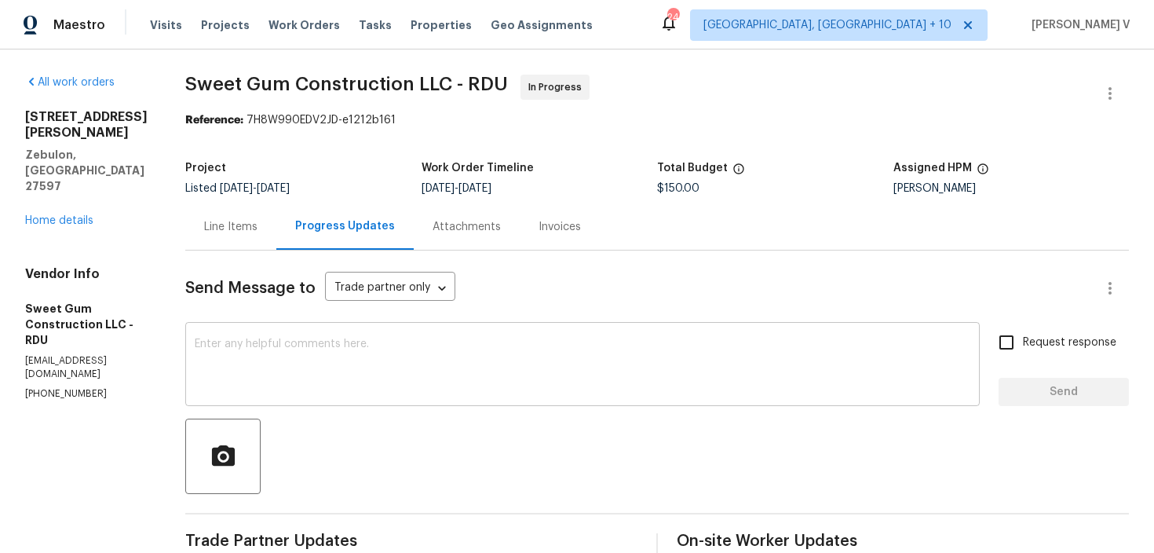
click at [288, 361] on textarea at bounding box center [582, 365] width 775 height 55
paste textarea "Thanks for the update. Could you please provide the cost breakdown for all the …"
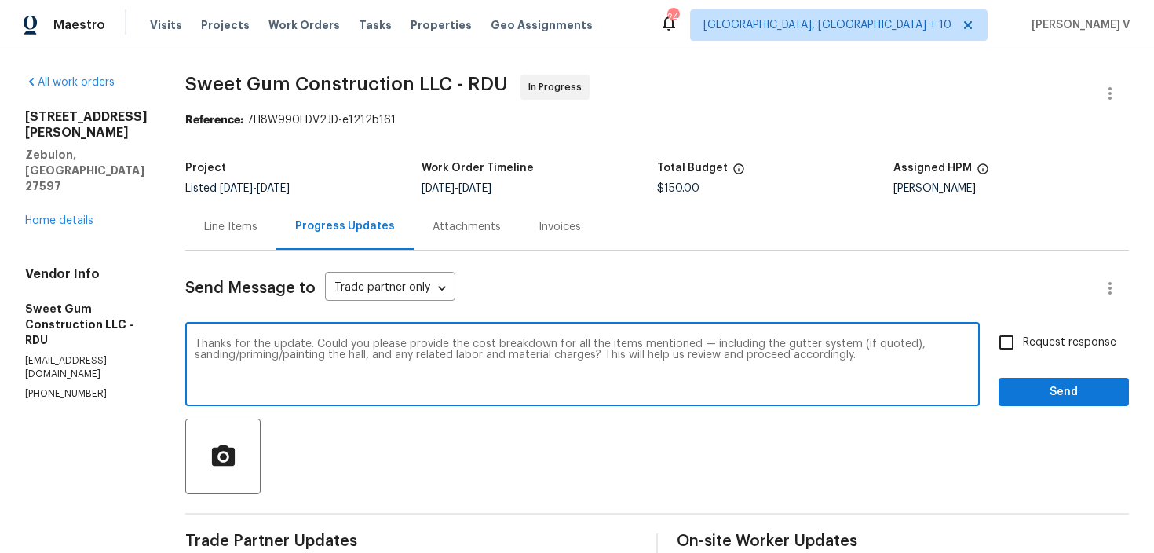
drag, startPoint x: 940, startPoint y: 343, endPoint x: 883, endPoint y: 340, distance: 56.6
click at [883, 343] on textarea "Thanks for the update. Could you please provide the cost breakdown for all the …" at bounding box center [582, 365] width 775 height 55
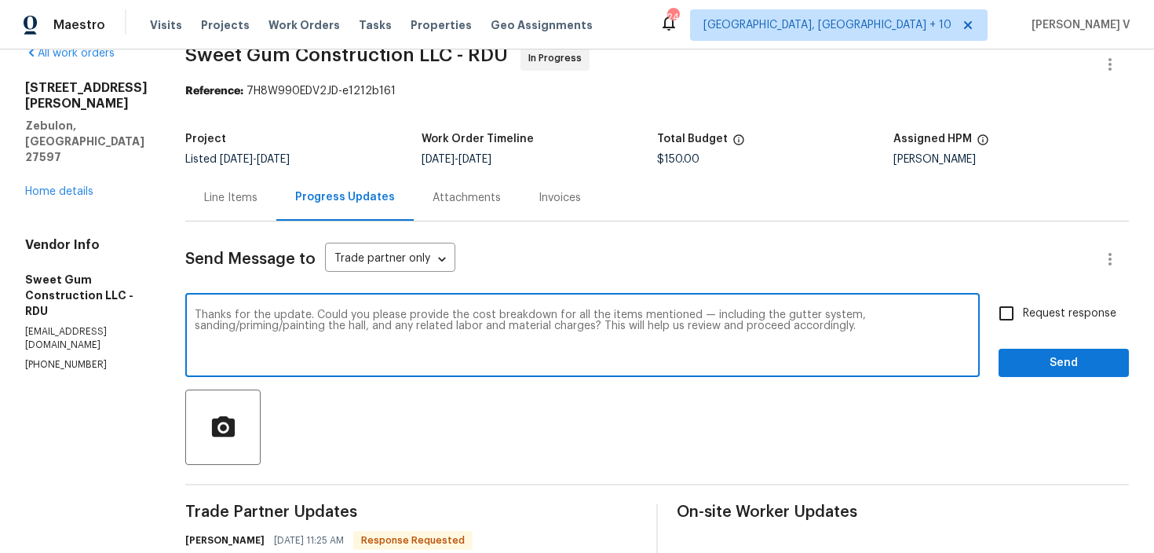
scroll to position [37, 0]
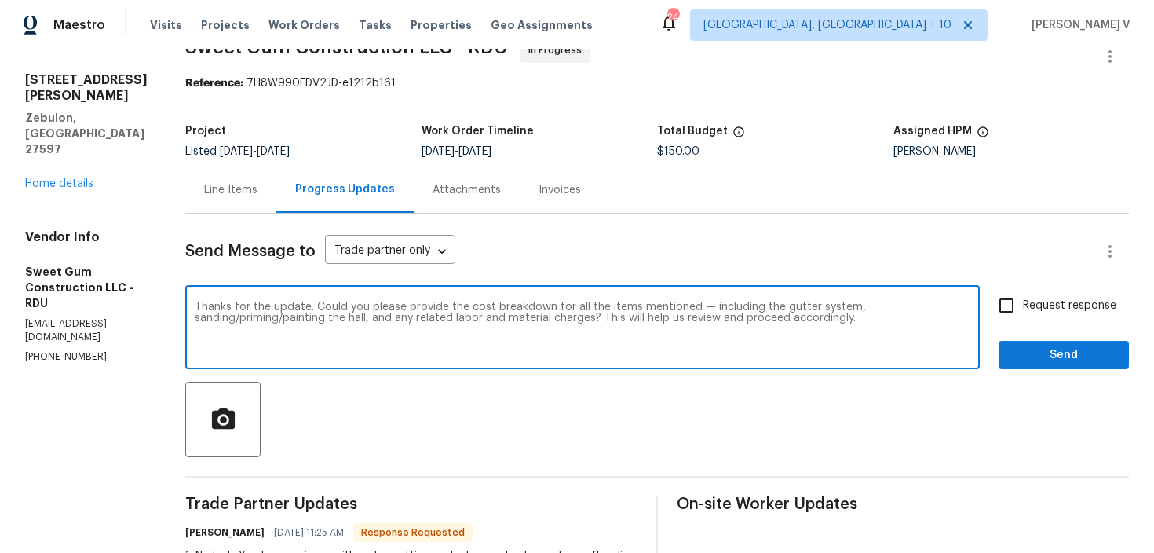
type textarea "Thanks for the update. Could you please provide the cost breakdown for all the …"
click at [1013, 318] on input "Request response" at bounding box center [1006, 305] width 33 height 33
checkbox input "true"
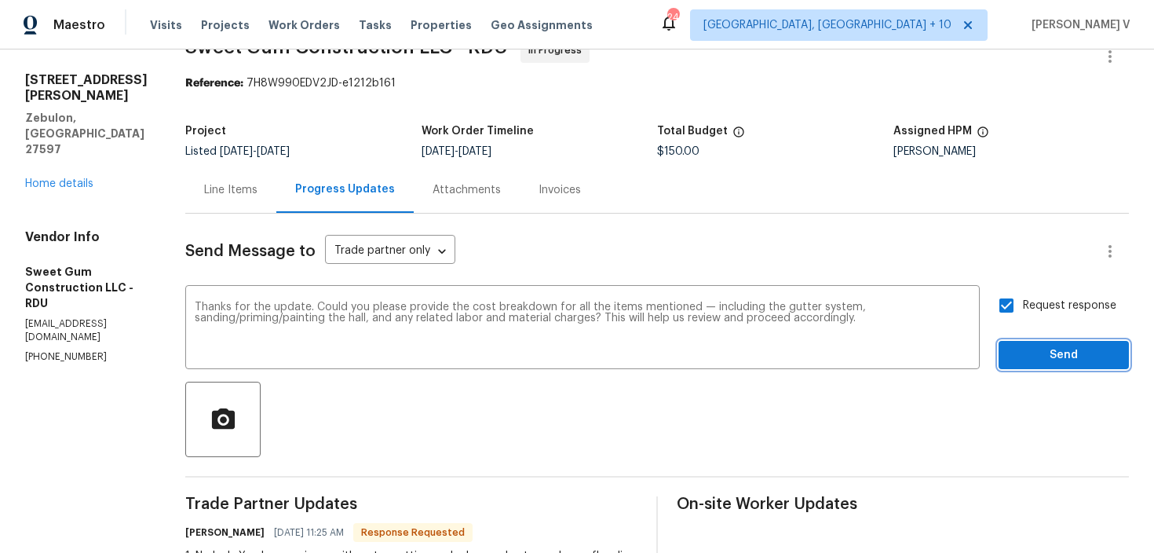
click at [1064, 357] on span "Send" at bounding box center [1063, 355] width 105 height 20
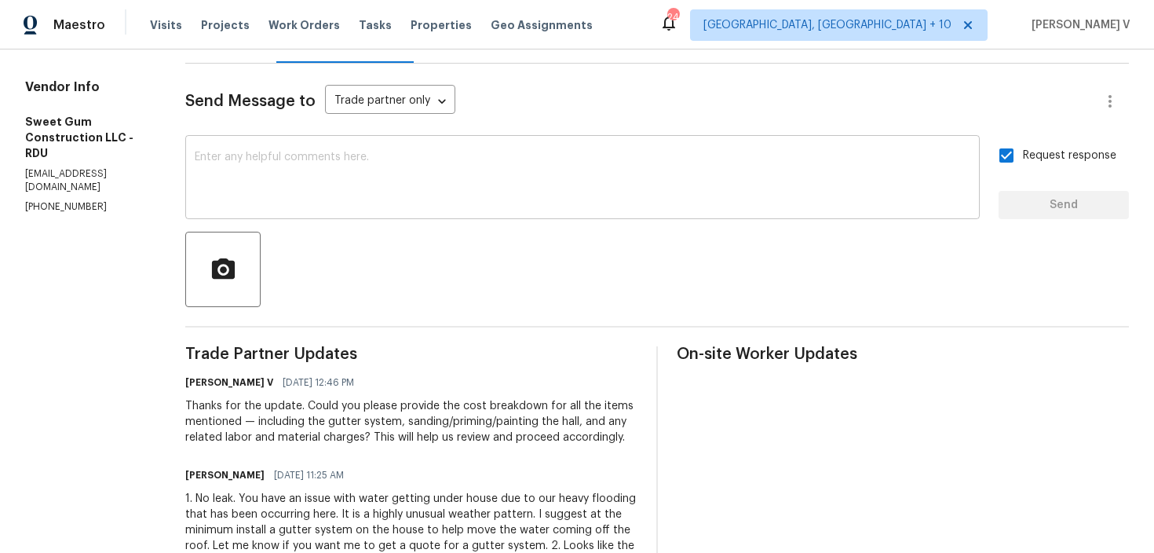
scroll to position [320, 0]
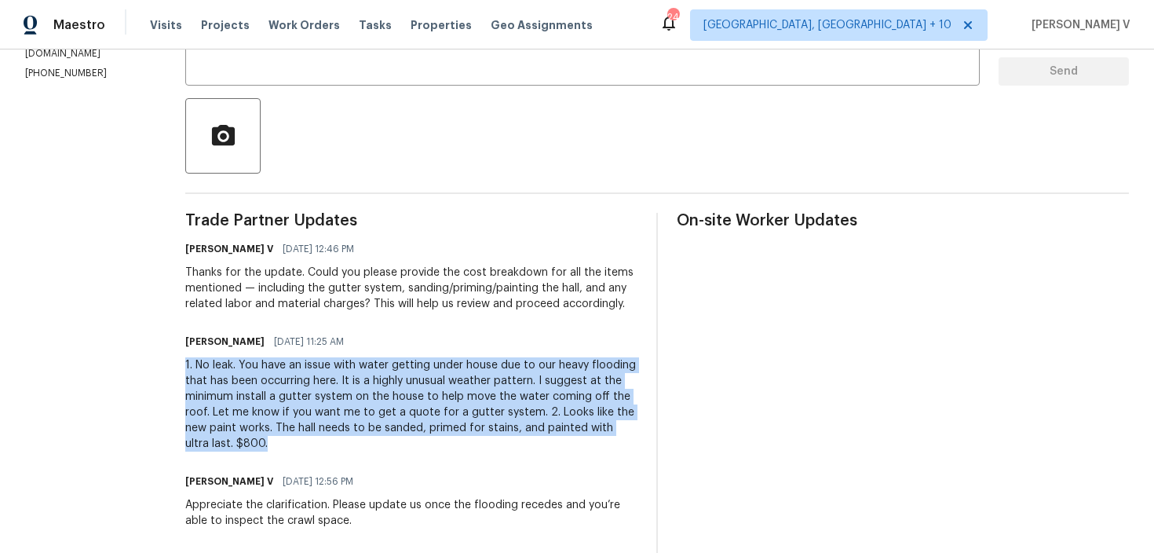
drag, startPoint x: 212, startPoint y: 378, endPoint x: 396, endPoint y: 454, distance: 198.8
copy div "1. No leak. You have an issue with water getting under house due to our heavy f…"
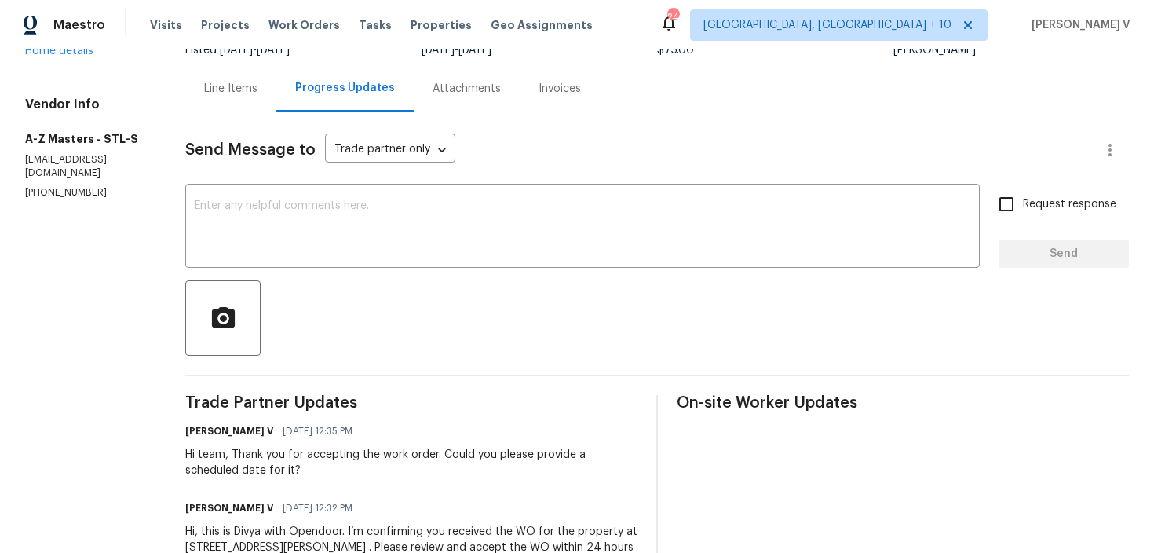
scroll to position [216, 0]
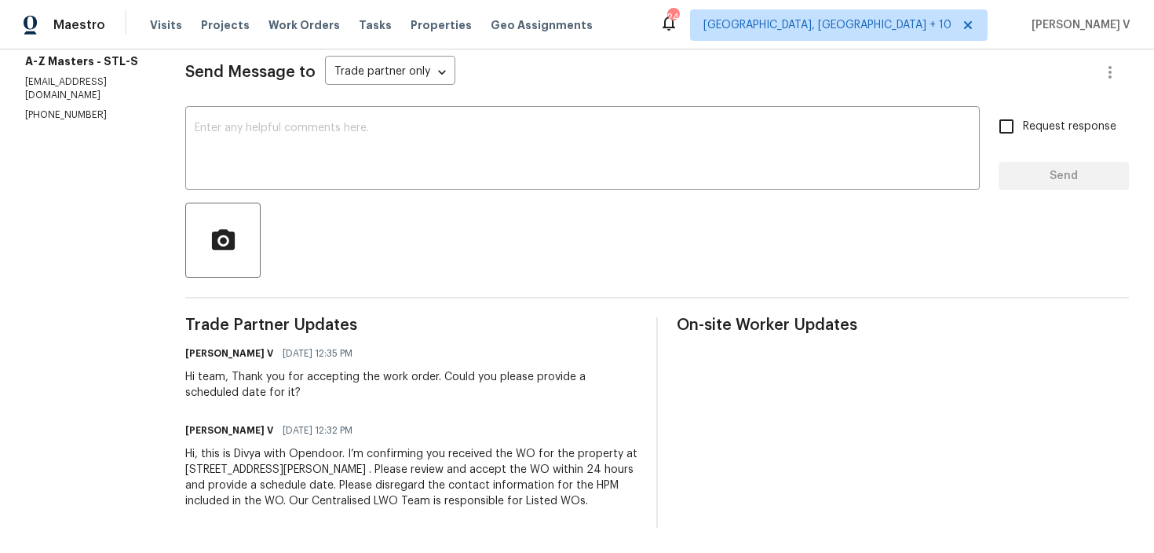
click at [72, 108] on p "[PHONE_NUMBER]" at bounding box center [86, 114] width 122 height 13
copy p "[PHONE_NUMBER]"
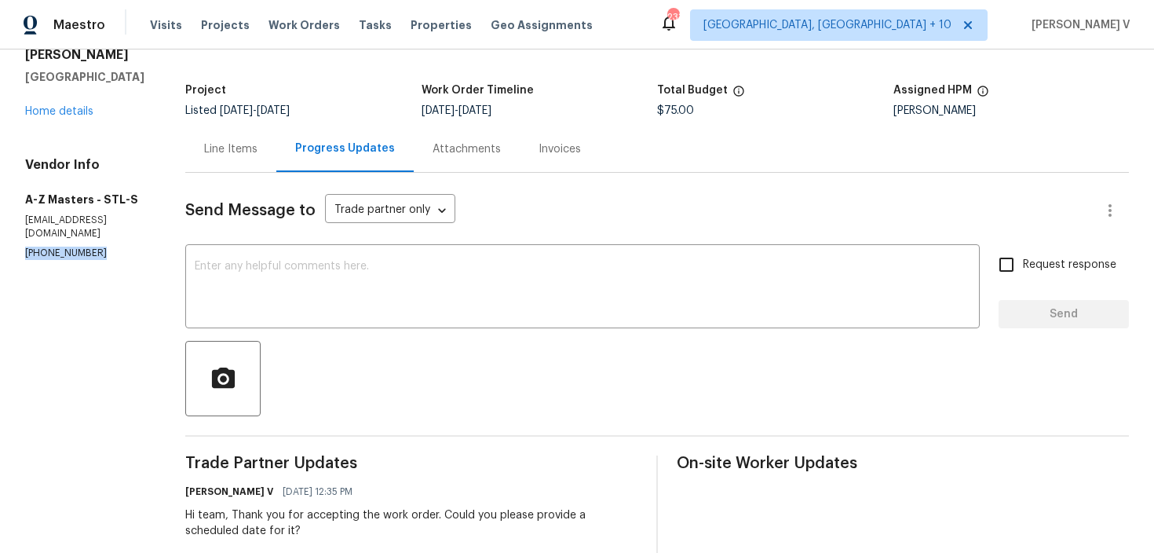
scroll to position [170, 0]
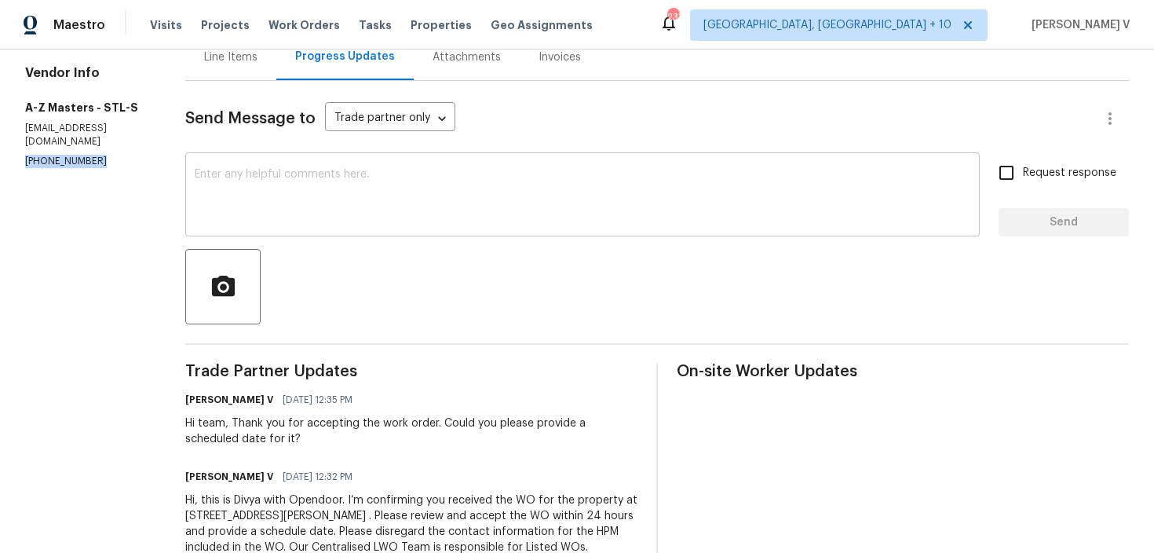
click at [340, 204] on textarea at bounding box center [582, 196] width 775 height 55
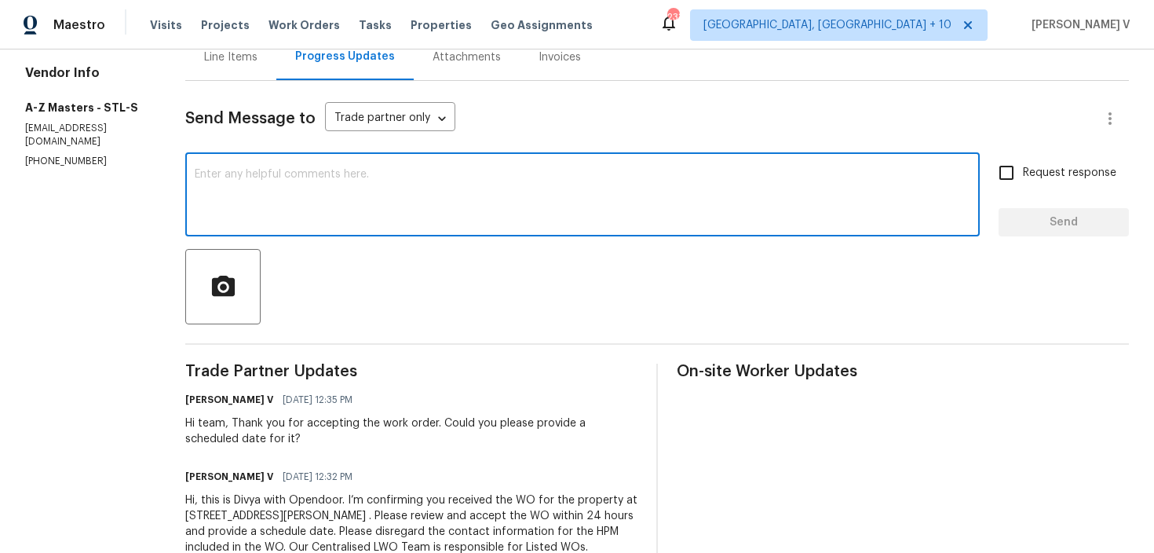
paste textarea "Hello! We've sent you a text to get an update on the work order. Could you plea…"
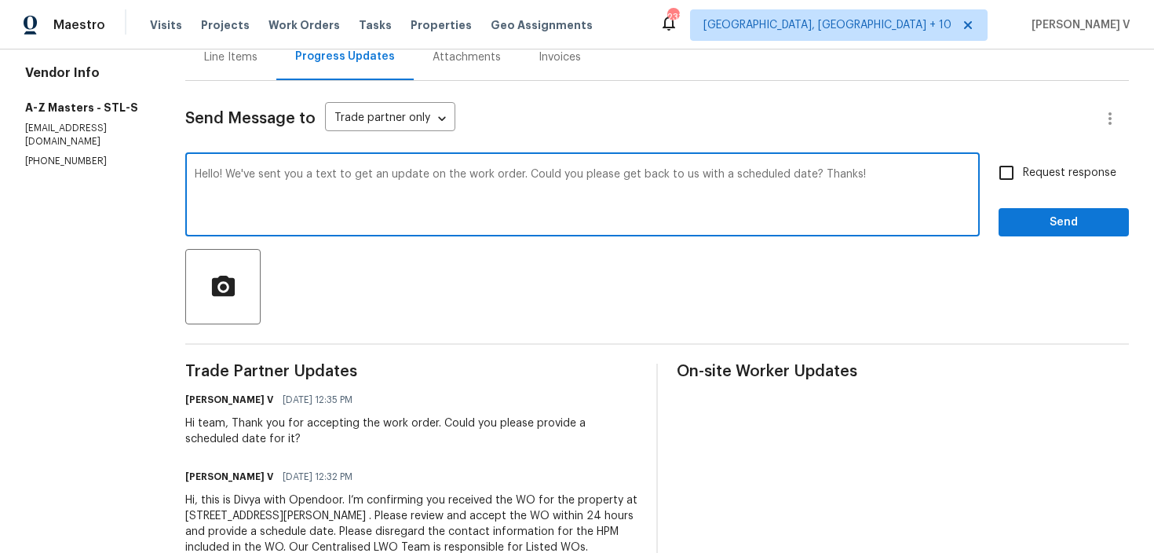
type textarea "Hello! We've sent you a text to get an update on the work order. Could you plea…"
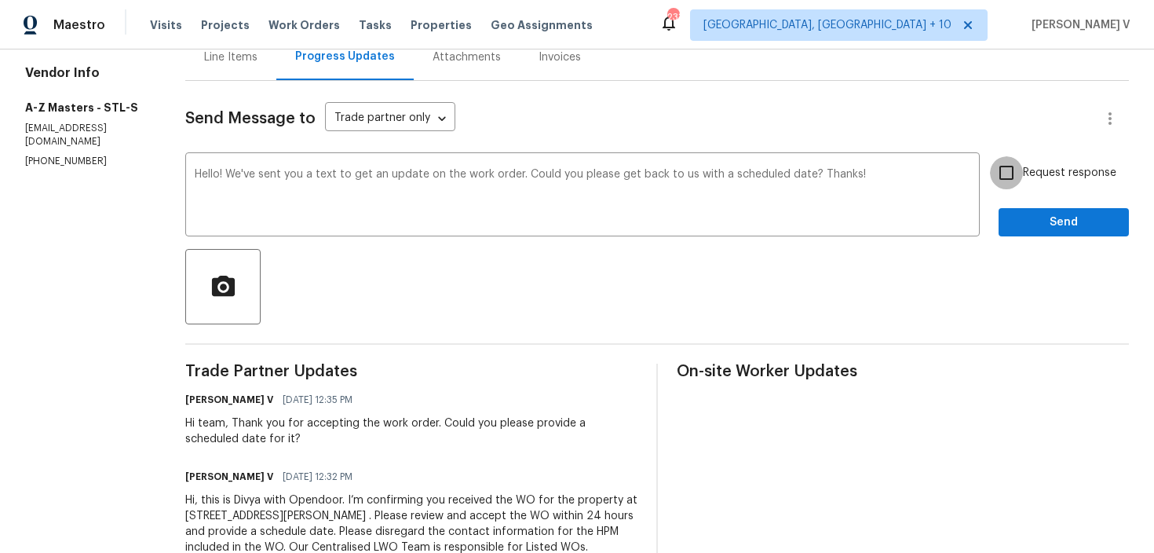
click at [1023, 185] on input "Request response" at bounding box center [1006, 172] width 33 height 33
checkbox input "true"
click at [1025, 219] on span "Send" at bounding box center [1063, 223] width 105 height 20
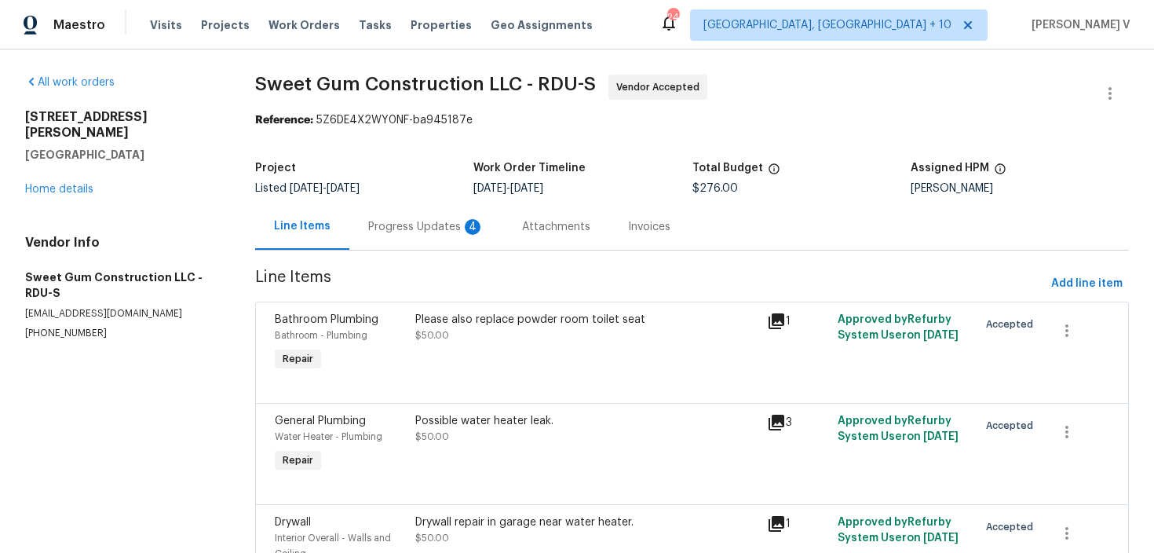
click at [440, 233] on div "Progress Updates 4" at bounding box center [426, 227] width 116 height 16
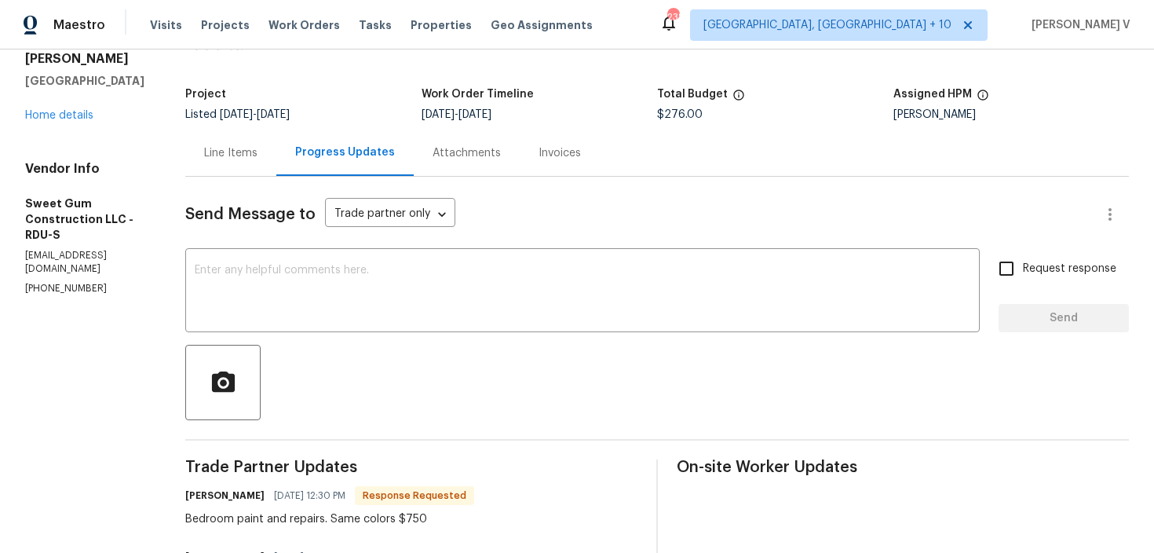
scroll to position [1, 0]
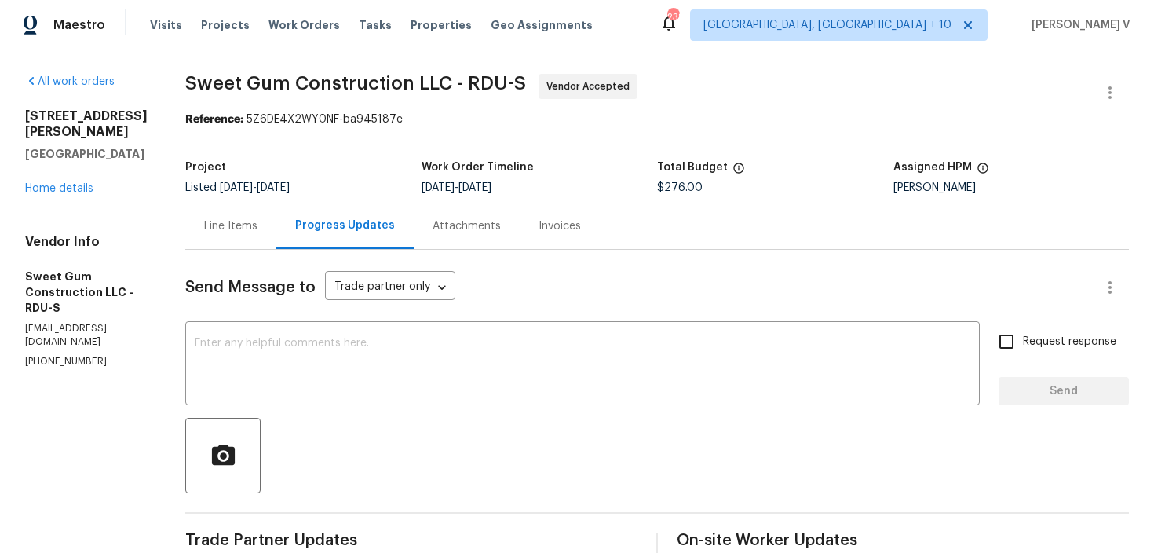
click at [276, 216] on div "Line Items" at bounding box center [230, 226] width 91 height 46
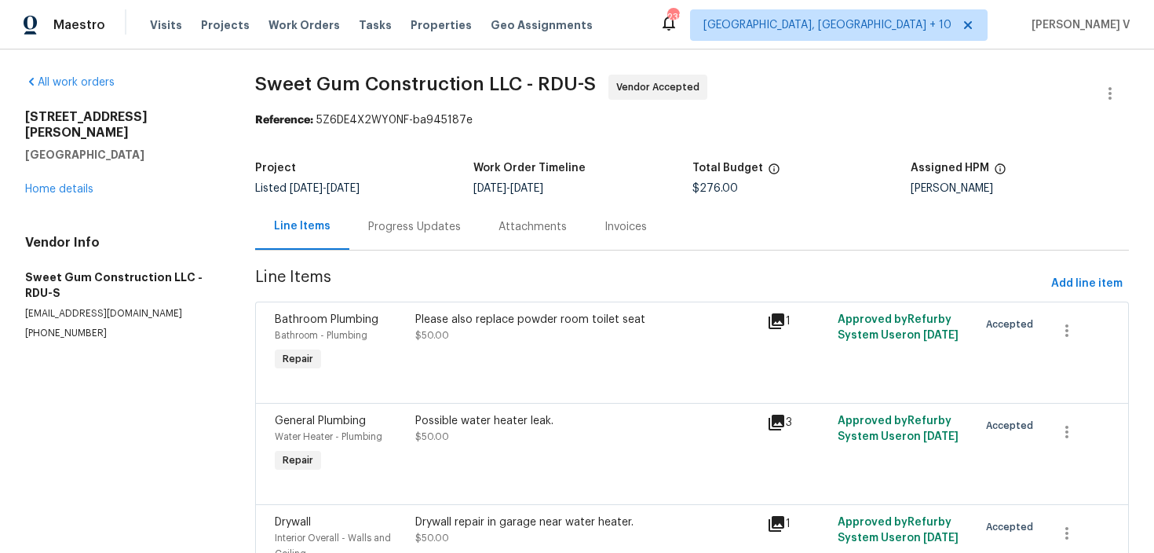
click at [411, 230] on div "Progress Updates" at bounding box center [414, 227] width 93 height 16
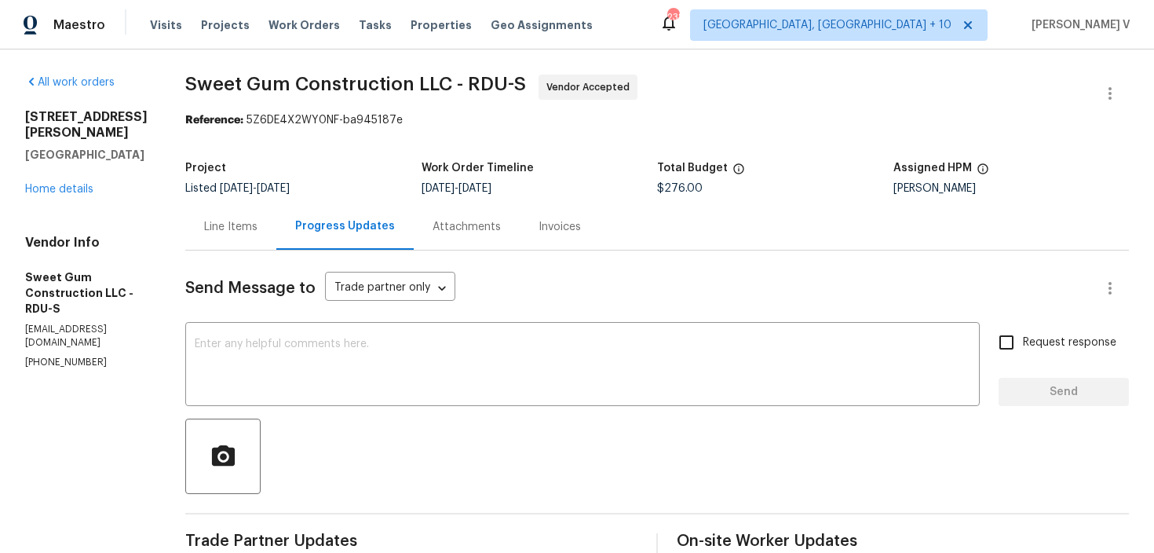
click at [272, 239] on div "Line Items" at bounding box center [230, 226] width 91 height 46
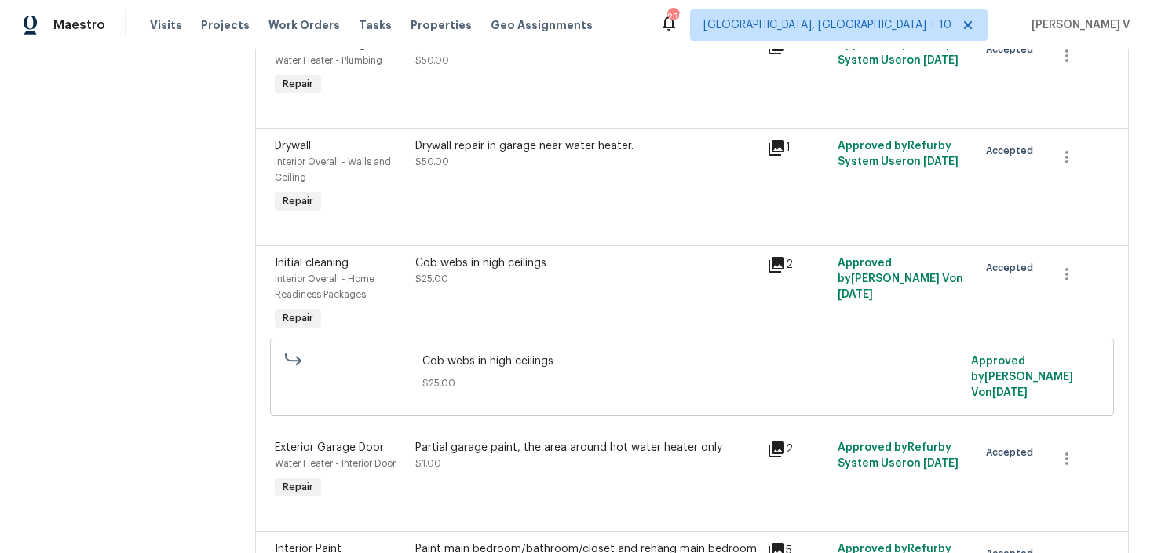
scroll to position [413, 0]
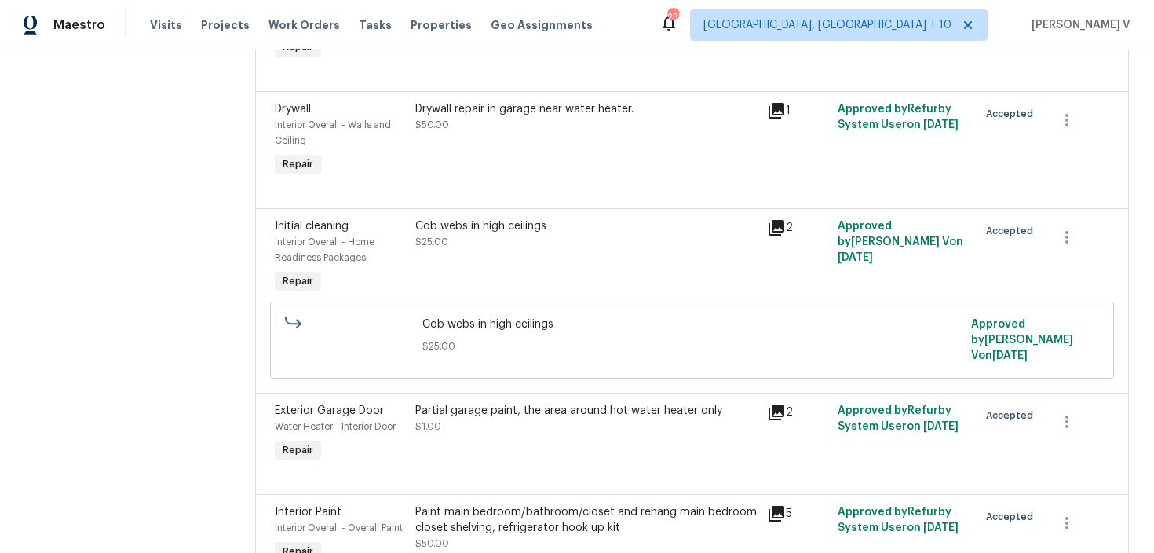
click at [557, 219] on div "Cob webs in high ceilings $25.00" at bounding box center [587, 257] width 352 height 88
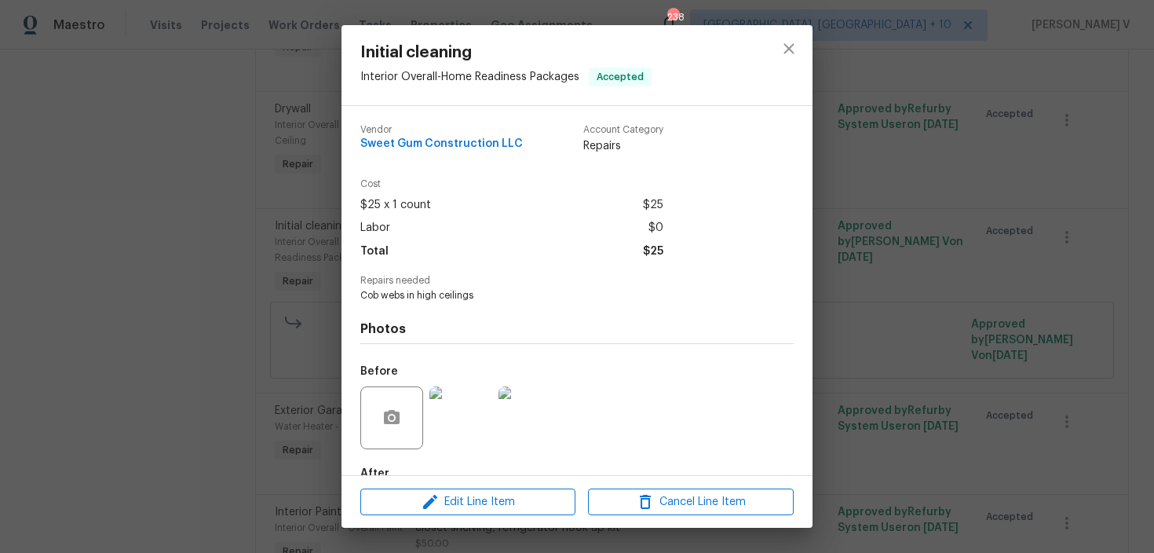
scroll to position [92, 0]
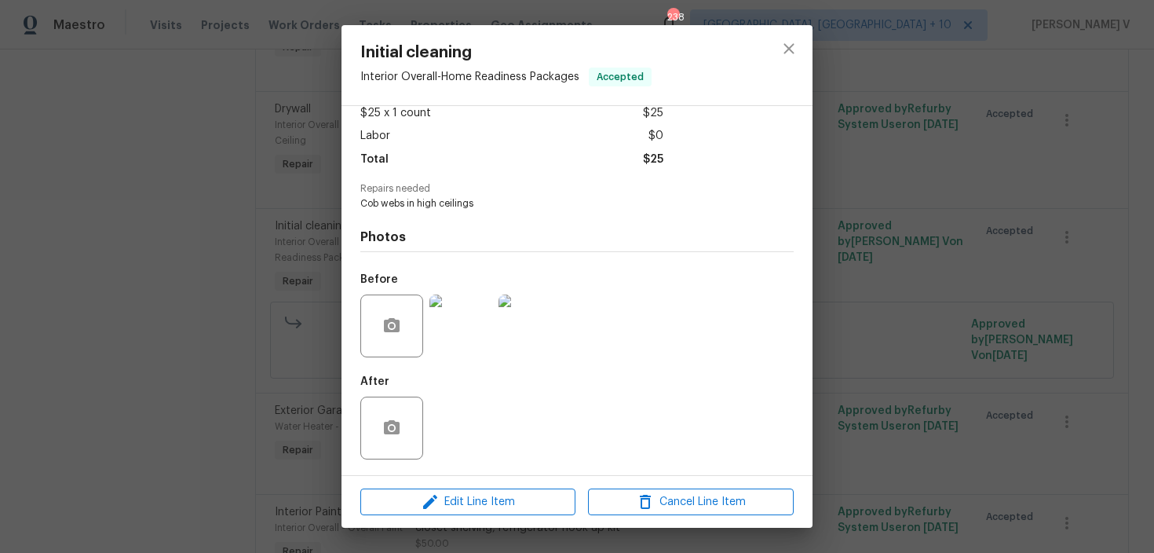
click at [198, 339] on div "Initial cleaning Interior Overall - Home Readiness Packages Accepted Vendor Swe…" at bounding box center [577, 276] width 1154 height 553
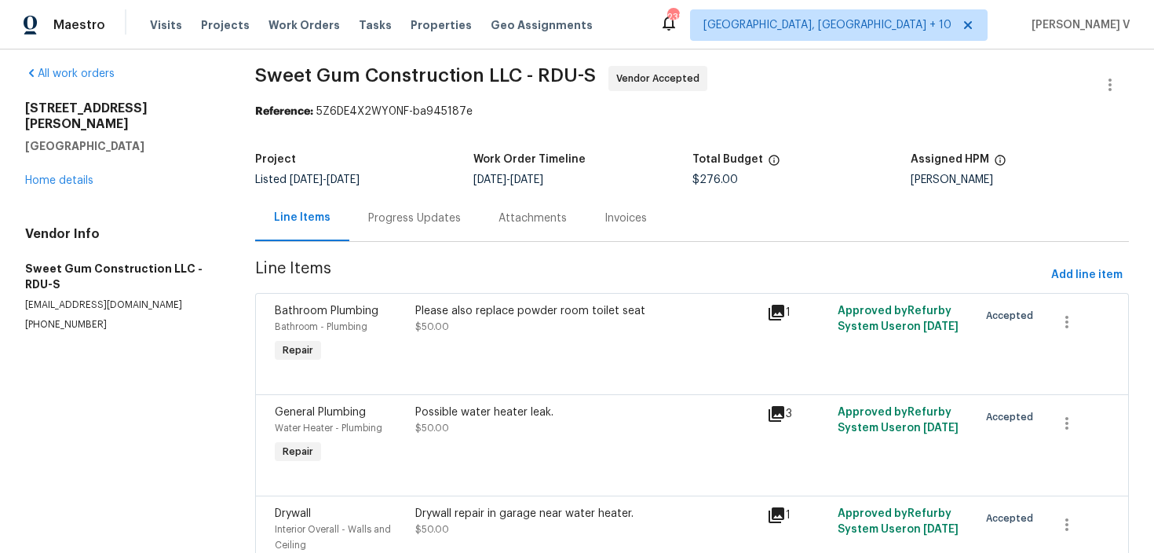
scroll to position [0, 0]
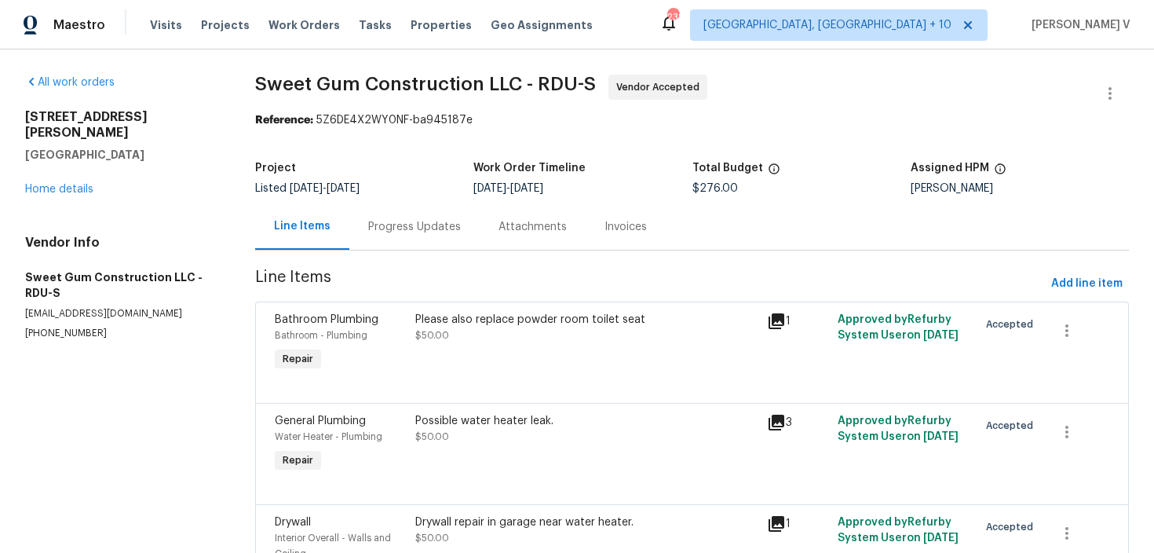
click at [432, 236] on div "Progress Updates" at bounding box center [414, 226] width 130 height 46
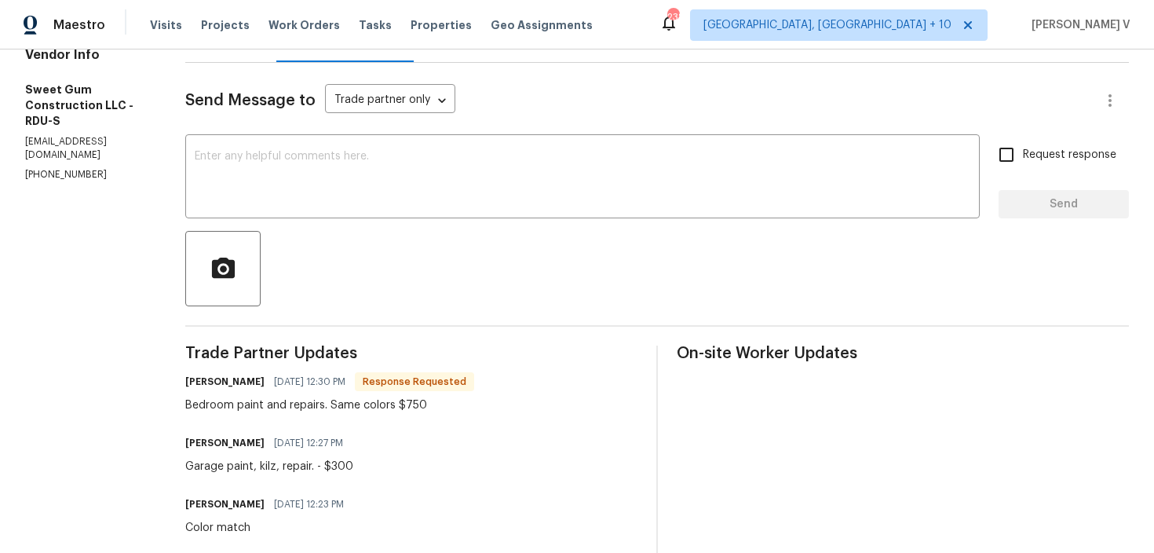
scroll to position [203, 0]
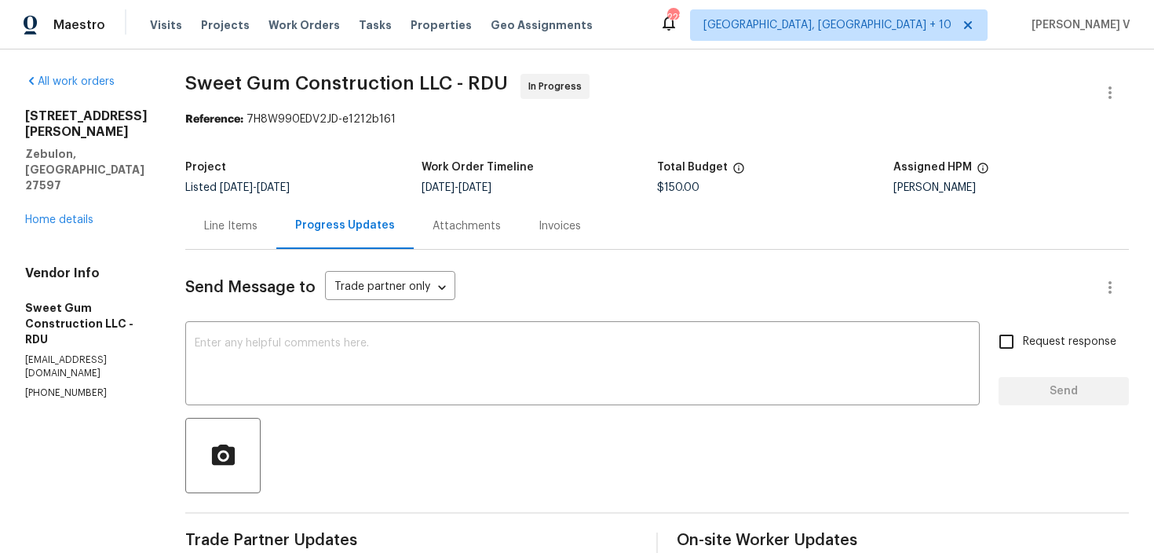
click at [514, 272] on div "Send Message to Trade partner only Trade partner only ​" at bounding box center [638, 287] width 906 height 38
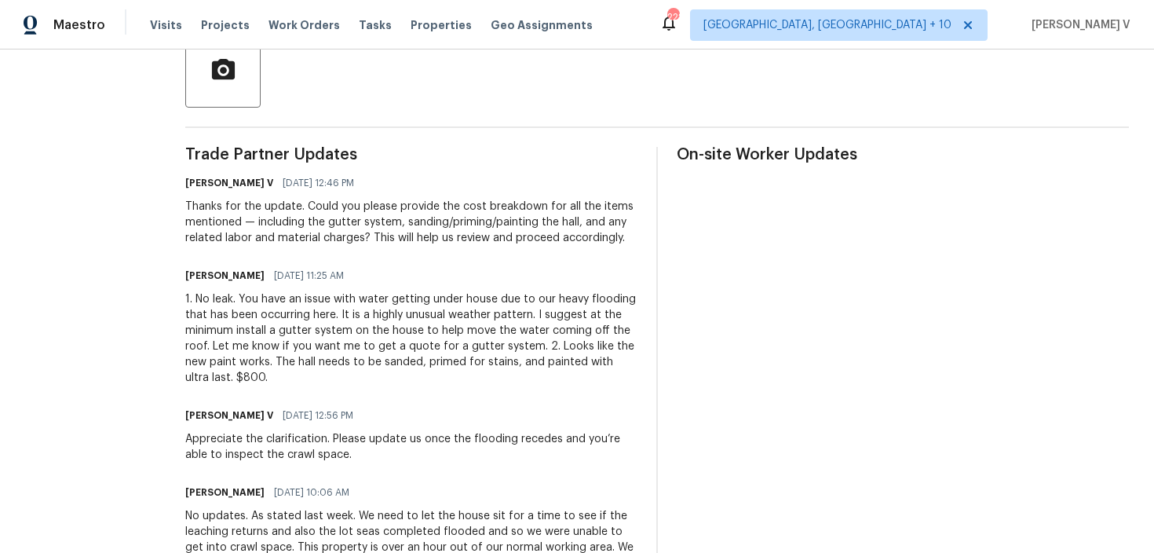
scroll to position [57, 0]
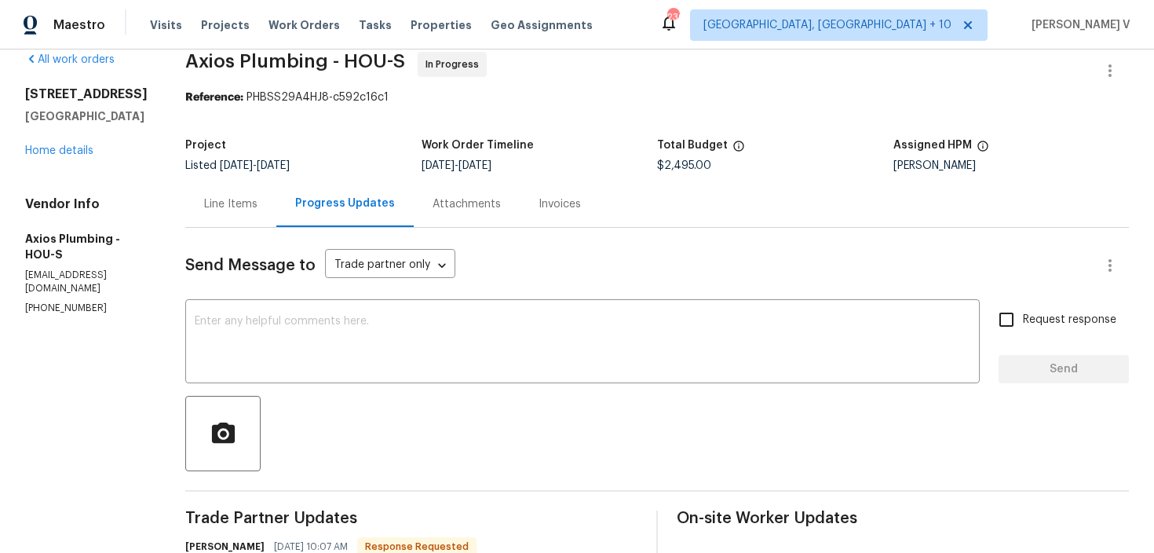
scroll to position [60, 0]
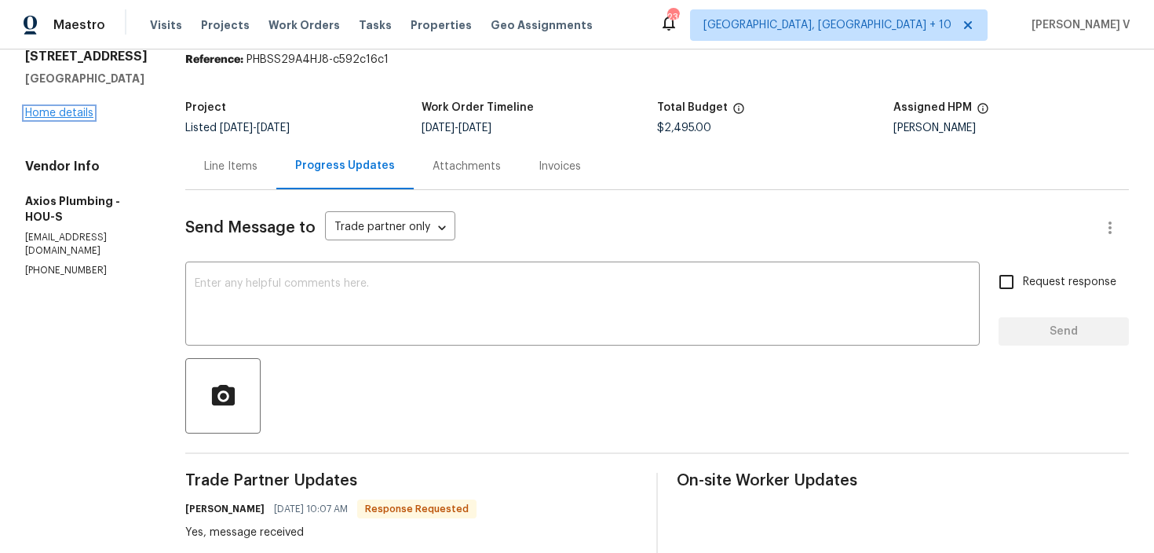
click at [81, 119] on link "Home details" at bounding box center [59, 113] width 68 height 11
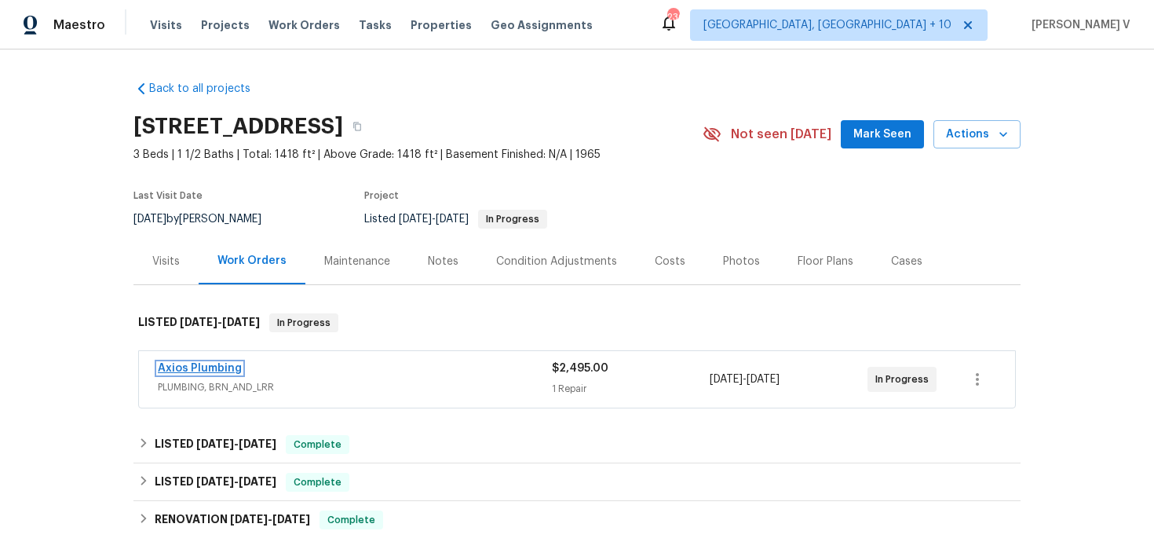
click at [218, 367] on link "Axios Plumbing" at bounding box center [200, 368] width 84 height 11
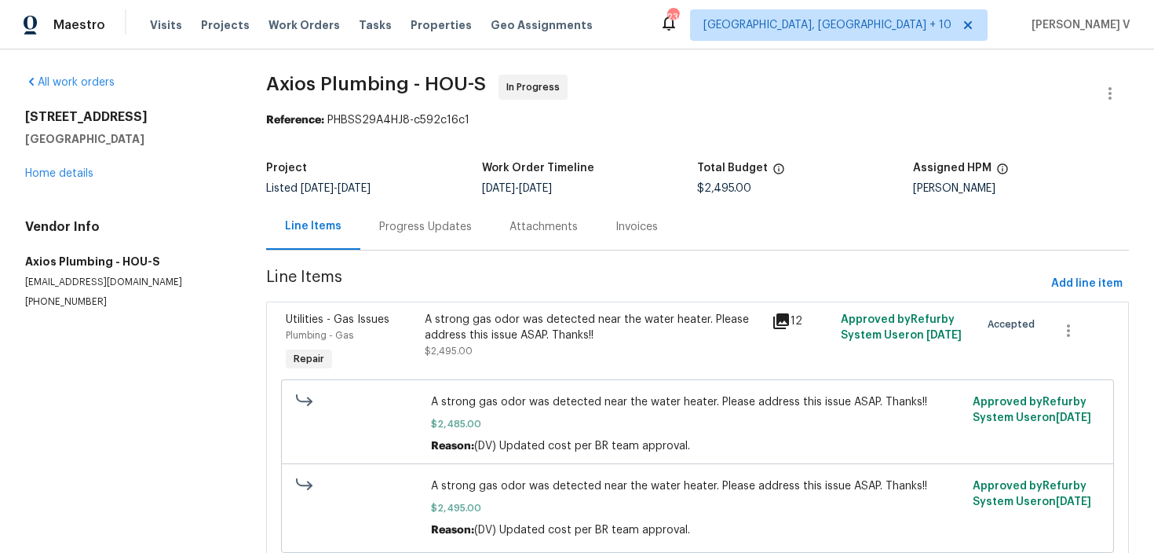
click at [468, 215] on div "Progress Updates" at bounding box center [425, 226] width 130 height 46
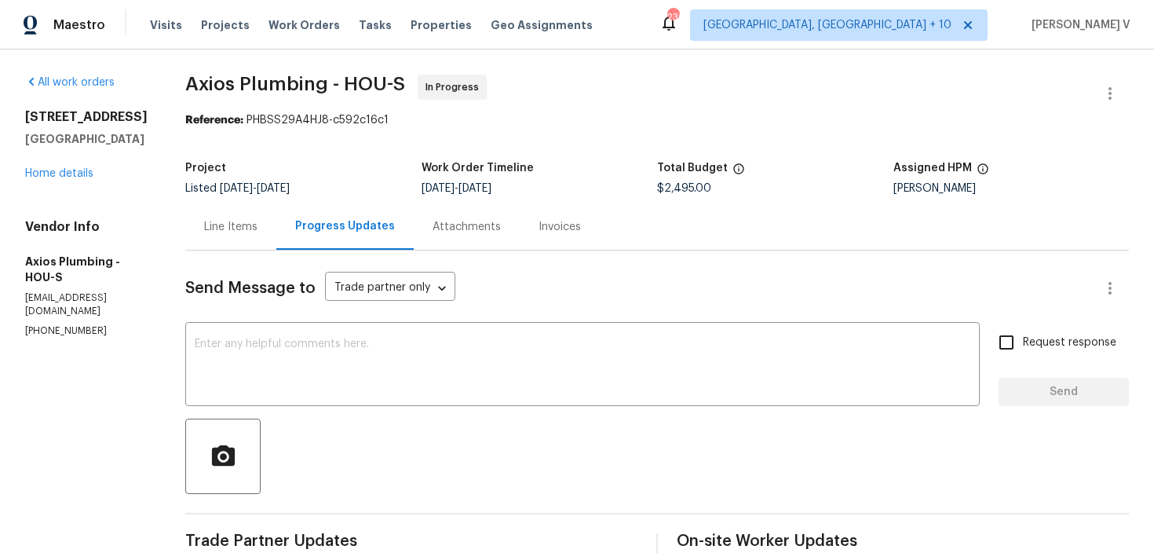
click at [198, 202] on div "Project Listed [DATE] - [DATE] Work Order Timeline [DATE] - [DATE] Total Budget…" at bounding box center [656, 178] width 943 height 50
click at [213, 243] on div "Line Items" at bounding box center [230, 226] width 91 height 46
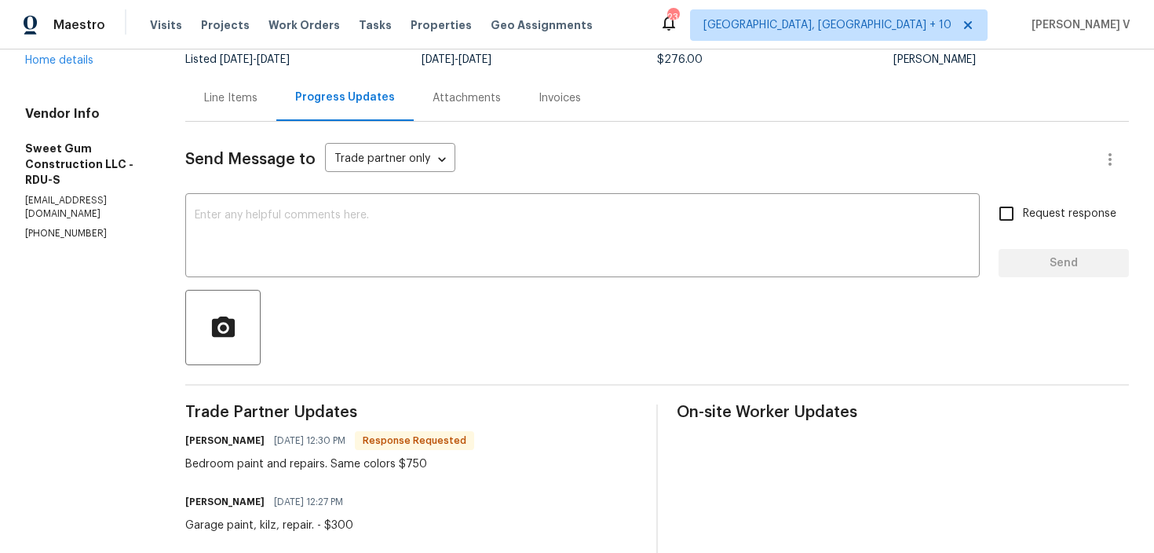
scroll to position [91, 0]
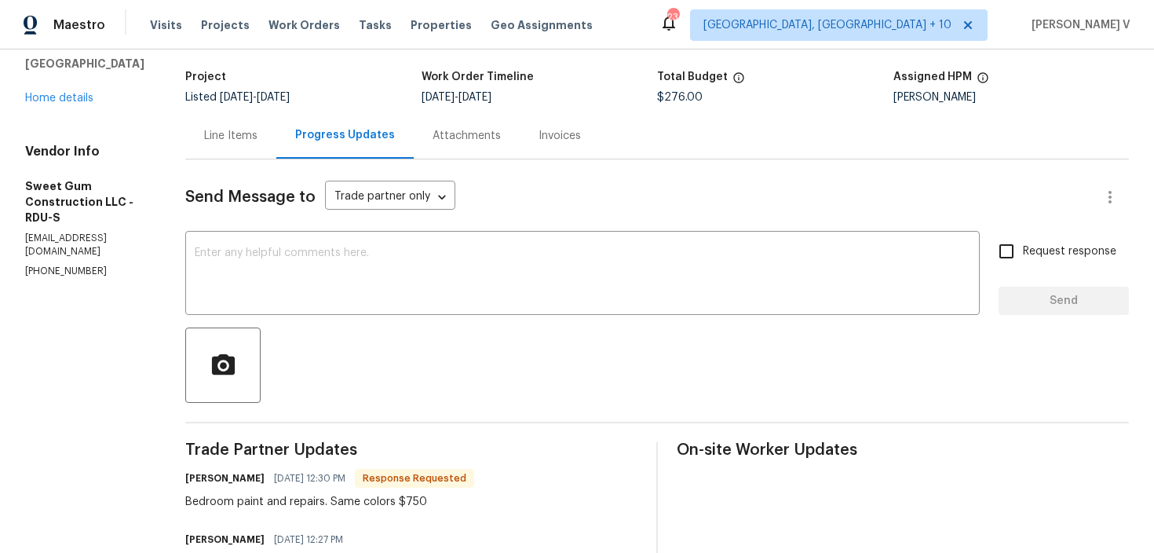
click at [253, 93] on span "[DATE]" at bounding box center [236, 97] width 33 height 11
click at [255, 134] on div "Line Items" at bounding box center [230, 136] width 53 height 16
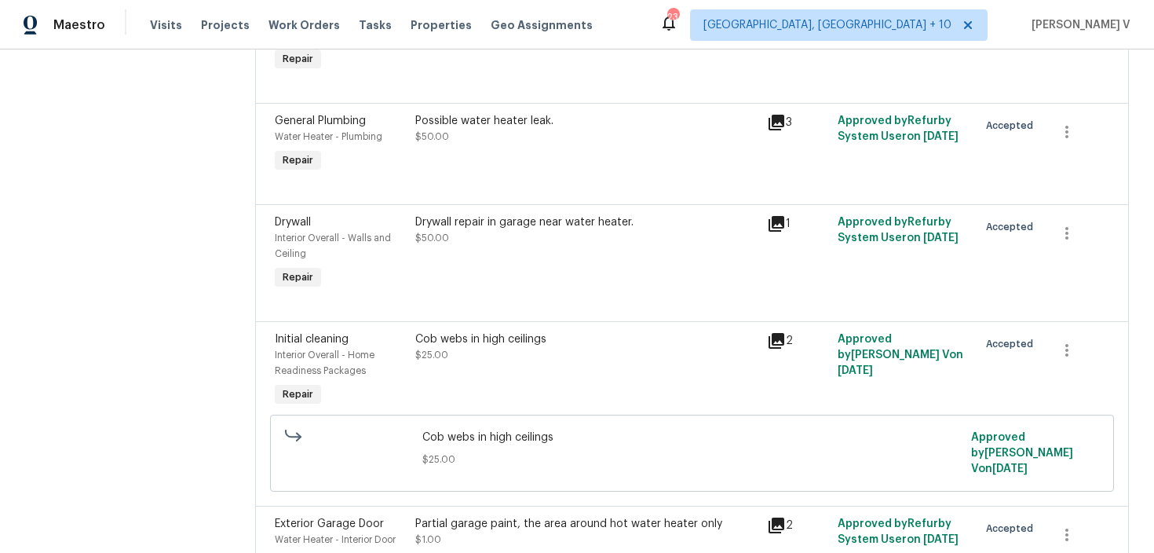
scroll to position [352, 0]
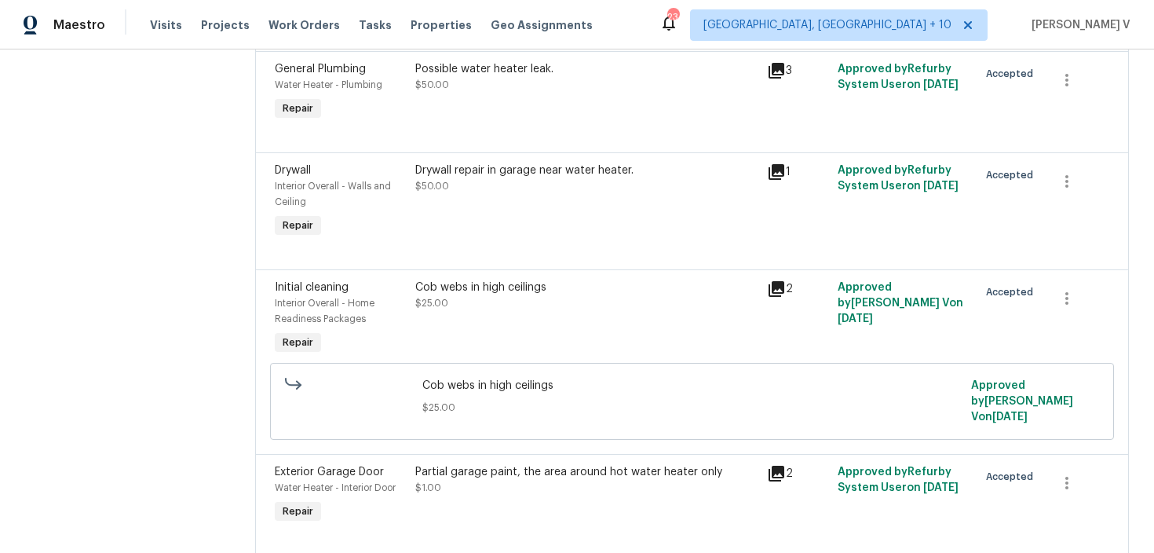
click at [613, 140] on div at bounding box center [692, 133] width 834 height 19
click at [613, 106] on div "Possible water heater leak. $50.00" at bounding box center [587, 93] width 352 height 72
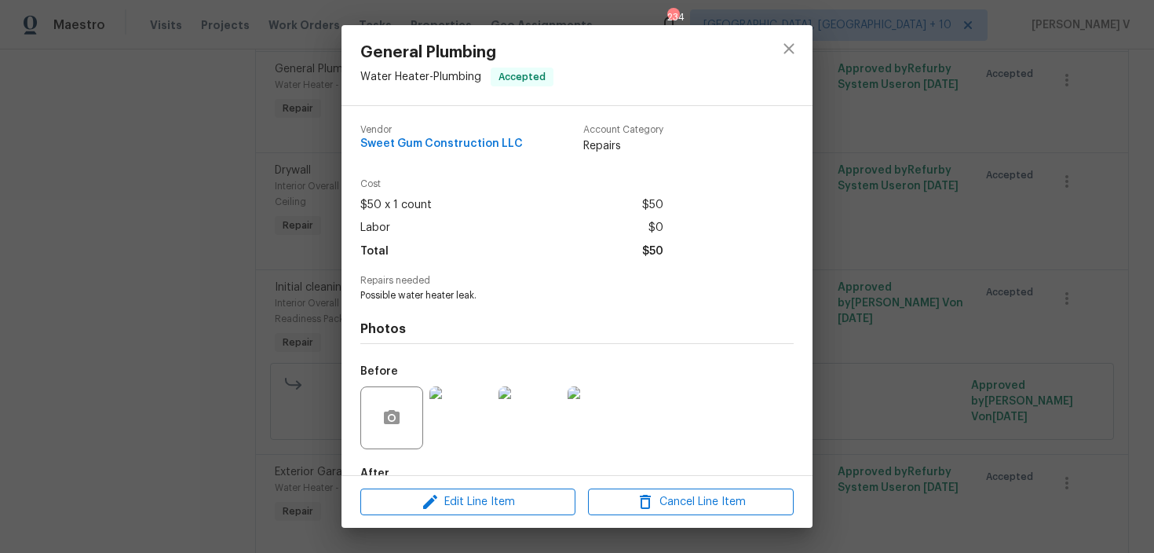
scroll to position [92, 0]
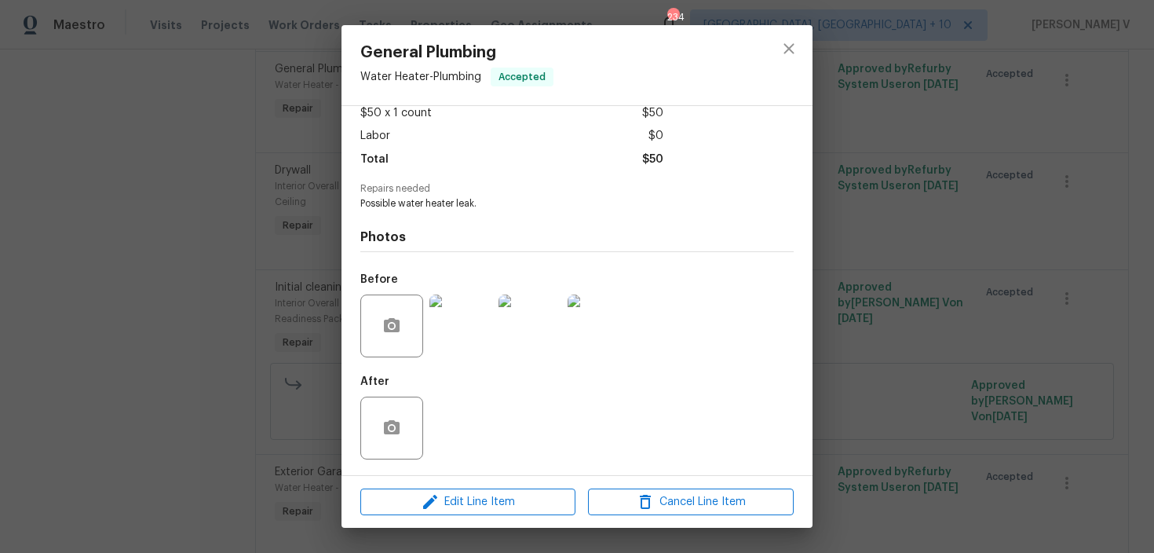
click at [244, 342] on div "General Plumbing Water Heater - Plumbing Accepted Vendor Sweet Gum Construction…" at bounding box center [577, 276] width 1154 height 553
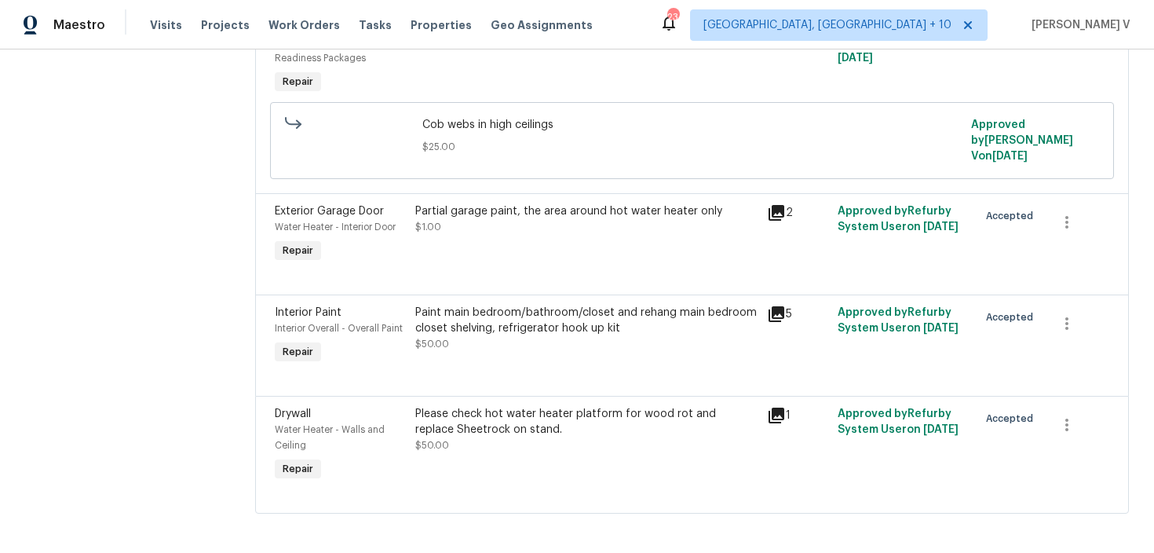
scroll to position [621, 0]
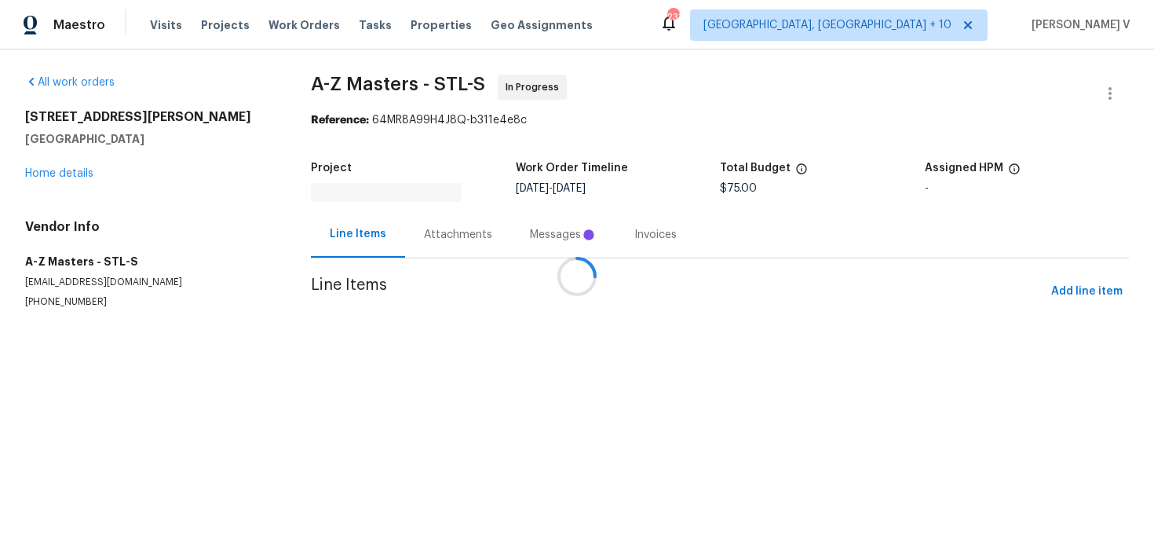
click at [433, 242] on div "Attachments" at bounding box center [458, 234] width 106 height 46
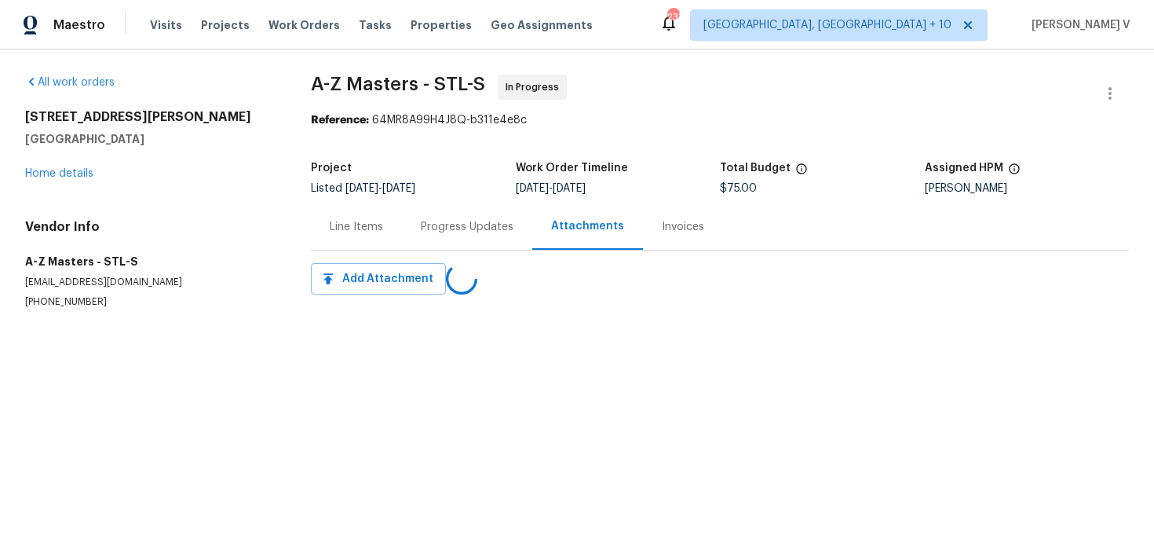
click at [433, 242] on div "Progress Updates" at bounding box center [467, 226] width 130 height 46
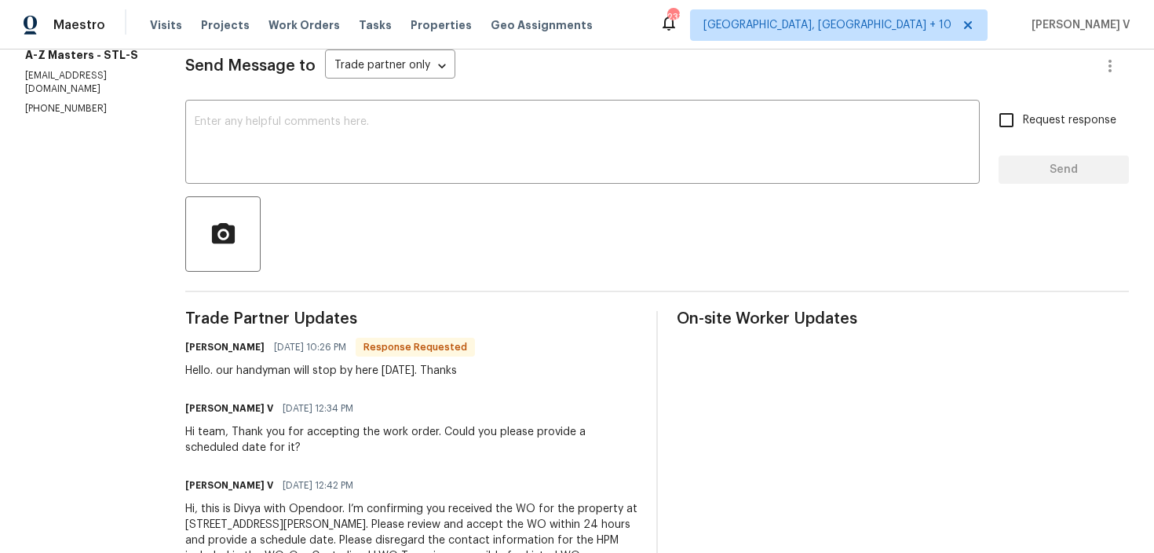
scroll to position [218, 0]
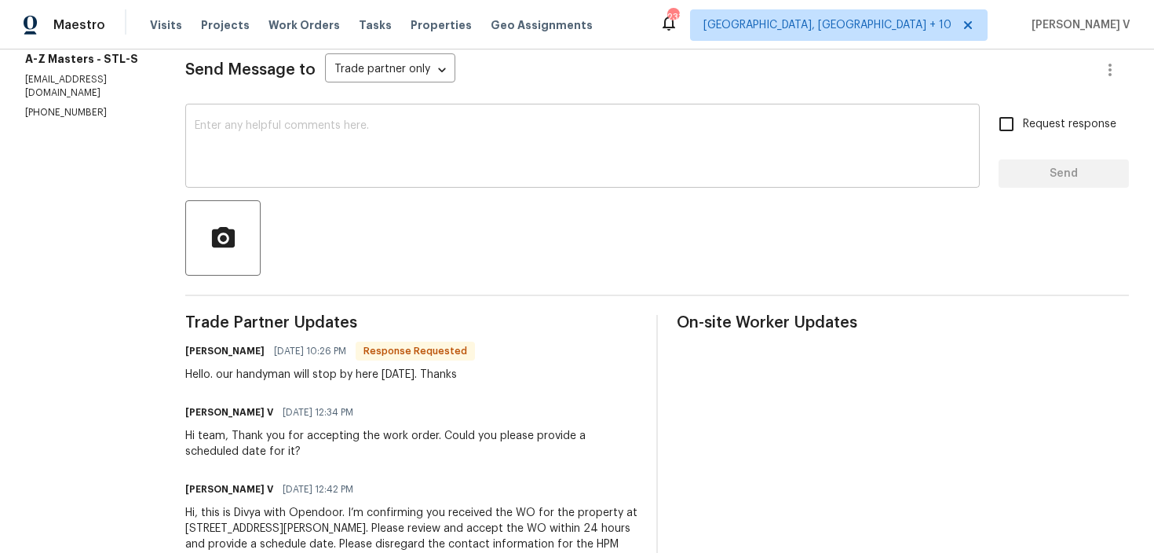
click at [278, 135] on textarea at bounding box center [582, 147] width 775 height 55
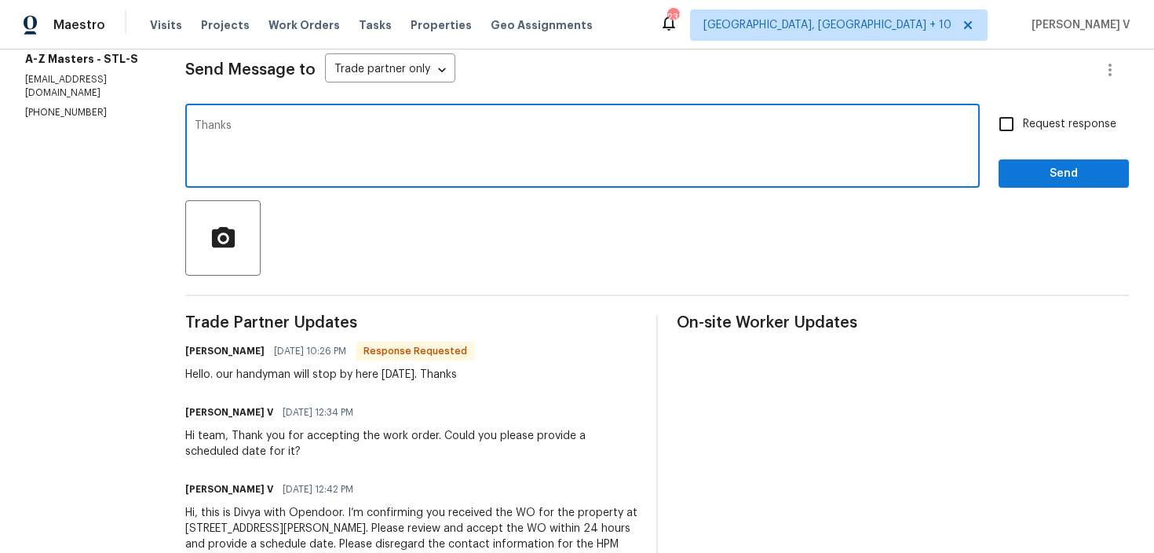
type textarea "Thanks."
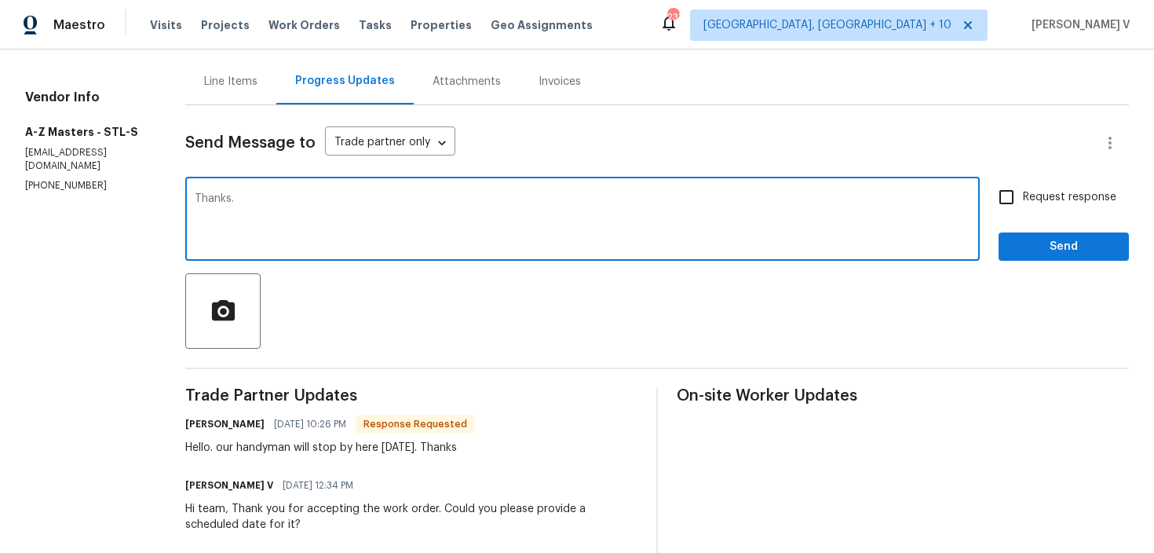
scroll to position [43, 0]
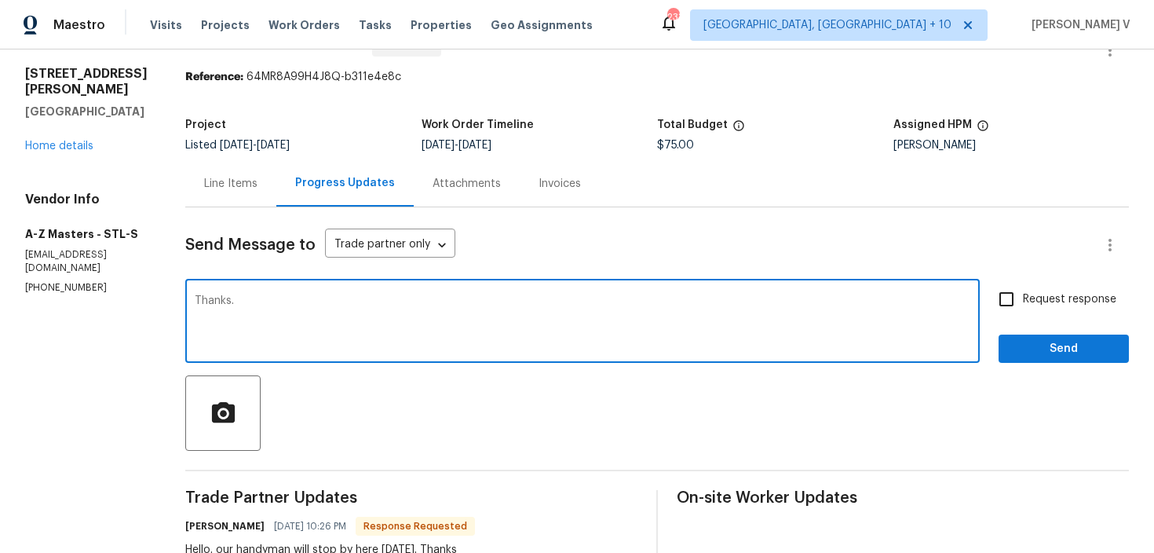
click at [210, 305] on textarea "Thanks." at bounding box center [582, 322] width 775 height 55
click at [227, 181] on div "Line Items" at bounding box center [230, 184] width 53 height 16
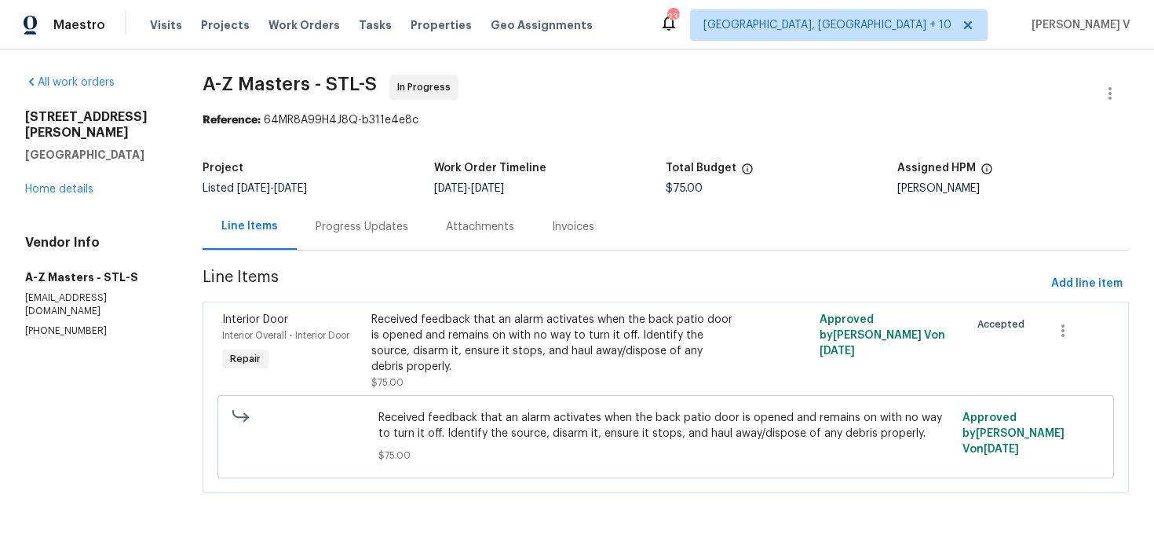
click at [354, 233] on div "Progress Updates" at bounding box center [362, 227] width 93 height 16
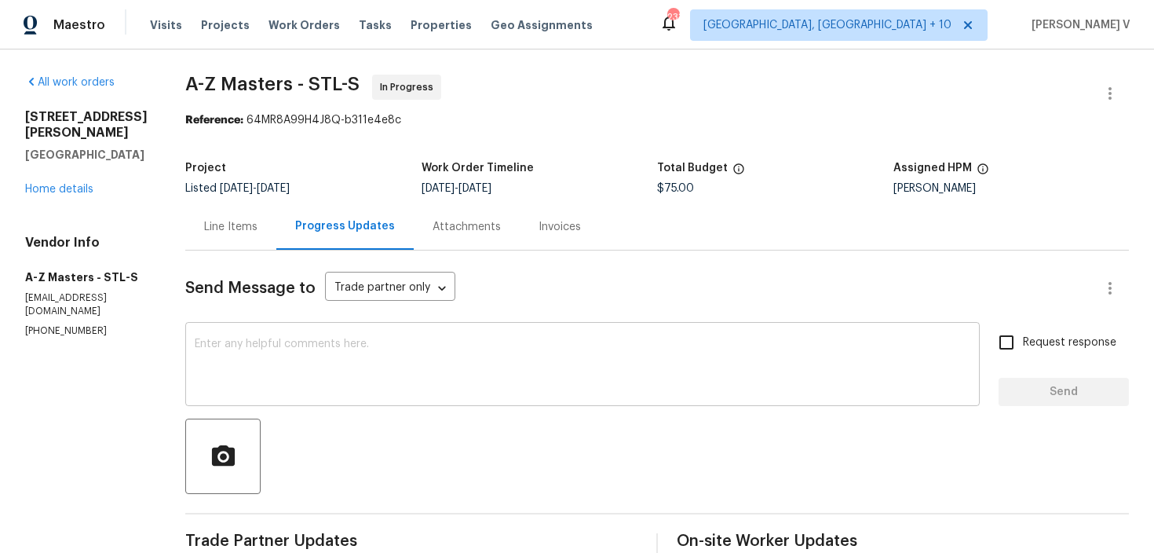
click at [379, 328] on div "x ​" at bounding box center [582, 366] width 794 height 80
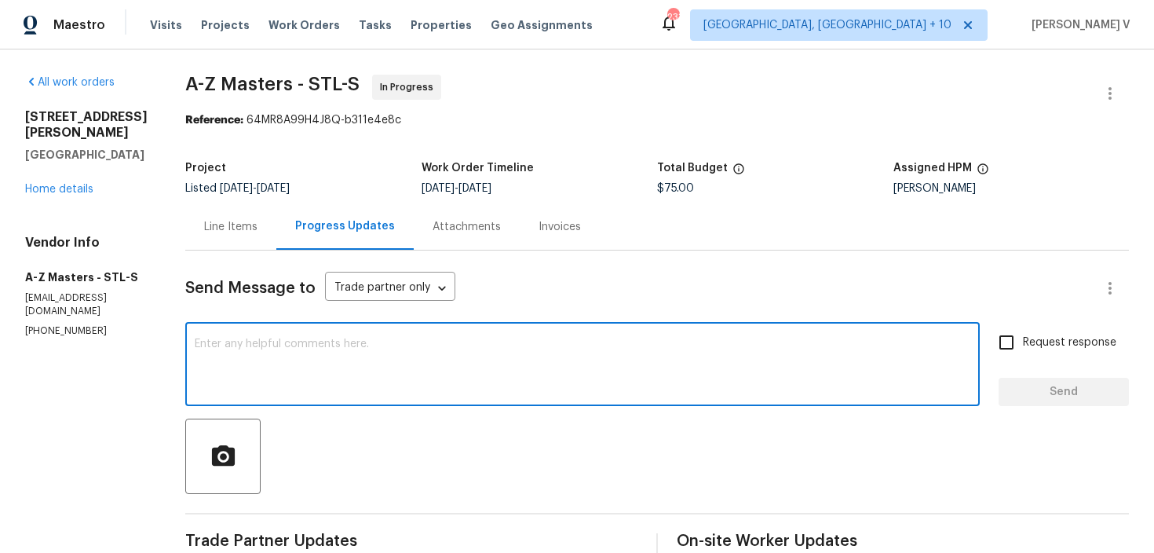
click at [393, 344] on textarea at bounding box center [582, 365] width 775 height 55
paste textarea "Can we get an earlier schedule for this?"
click at [195, 341] on textarea "Can we get an earlier schedule for this?" at bounding box center [582, 365] width 775 height 55
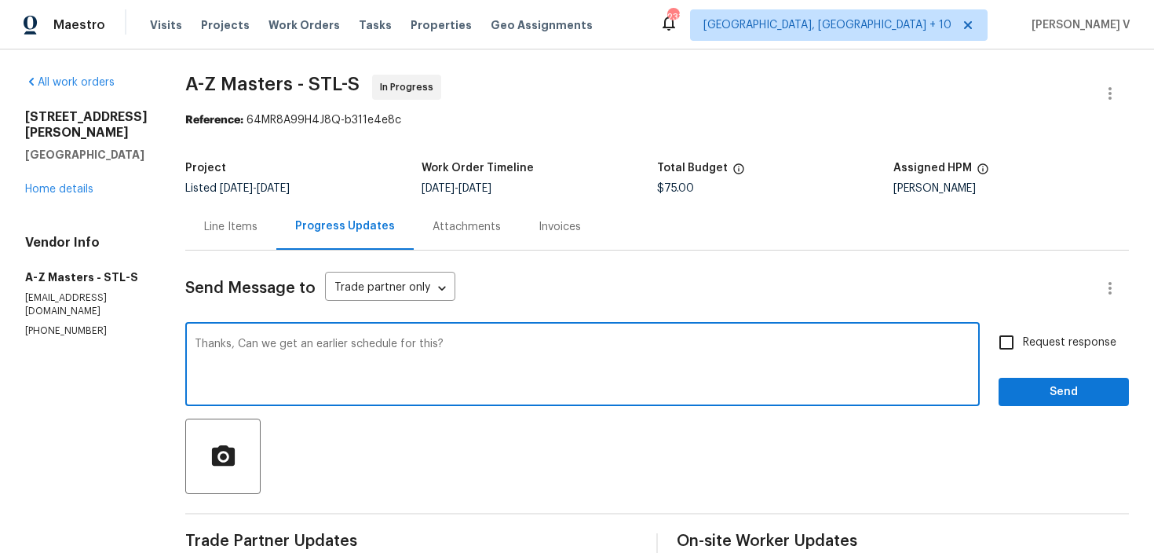
type textarea "Thanks, Can we get an earlier schedule for this?"
click at [1045, 339] on span "Request response" at bounding box center [1069, 342] width 93 height 16
click at [1023, 339] on input "Request response" at bounding box center [1006, 342] width 33 height 33
checkbox input "true"
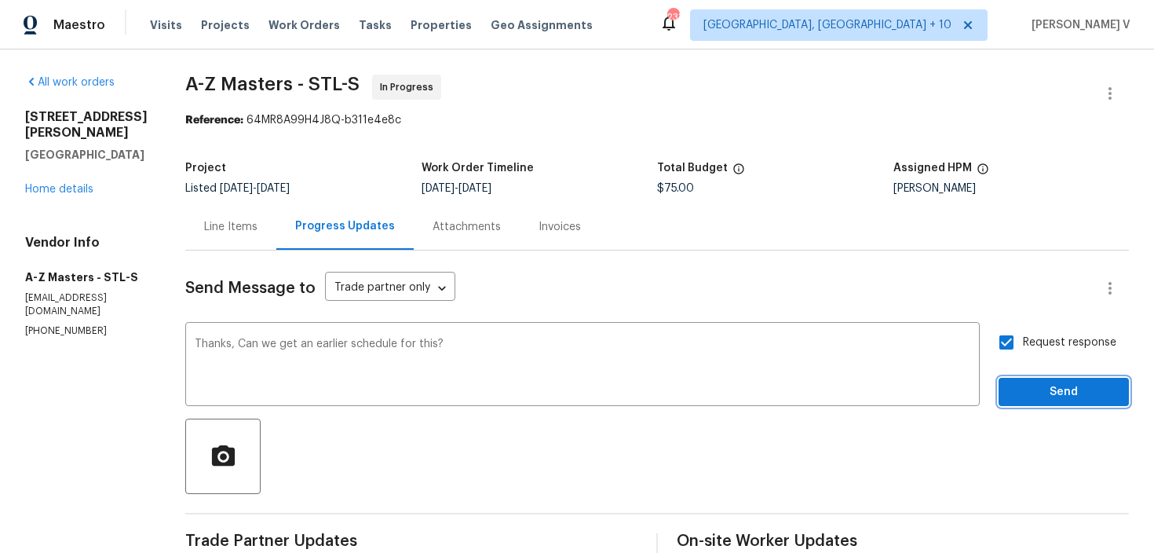
click at [1033, 389] on span "Send" at bounding box center [1063, 392] width 105 height 20
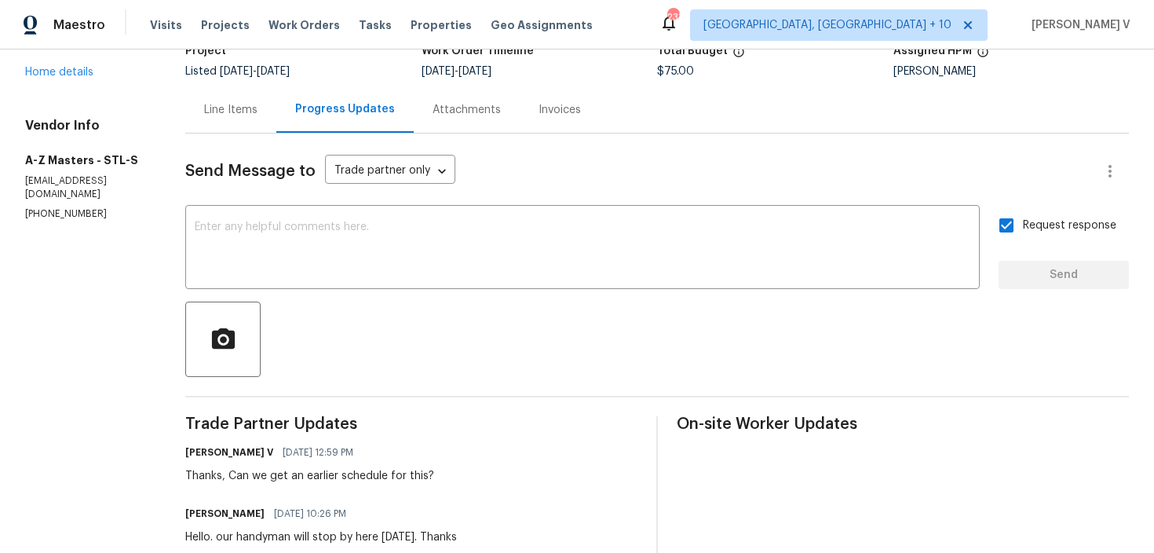
scroll to position [261, 0]
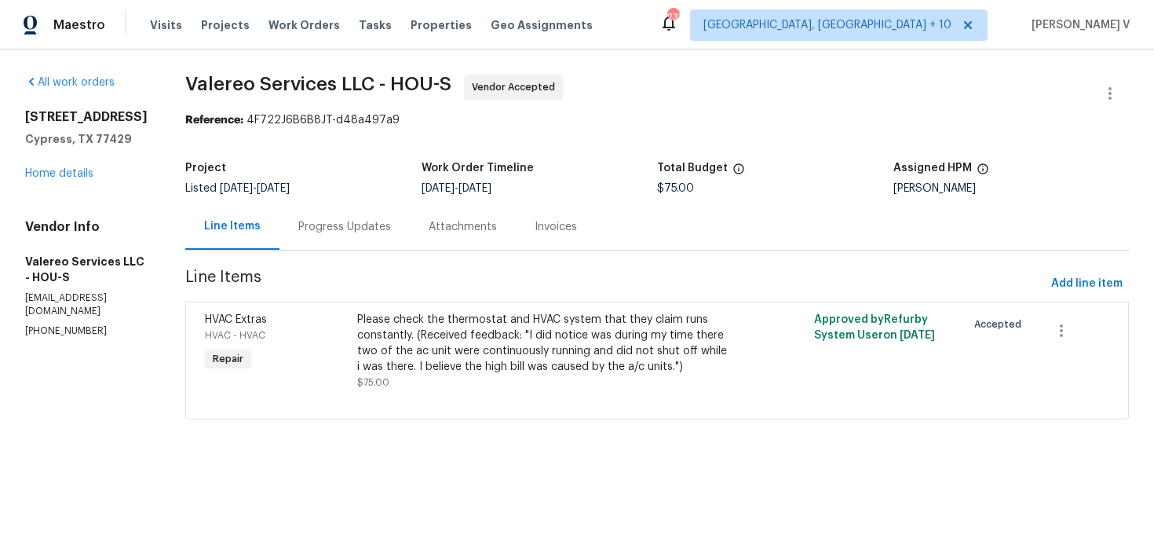
click at [354, 221] on div "Progress Updates" at bounding box center [344, 227] width 93 height 16
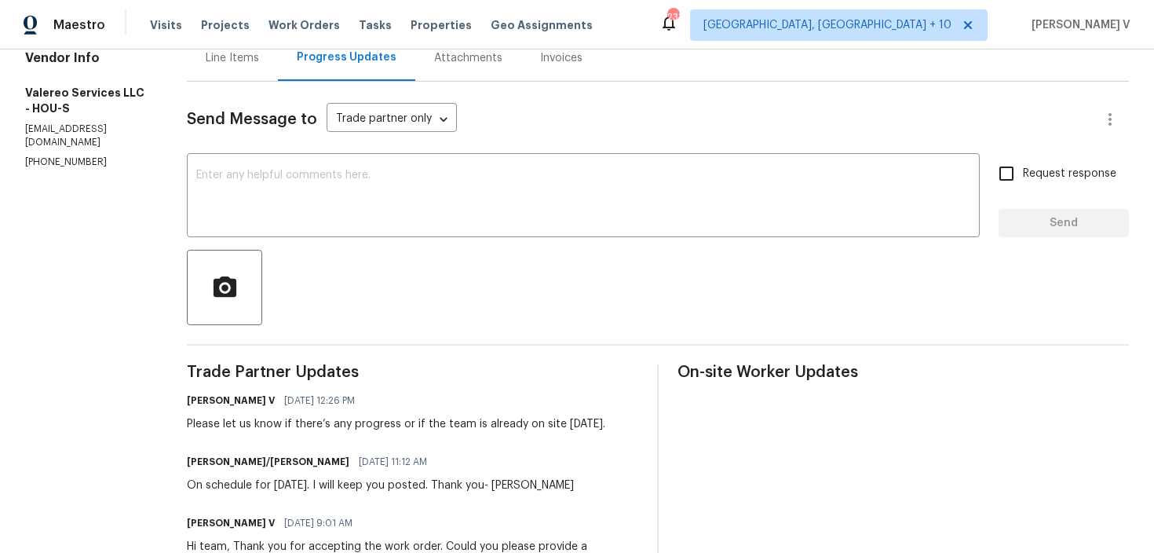
scroll to position [74, 0]
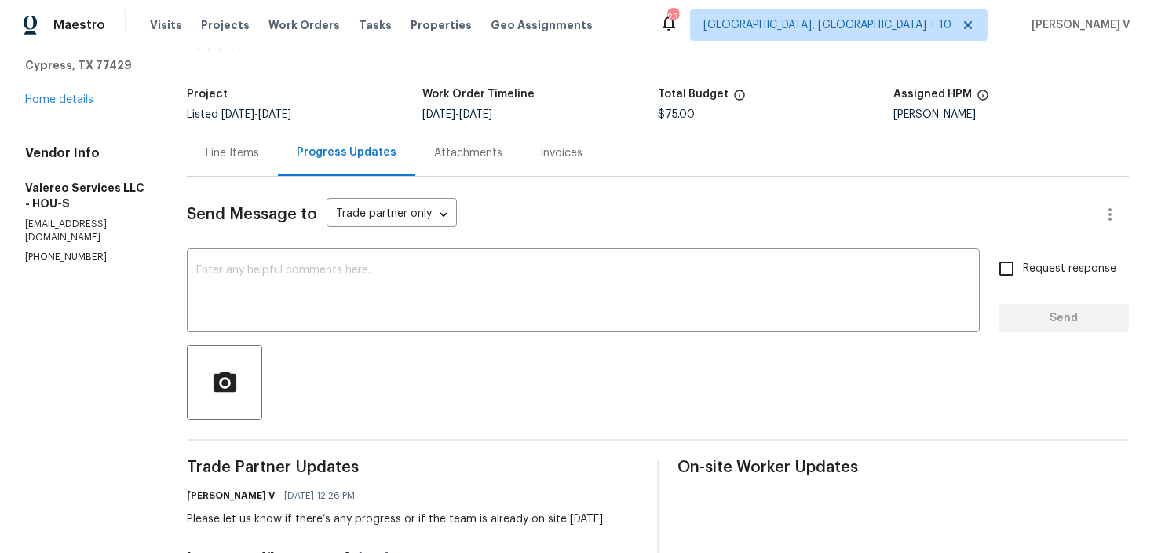
click at [62, 264] on p "(512) 415-7642" at bounding box center [87, 256] width 124 height 13
copy p "(512) 415-7642"
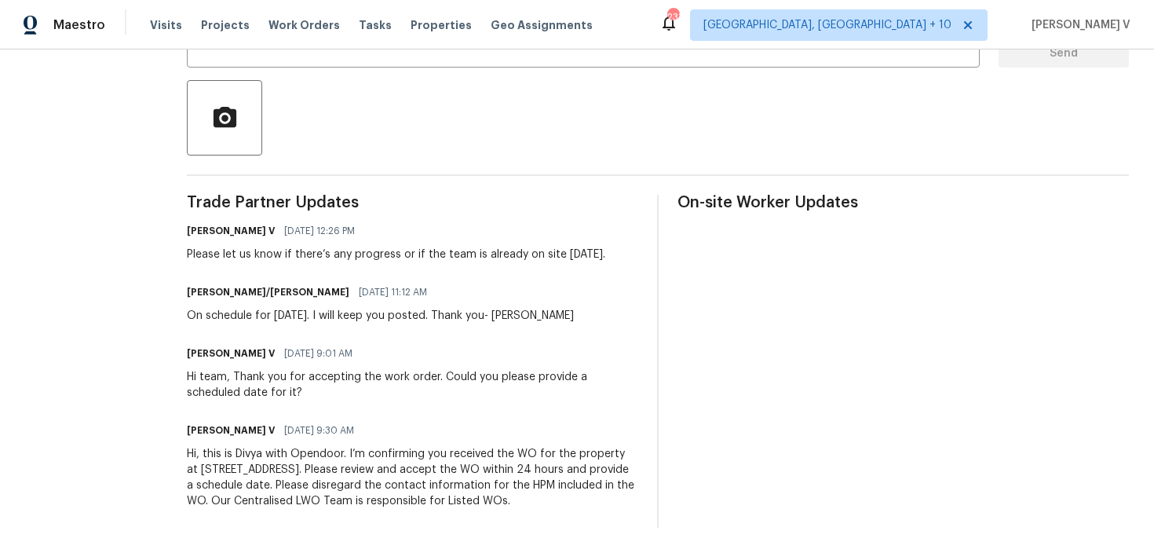
scroll to position [236, 0]
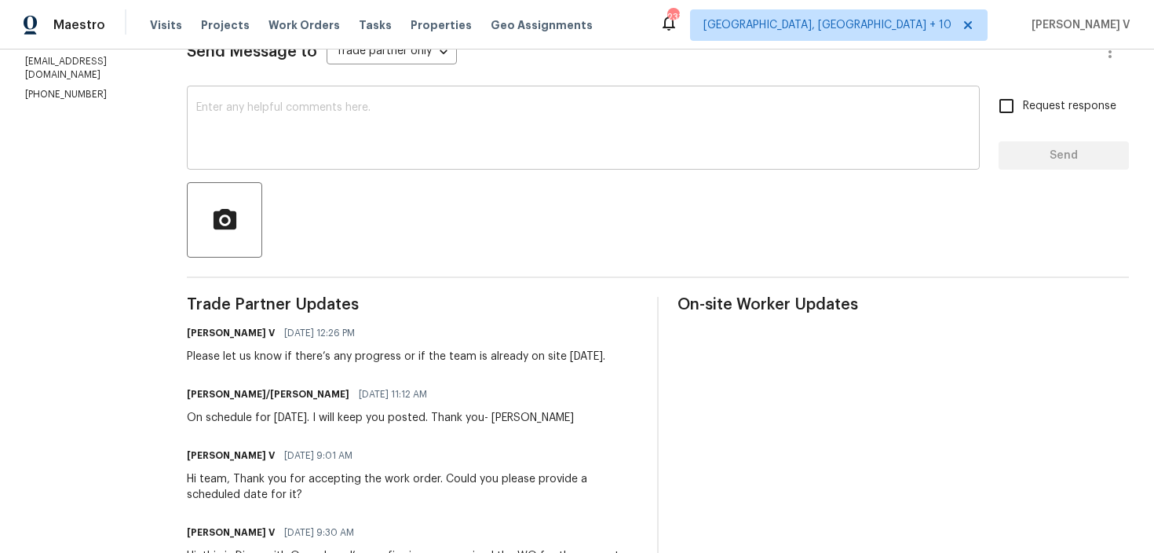
click at [503, 122] on textarea at bounding box center [583, 129] width 774 height 55
paste textarea "We've sent you a text to check on the status of the work order. Could you pleas…"
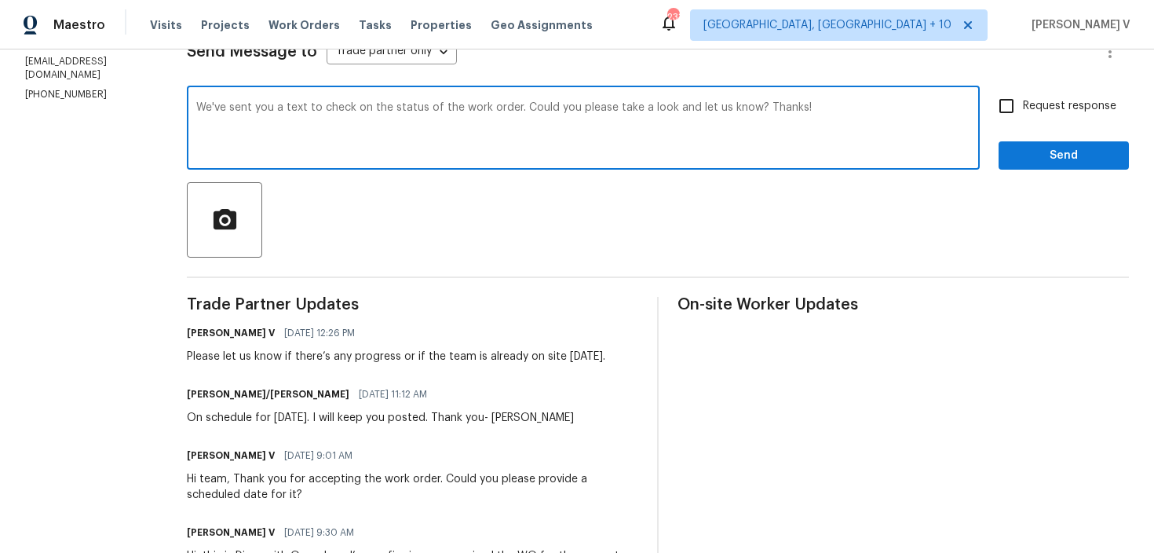
type textarea "We've sent you a text to check on the status of the work order. Could you pleas…"
click at [996, 117] on input "Request response" at bounding box center [1006, 105] width 33 height 33
checkbox input "true"
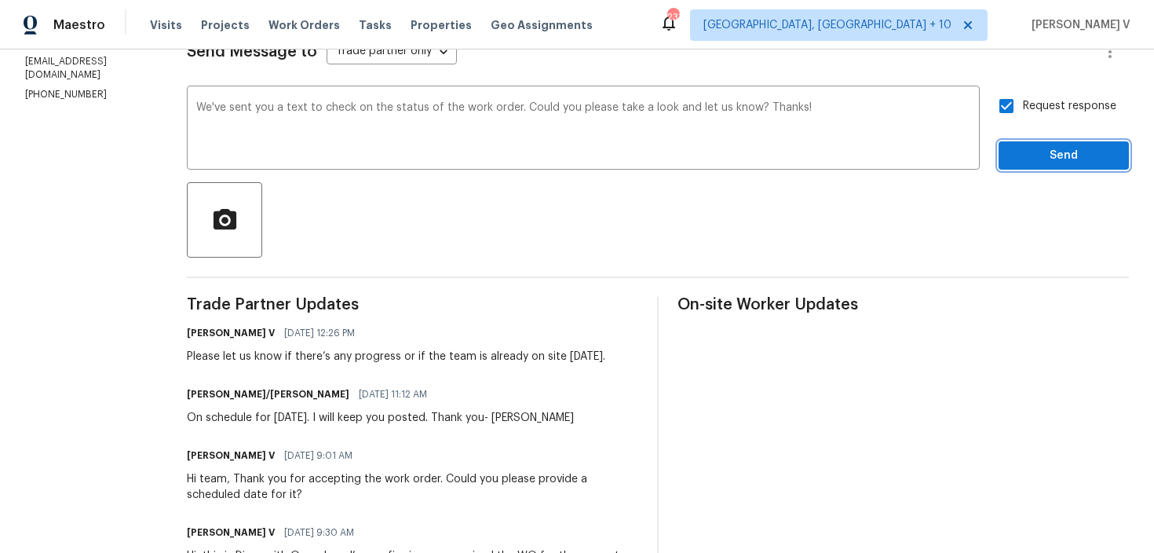
click at [1031, 152] on span "Send" at bounding box center [1063, 156] width 105 height 20
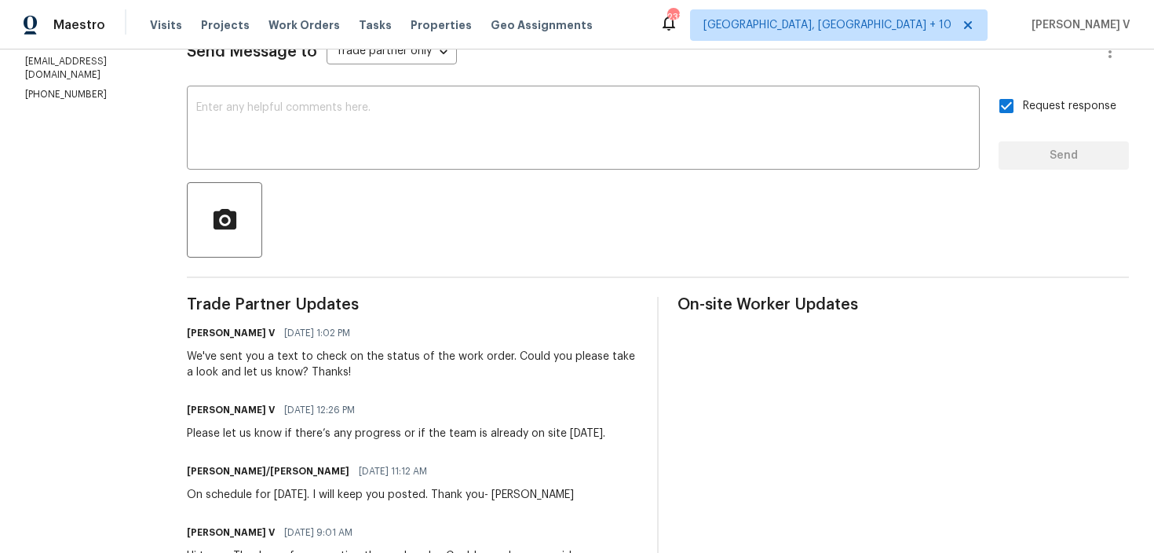
scroll to position [0, 0]
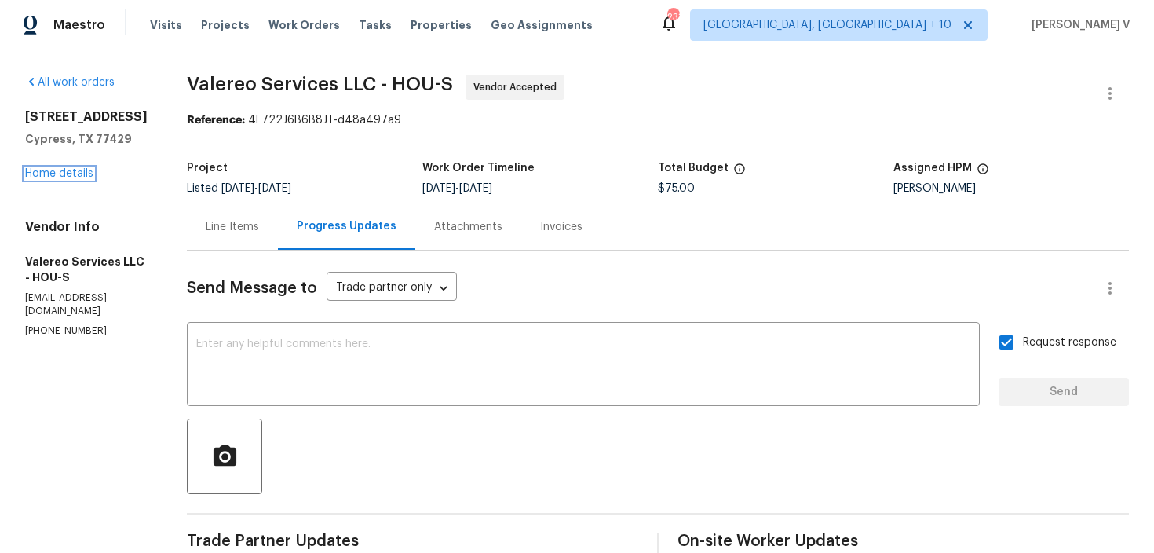
click at [57, 179] on link "Home details" at bounding box center [59, 173] width 68 height 11
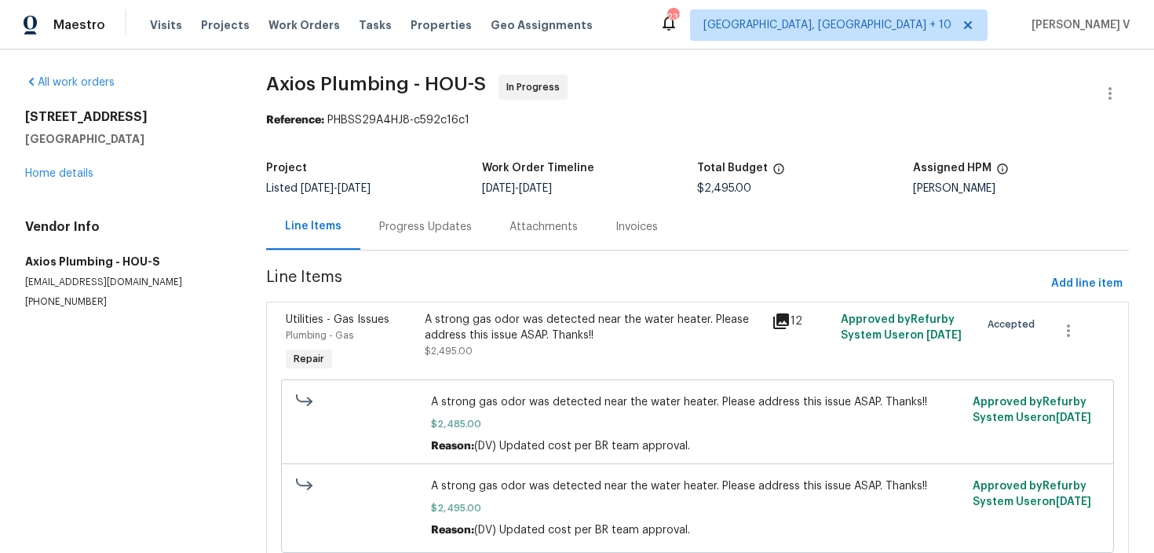
click at [391, 232] on div "Progress Updates" at bounding box center [425, 227] width 93 height 16
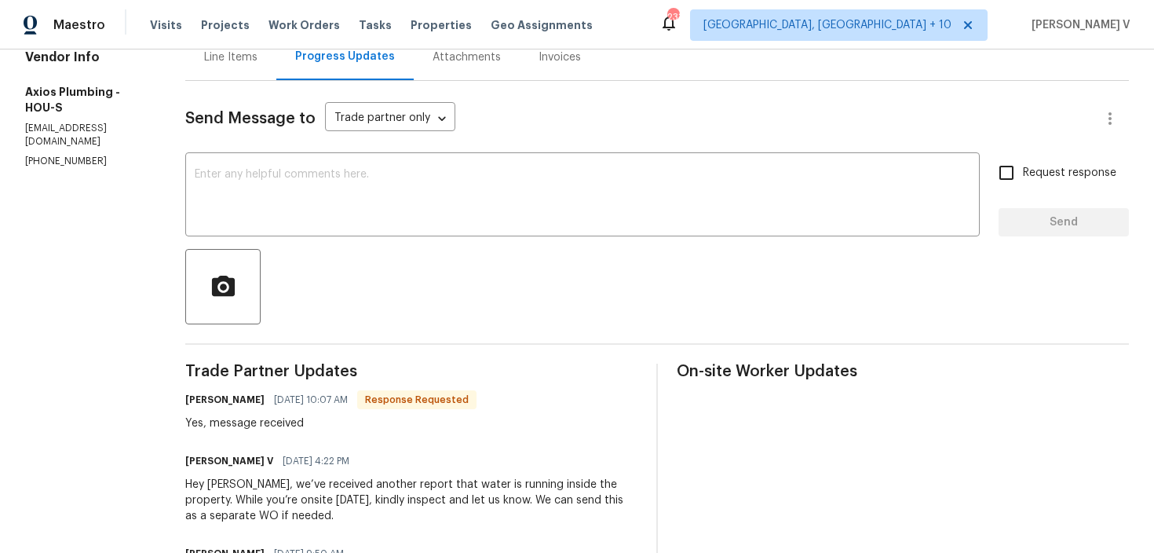
scroll to position [183, 0]
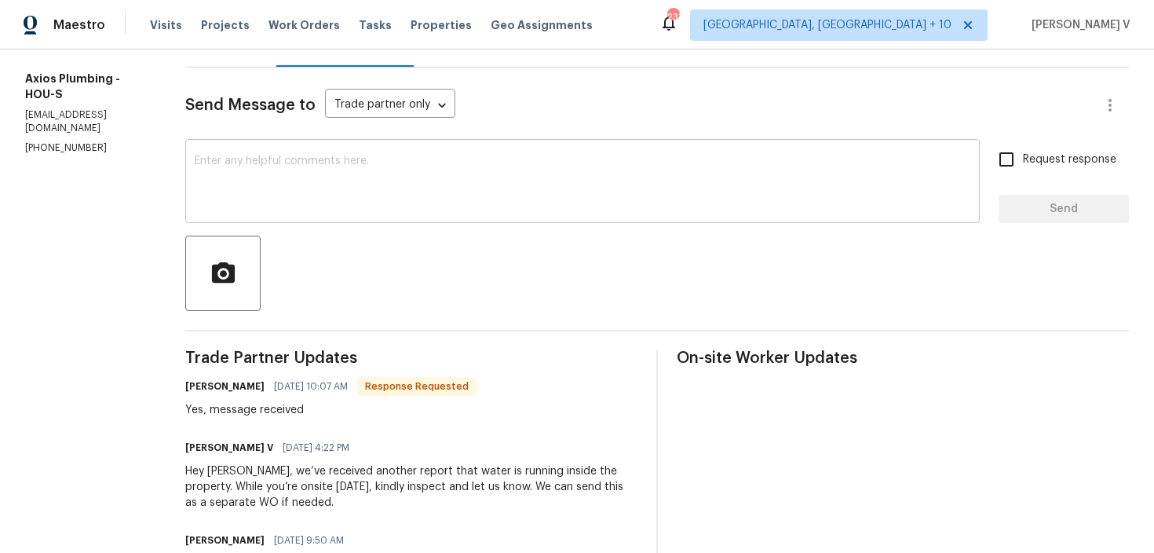
click at [364, 205] on textarea at bounding box center [582, 182] width 775 height 55
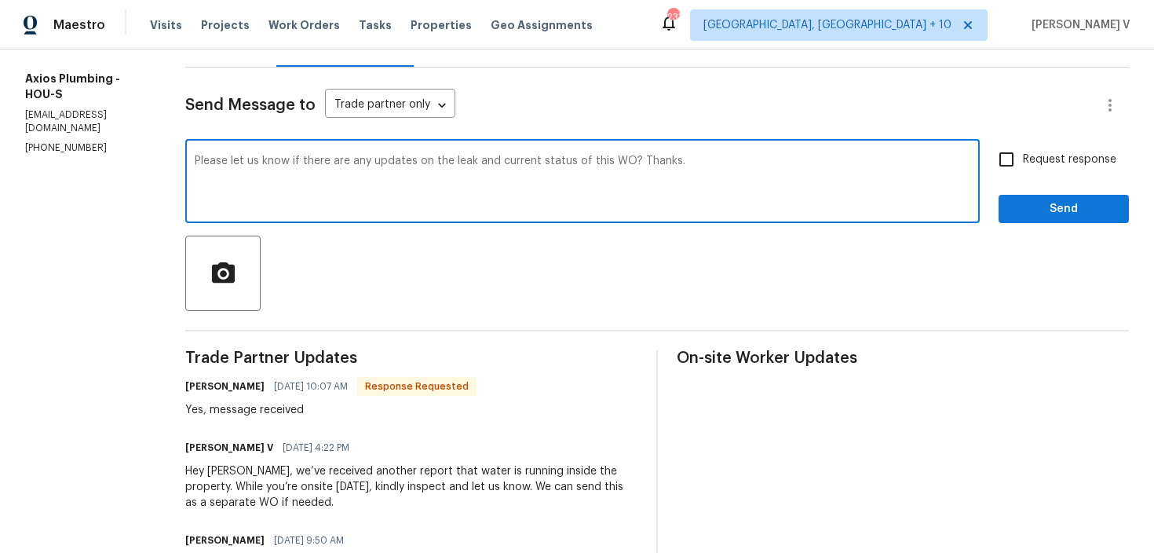
type textarea "Please let us know if there are any updates on the leak and current status of t…"
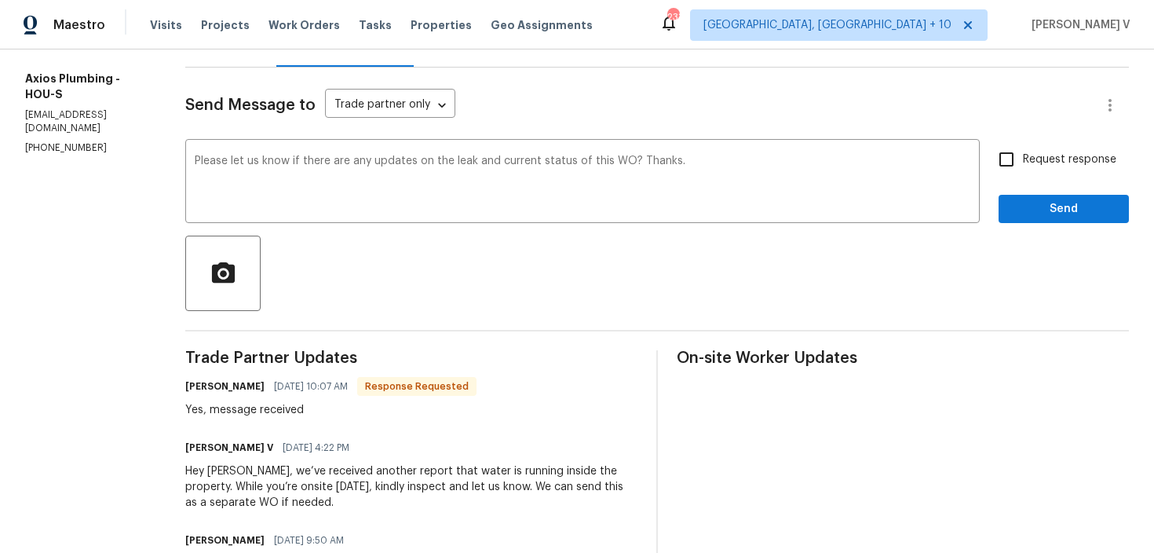
click at [1038, 173] on label "Request response" at bounding box center [1053, 159] width 126 height 33
click at [1023, 173] on input "Request response" at bounding box center [1006, 159] width 33 height 33
checkbox input "true"
click at [1042, 198] on button "Send" at bounding box center [1063, 209] width 130 height 29
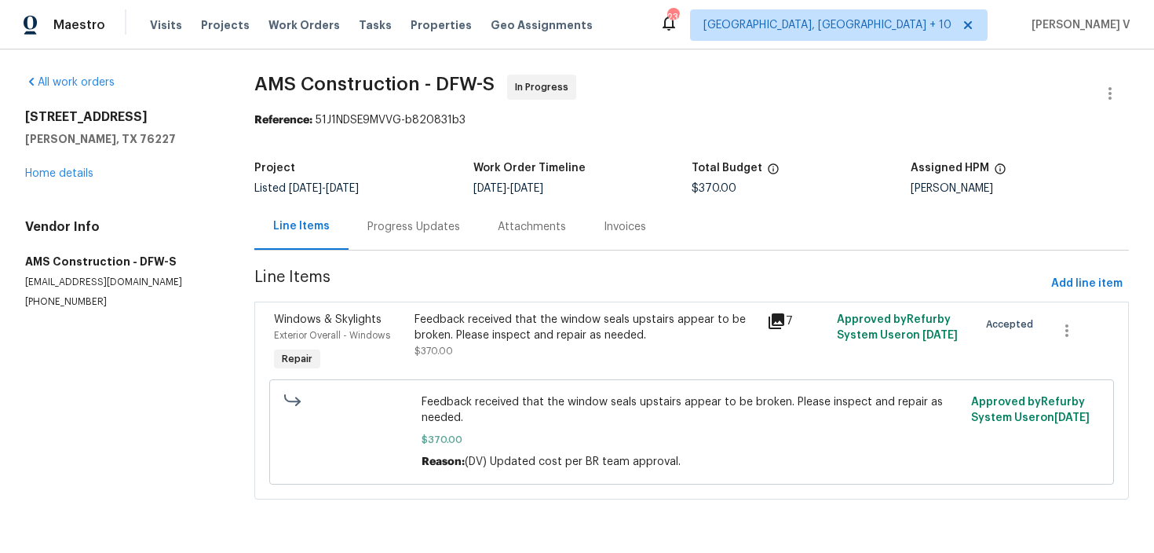
click at [369, 231] on div "Progress Updates" at bounding box center [413, 227] width 93 height 16
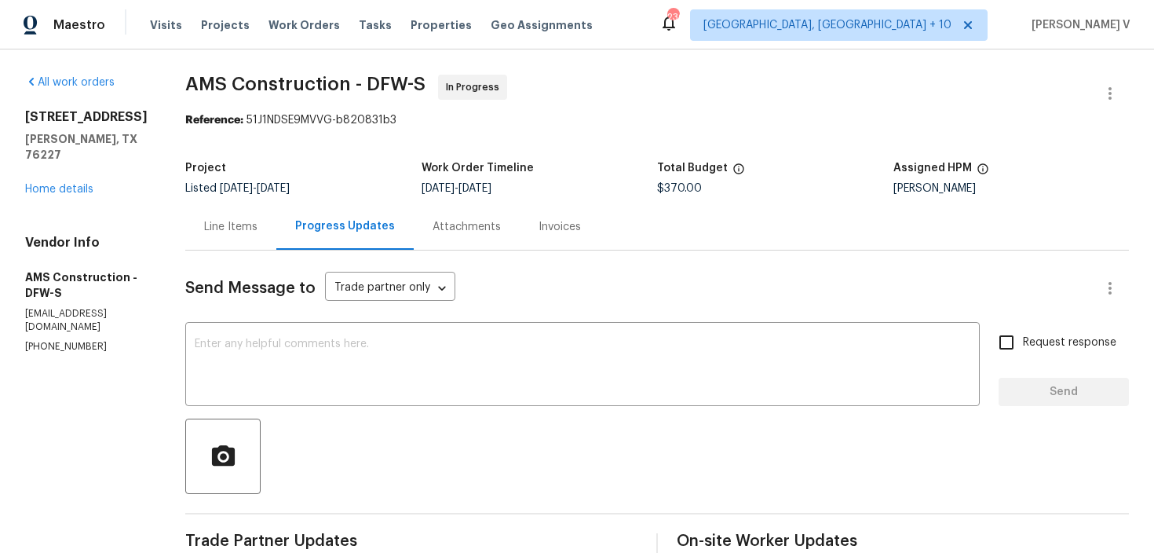
copy p "[PHONE_NUMBER]"
click at [350, 367] on textarea at bounding box center [582, 365] width 775 height 55
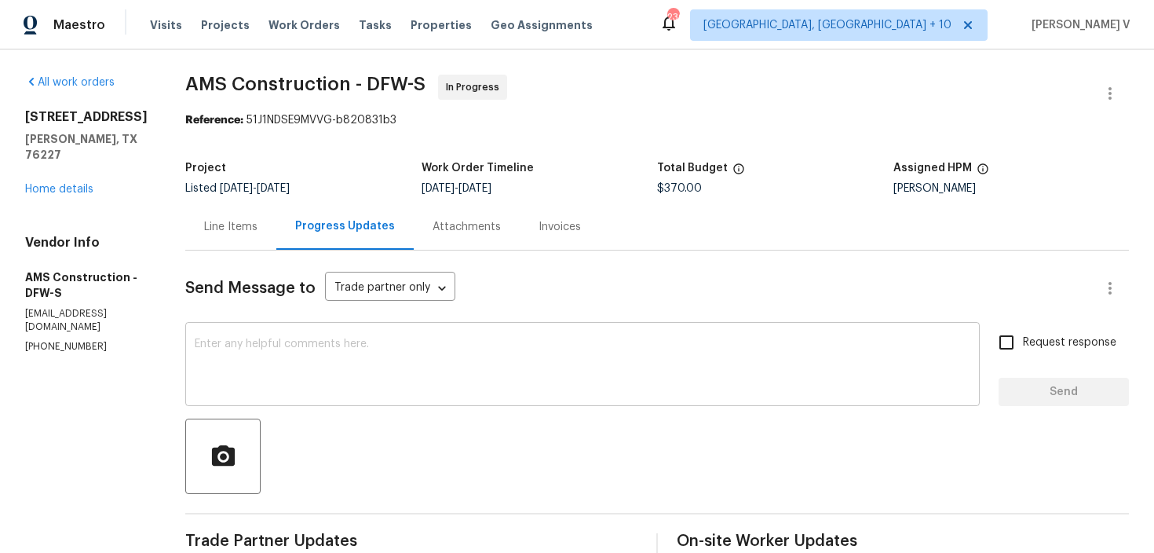
paste textarea "We tried calling but didn’t get a response, so sent a text. Could you please pr…"
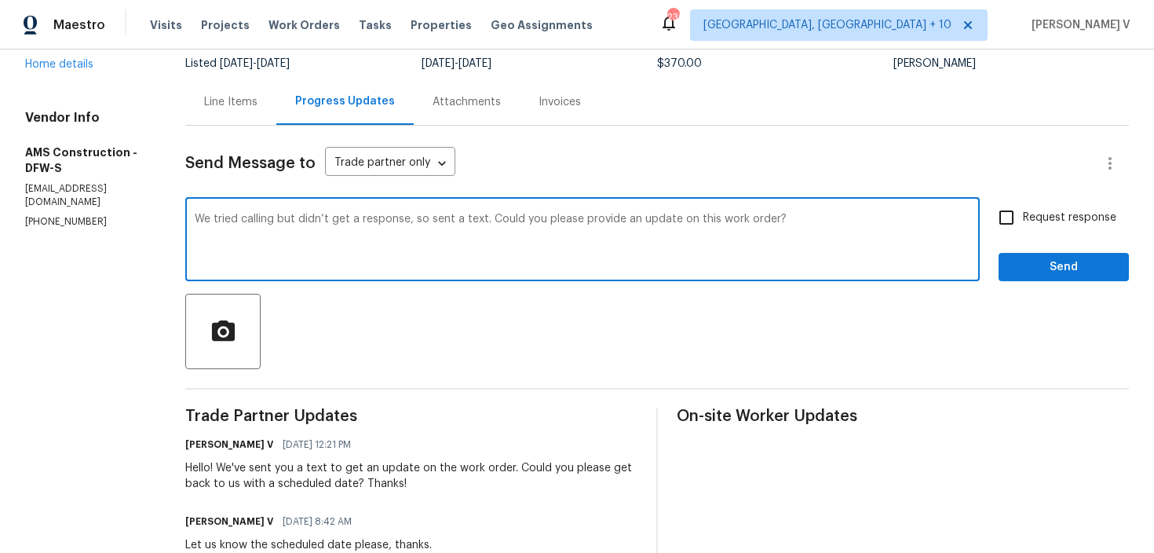
scroll to position [224, 0]
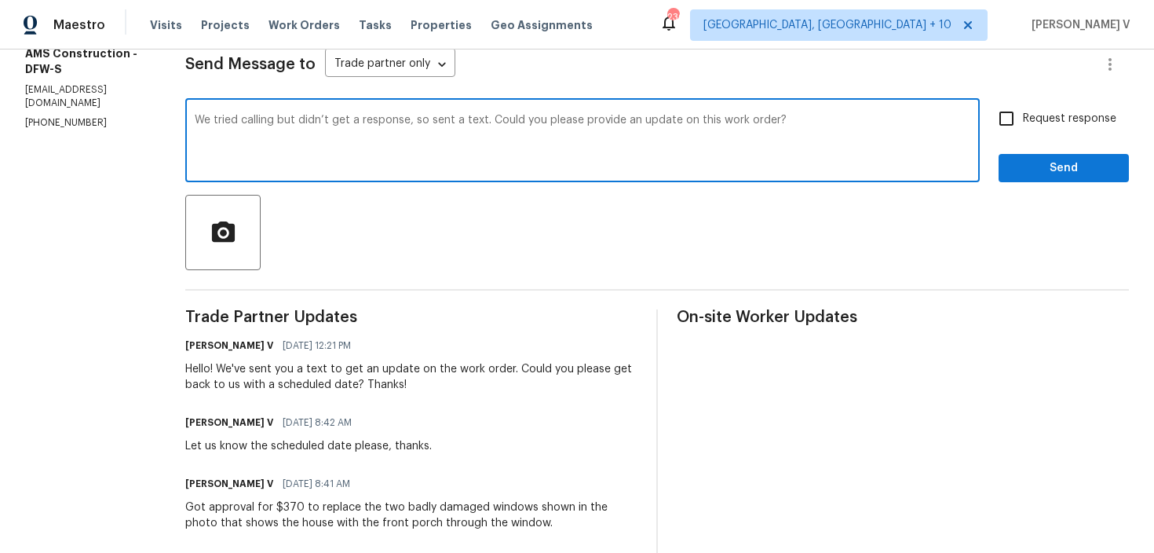
type textarea "We tried calling but didn’t get a response, so sent a text. Could you please pr…"
click at [1016, 120] on input "Request response" at bounding box center [1006, 118] width 33 height 33
checkbox input "true"
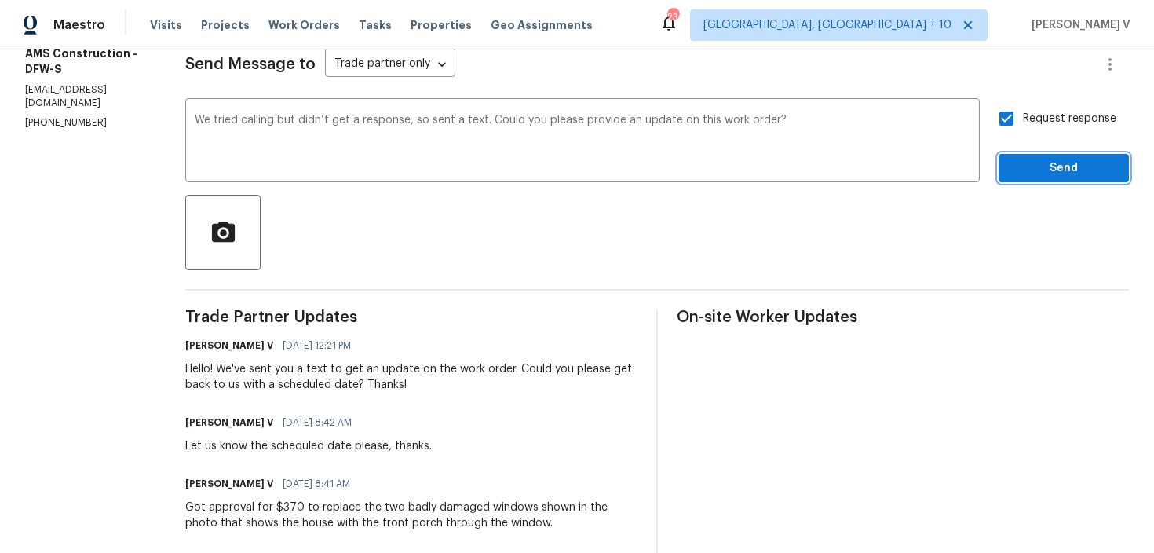
click at [1041, 166] on span "Send" at bounding box center [1063, 169] width 105 height 20
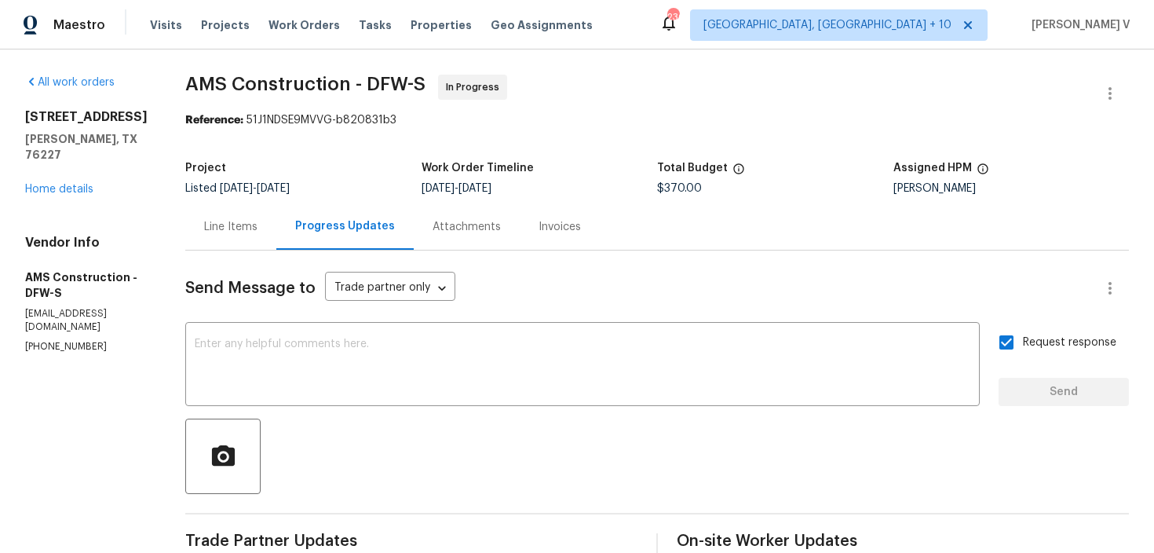
scroll to position [230, 0]
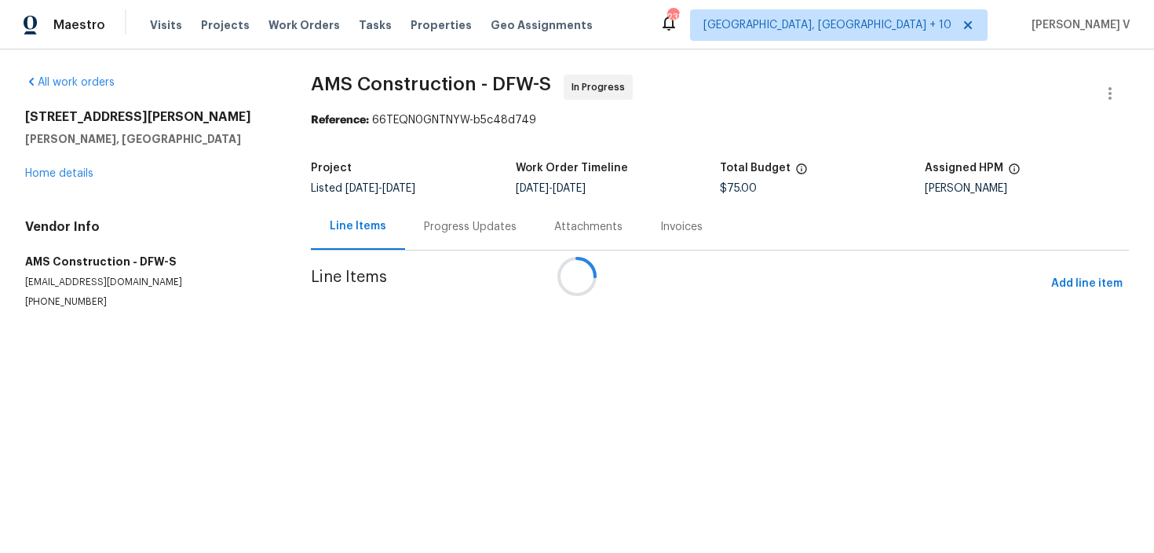
click at [430, 229] on div at bounding box center [577, 276] width 1154 height 553
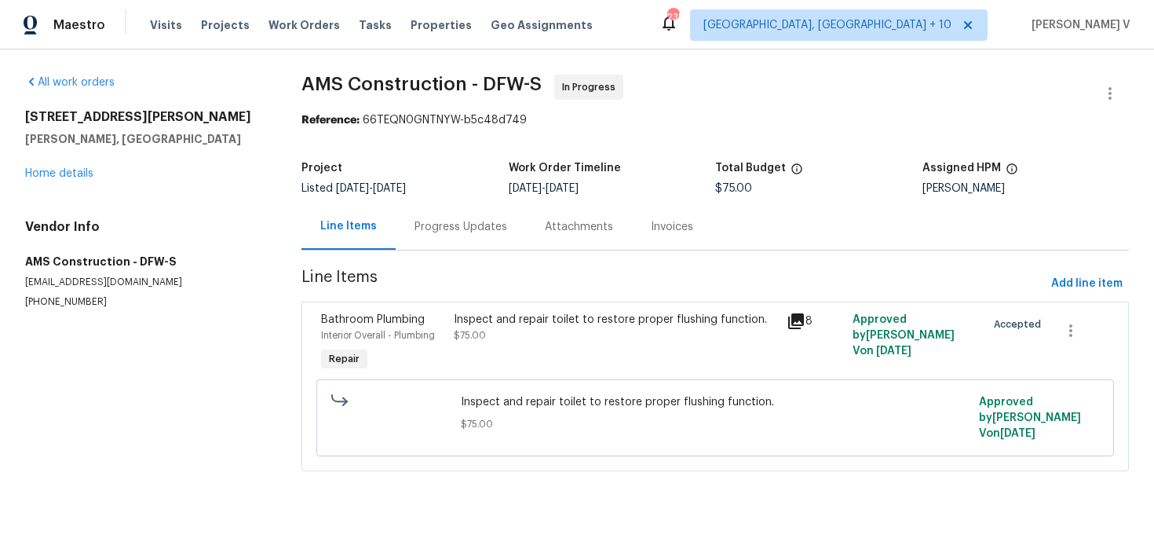
click at [430, 229] on div "Progress Updates" at bounding box center [460, 227] width 93 height 16
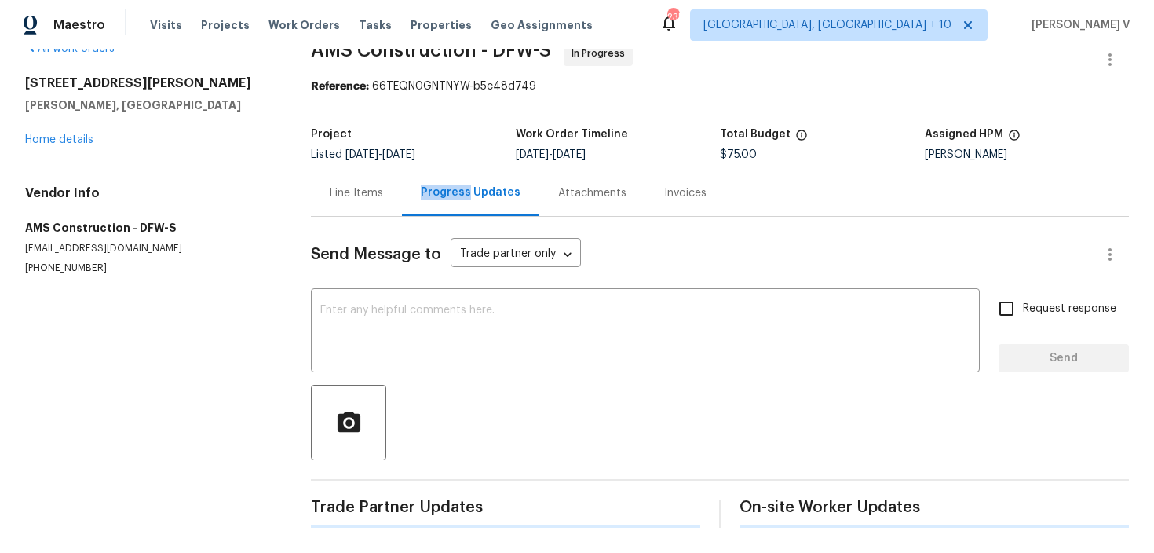
scroll to position [139, 0]
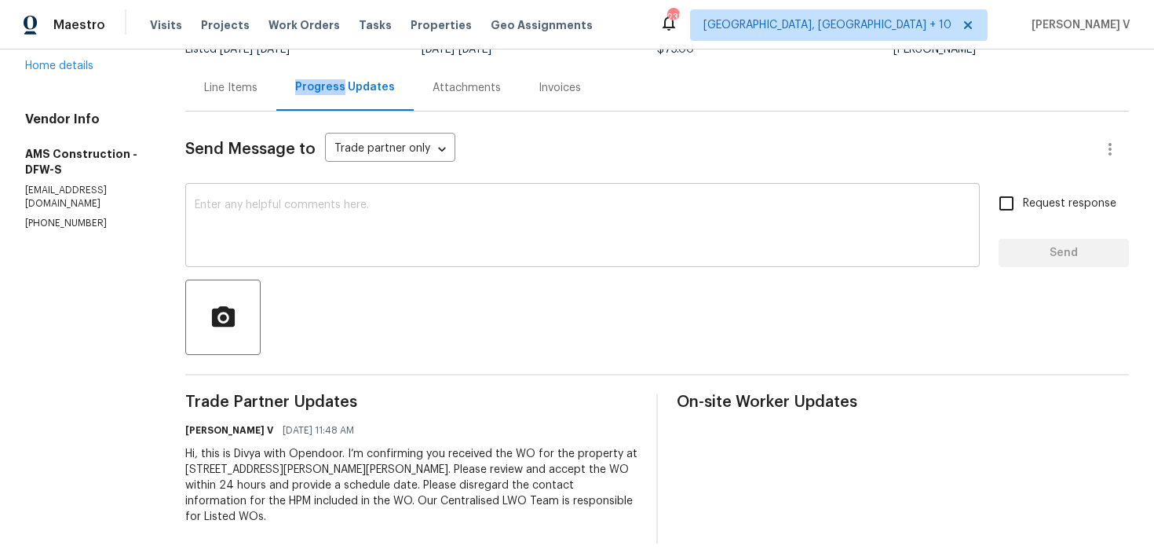
click at [331, 213] on textarea at bounding box center [582, 226] width 775 height 55
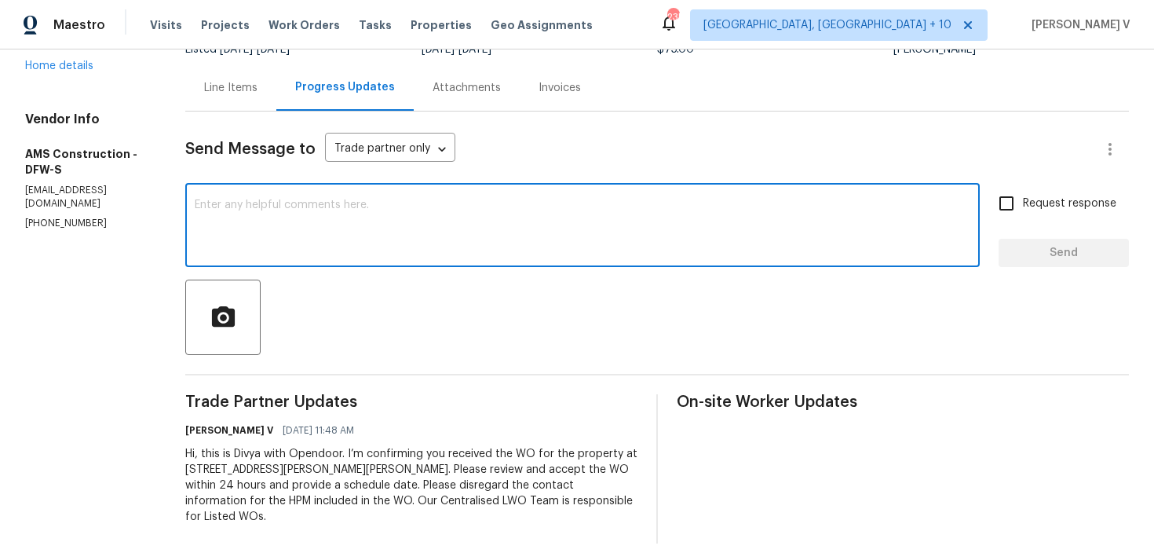
paste textarea "Hi team, Thank you for accepting the work order. Could you please provide a sch…"
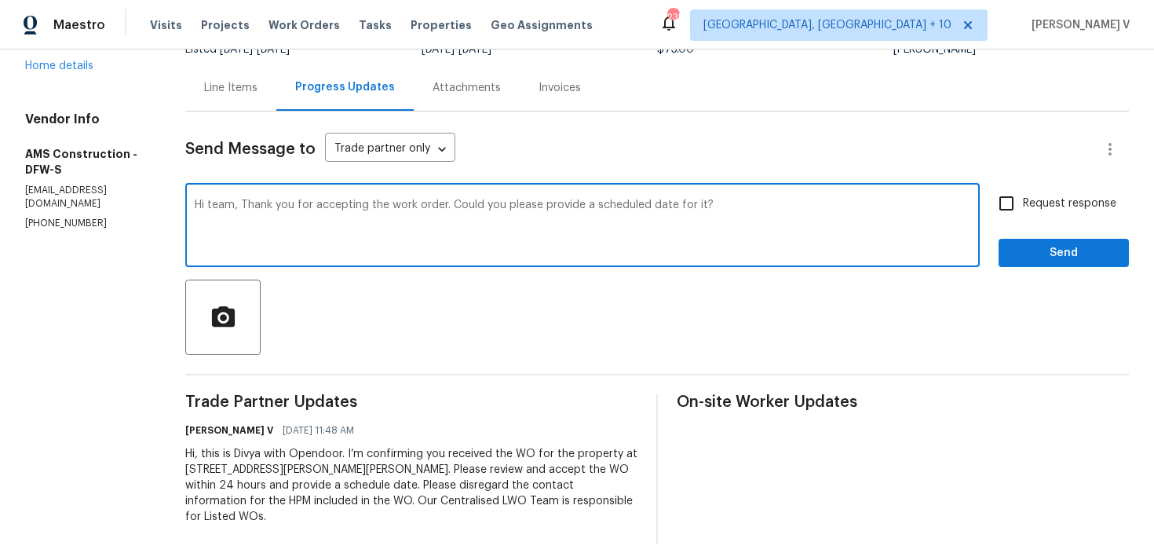
type textarea "Hi team, Thank you for accepting the work order. Could you please provide a sch…"
click at [1023, 208] on input "Request response" at bounding box center [1006, 203] width 33 height 33
checkbox input "true"
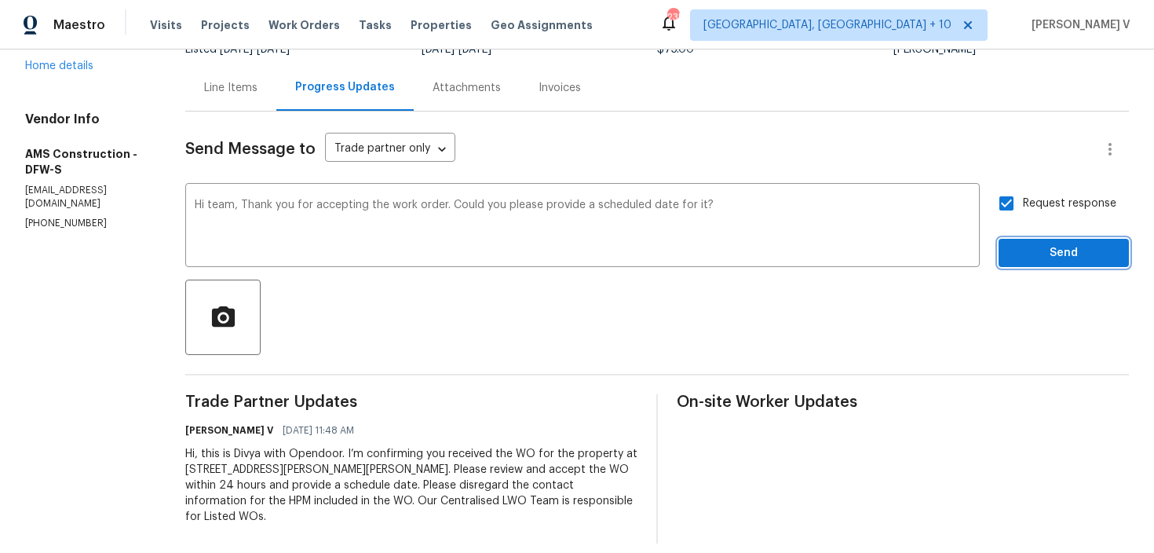
click at [1024, 264] on button "Send" at bounding box center [1063, 253] width 130 height 29
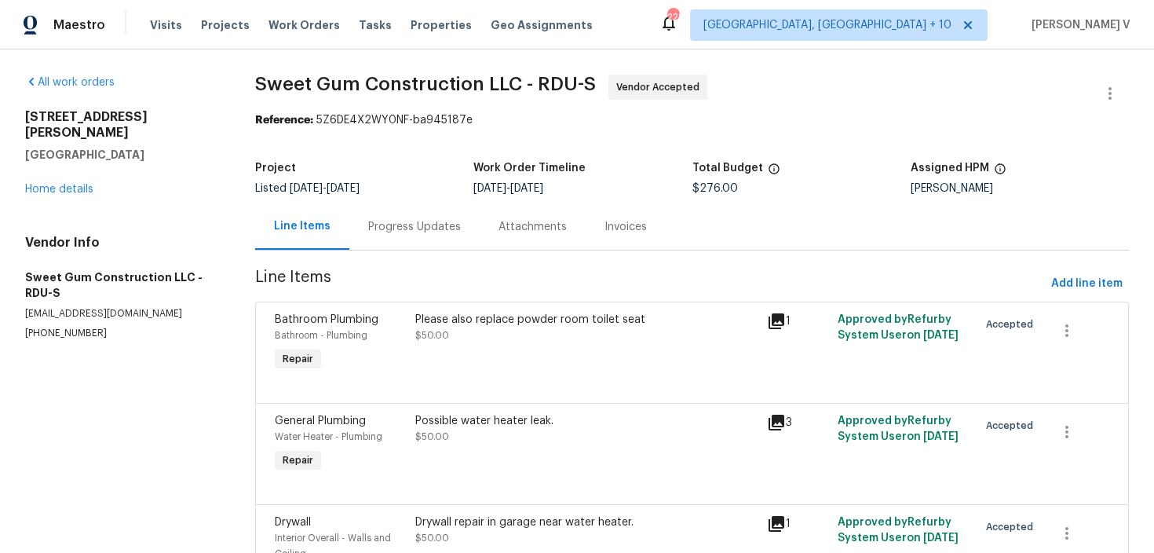
click at [410, 231] on div "Progress Updates" at bounding box center [414, 227] width 93 height 16
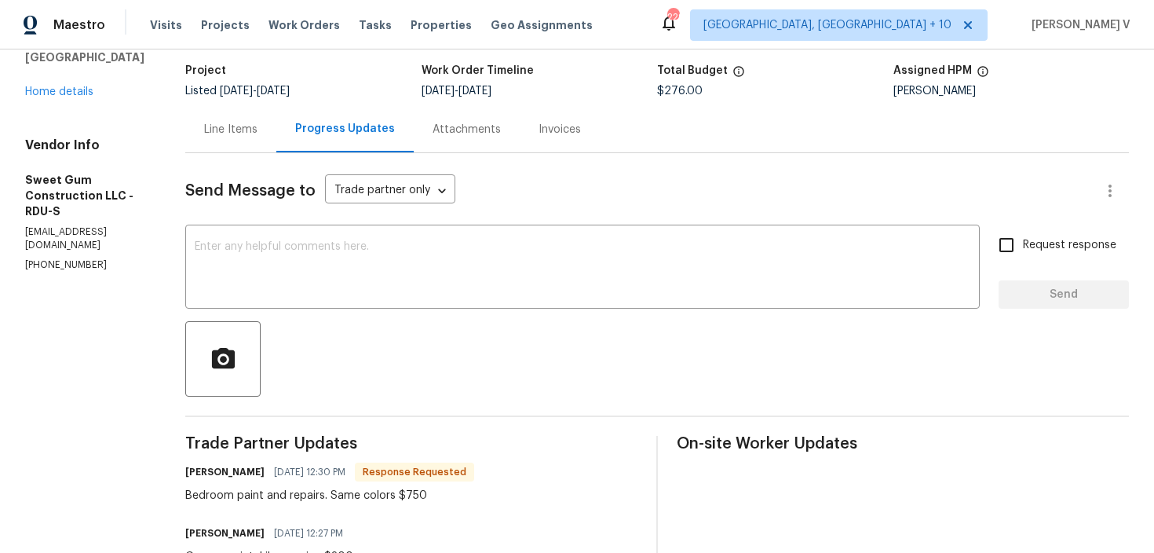
scroll to position [35, 0]
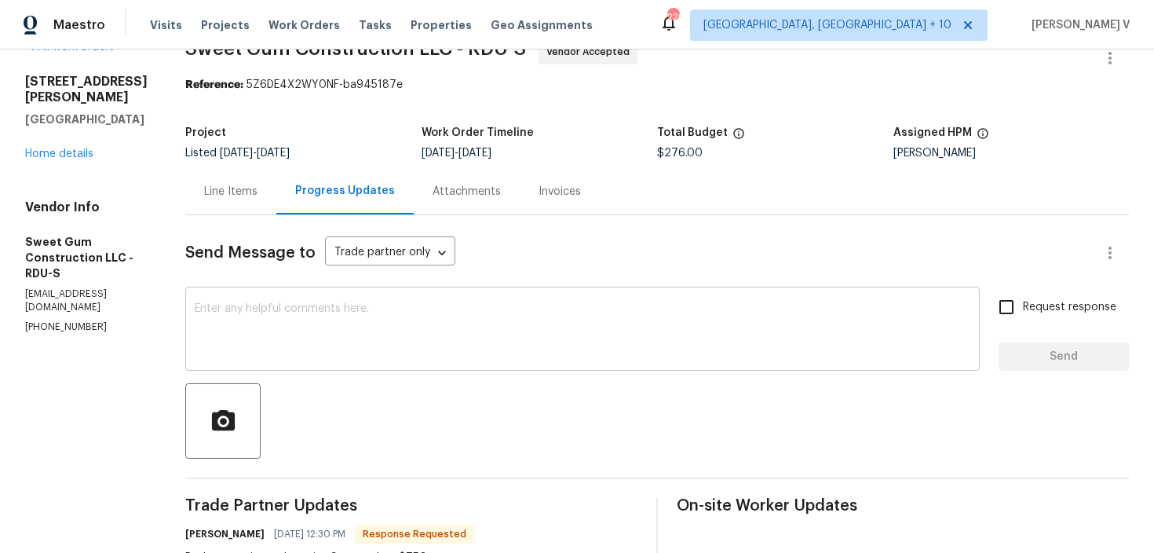
click at [336, 318] on textarea at bounding box center [582, 330] width 775 height 55
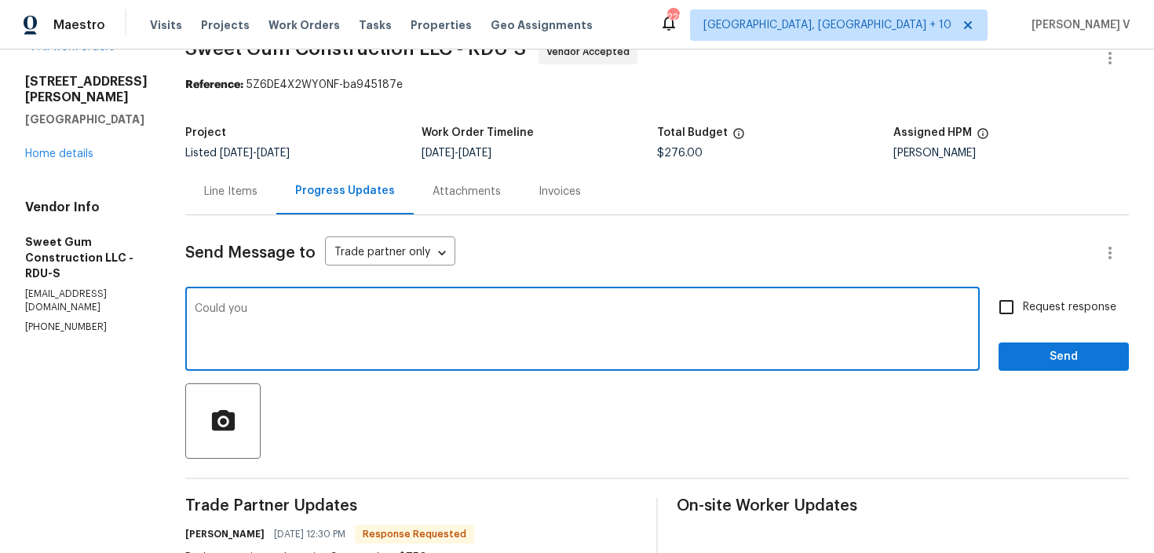
click at [422, 305] on textarea "Could you" at bounding box center [582, 330] width 775 height 55
paste textarea "please visit the property first and provide the cost for each line item? We can…"
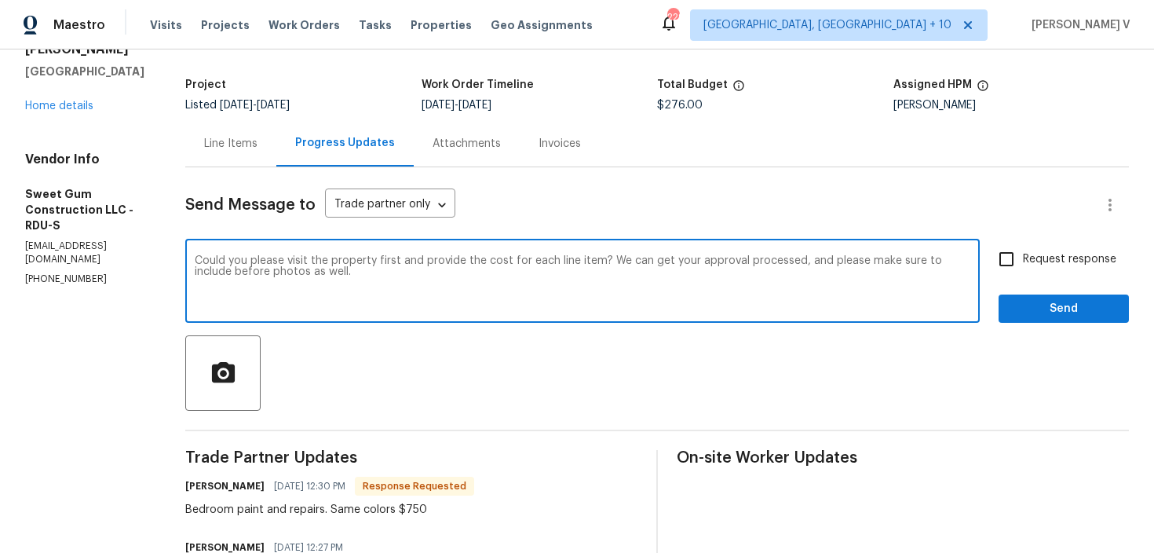
scroll to position [111, 0]
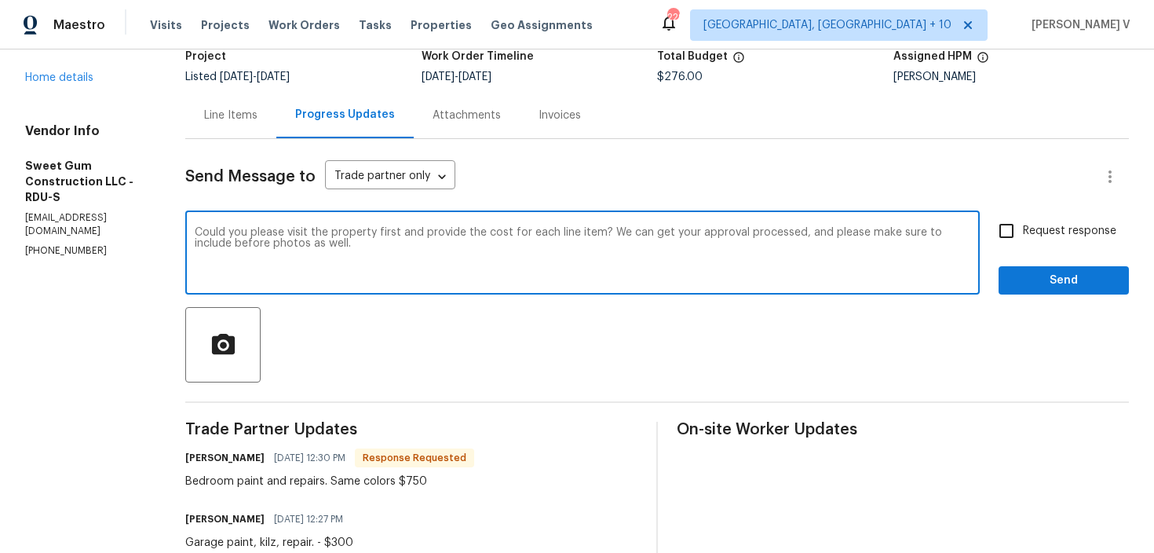
type textarea "Could you please visit the property first and provide the cost for each line it…"
click at [1020, 228] on input "Request response" at bounding box center [1006, 230] width 33 height 33
checkbox input "true"
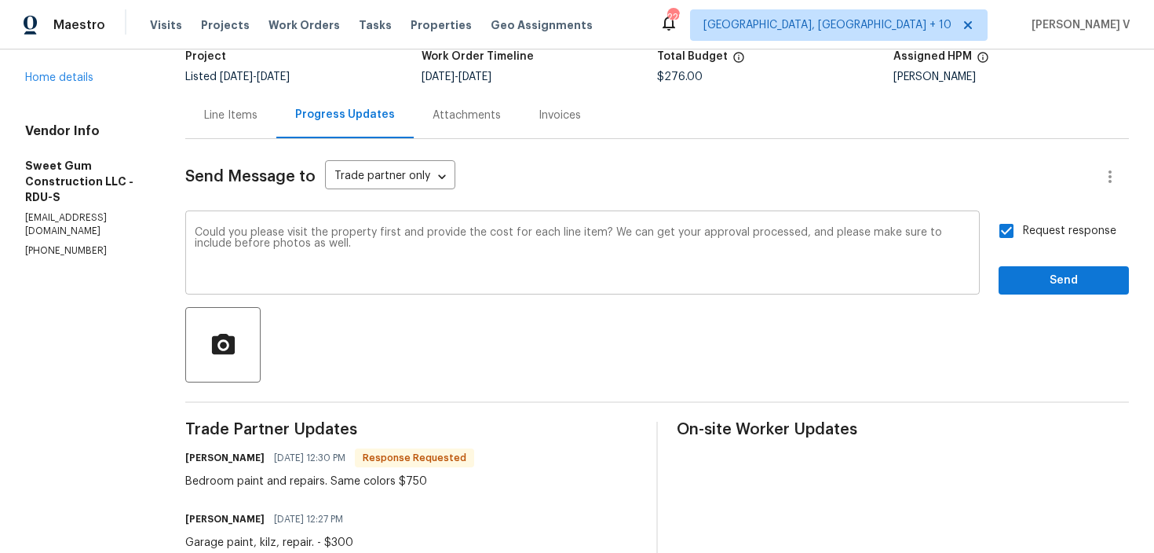
click at [231, 228] on textarea "Could you please visit the property first and provide the cost for each line it…" at bounding box center [582, 254] width 775 height 55
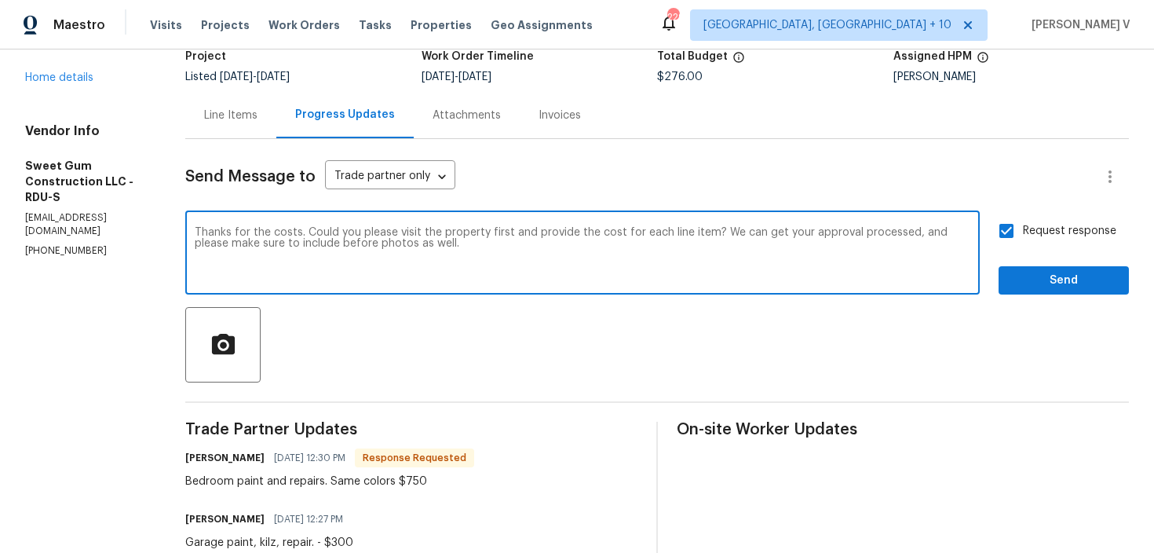
type textarea "Thanks for the costs. Could you please visit the property first and provide the…"
click at [1045, 275] on span "Send" at bounding box center [1063, 281] width 105 height 20
